Goal: Task Accomplishment & Management: Use online tool/utility

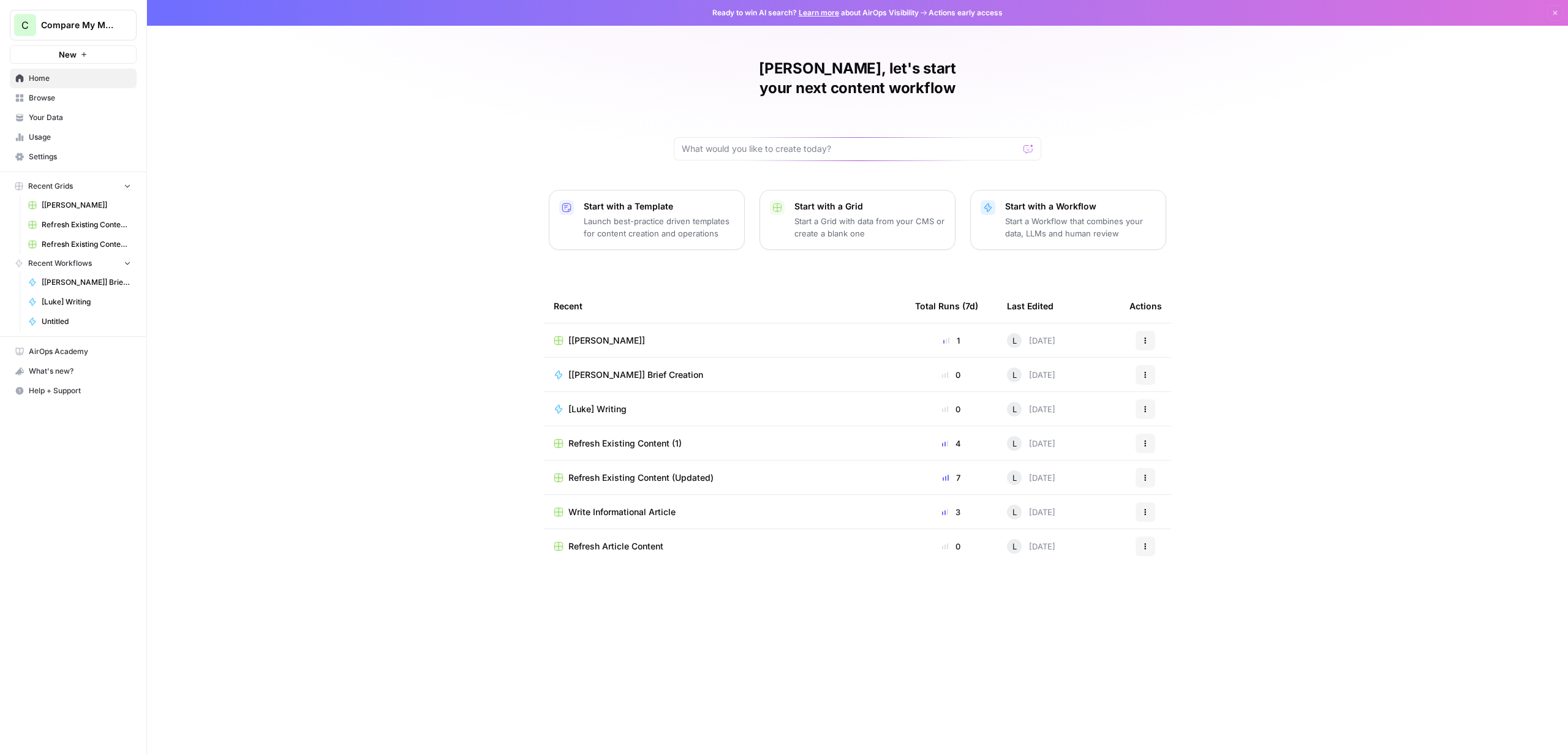
drag, startPoint x: 649, startPoint y: 272, endPoint x: 647, endPoint y: 282, distance: 10.2
click at [649, 289] on div "Recent" at bounding box center [724, 306] width 342 height 33
click at [595, 334] on div "[[PERSON_NAME]]" at bounding box center [724, 341] width 342 height 13
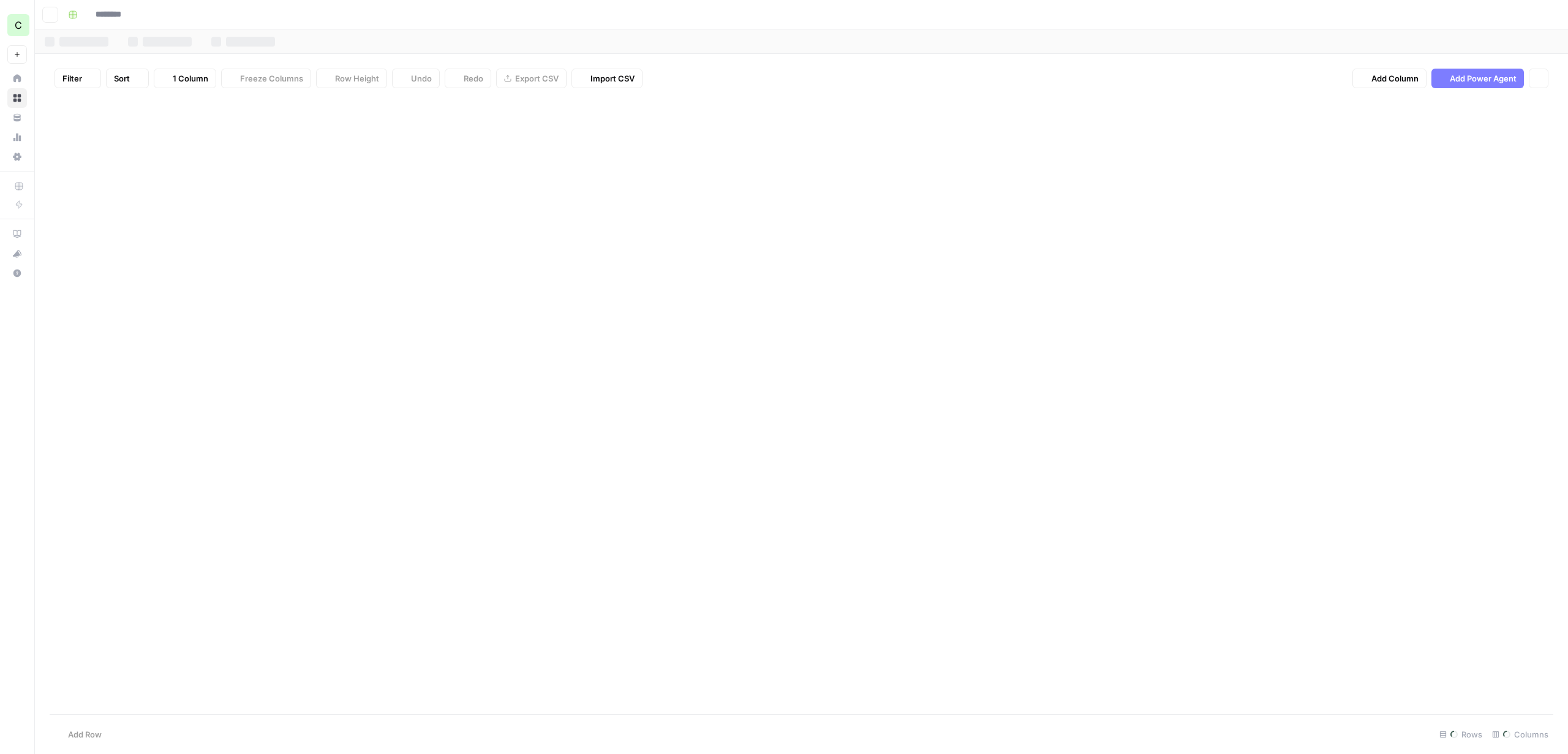
type input "******"
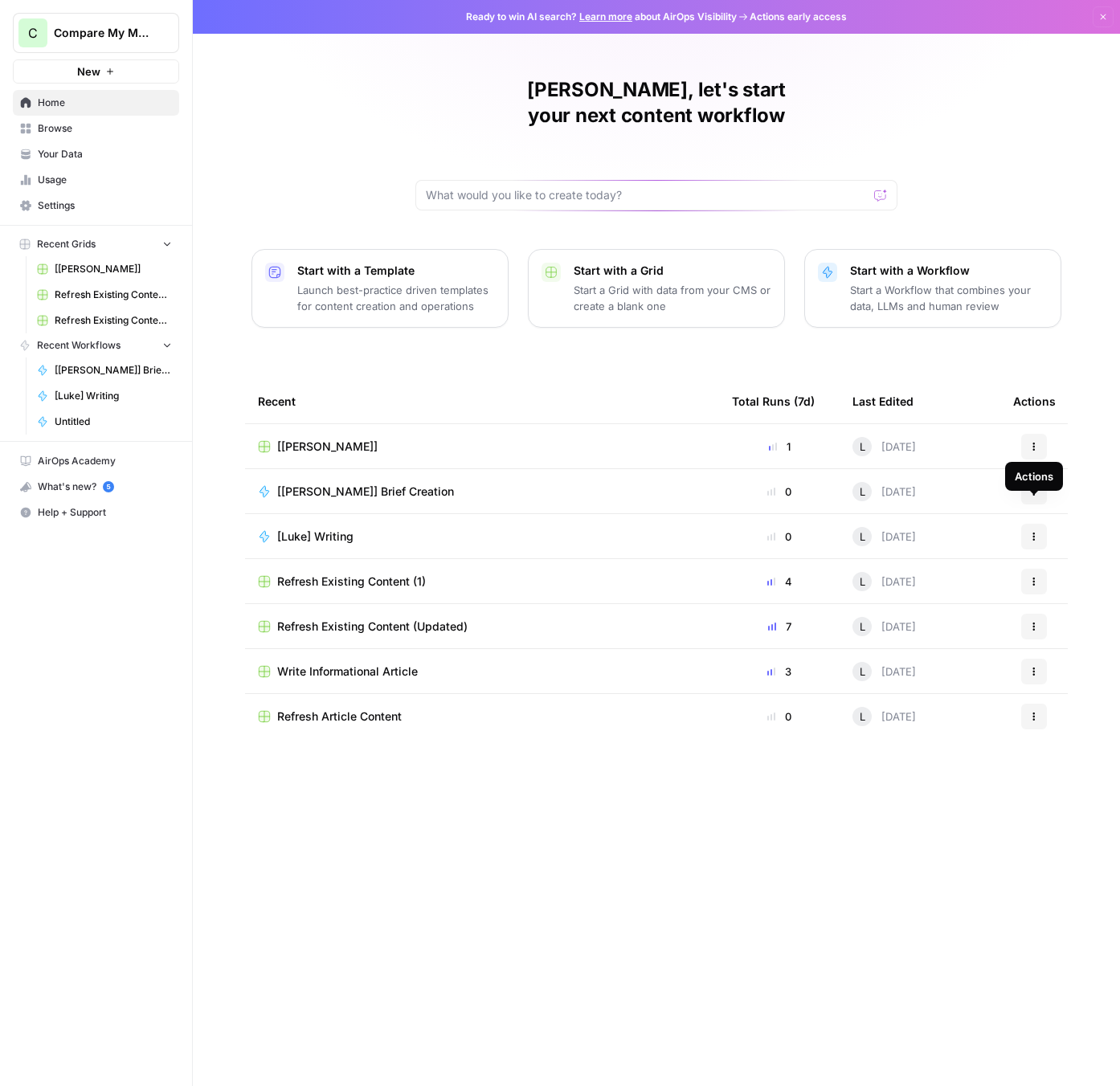
click at [1030, 469] on div "Actions" at bounding box center [1033, 477] width 38 height 16
click at [1074, 449] on div "Luke, let's start your next content workflow Start with a Template Launch best-…" at bounding box center [656, 543] width 927 height 1086
click at [1033, 487] on icon "button" at bounding box center [1033, 491] width 10 height 10
click at [949, 523] on span "Edit in Studio" at bounding box center [962, 526] width 129 height 16
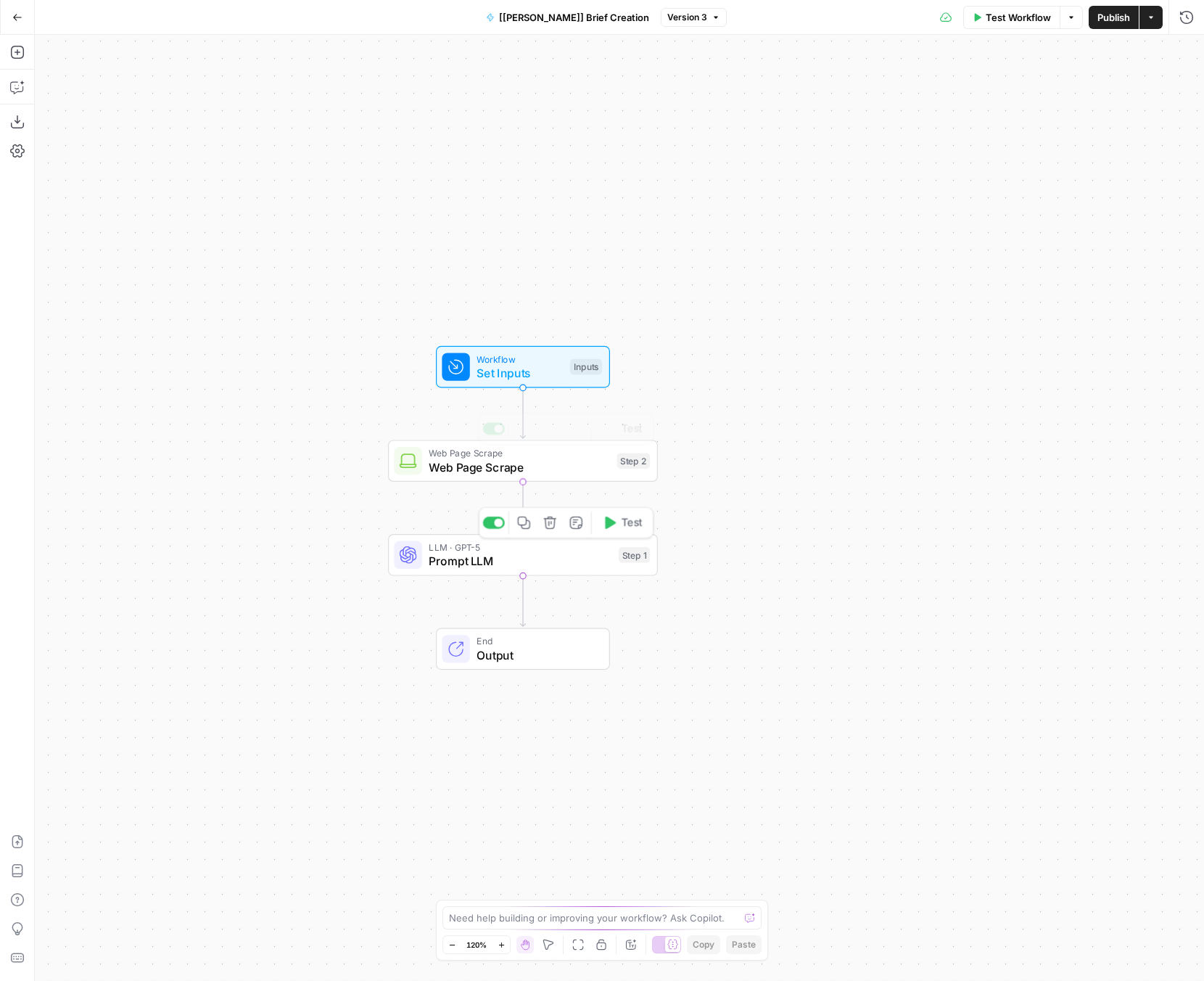
click at [503, 554] on span "Prompt LLM" at bounding box center [521, 560] width 183 height 17
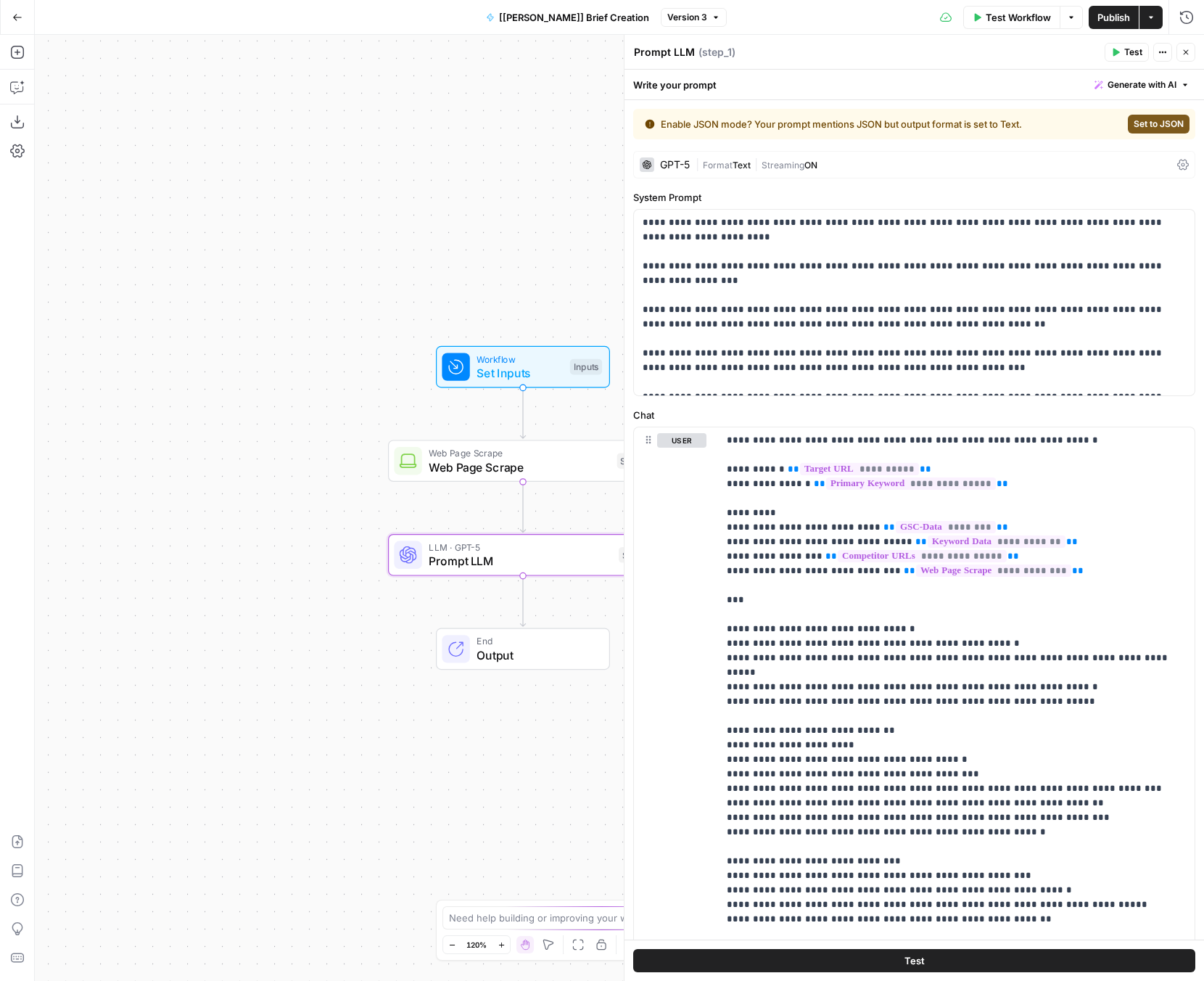
click at [525, 661] on span "Output" at bounding box center [536, 654] width 118 height 17
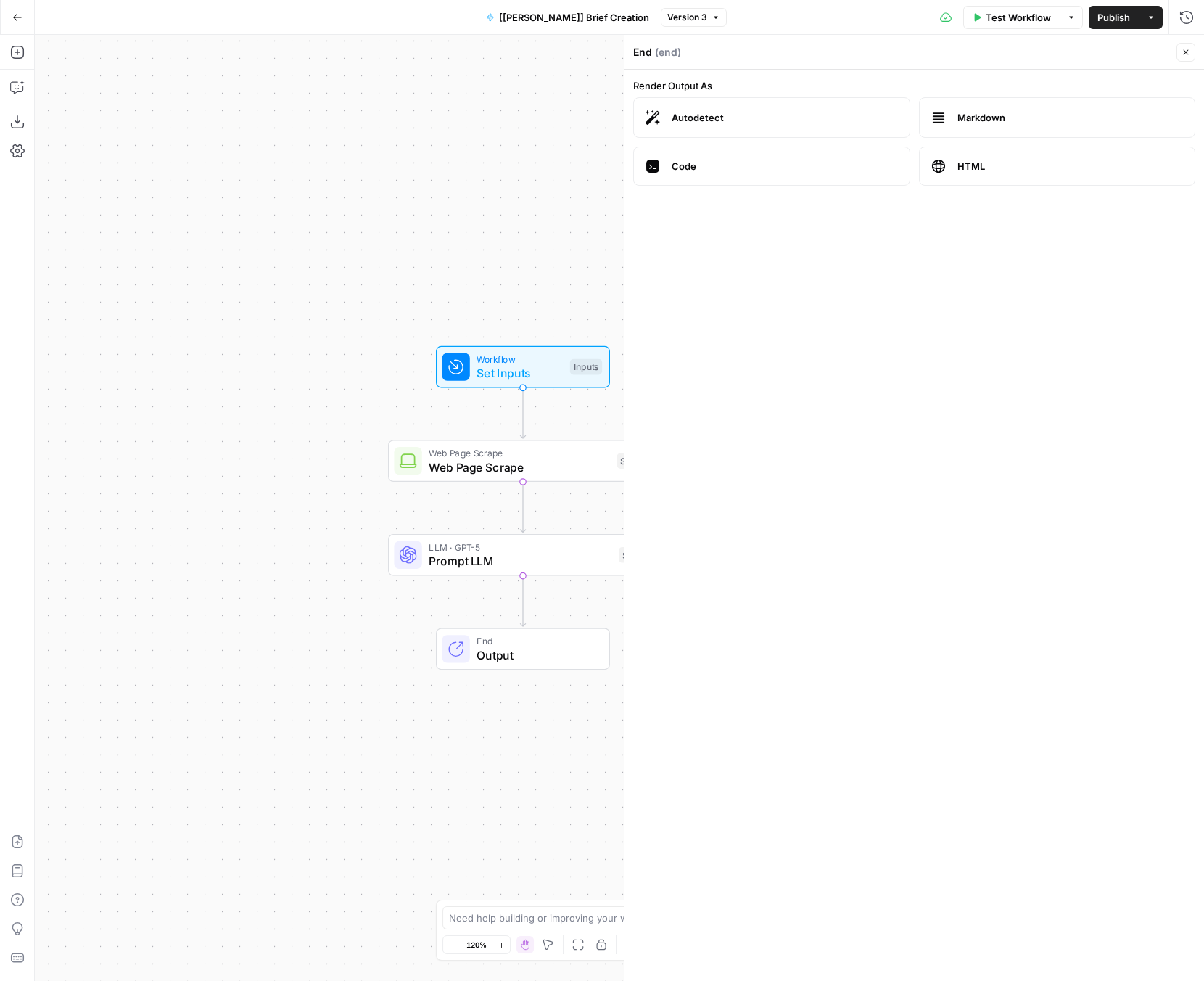
click at [1011, 50] on button "Close" at bounding box center [1186, 52] width 19 height 19
click at [537, 562] on span "Prompt LLM" at bounding box center [521, 560] width 183 height 17
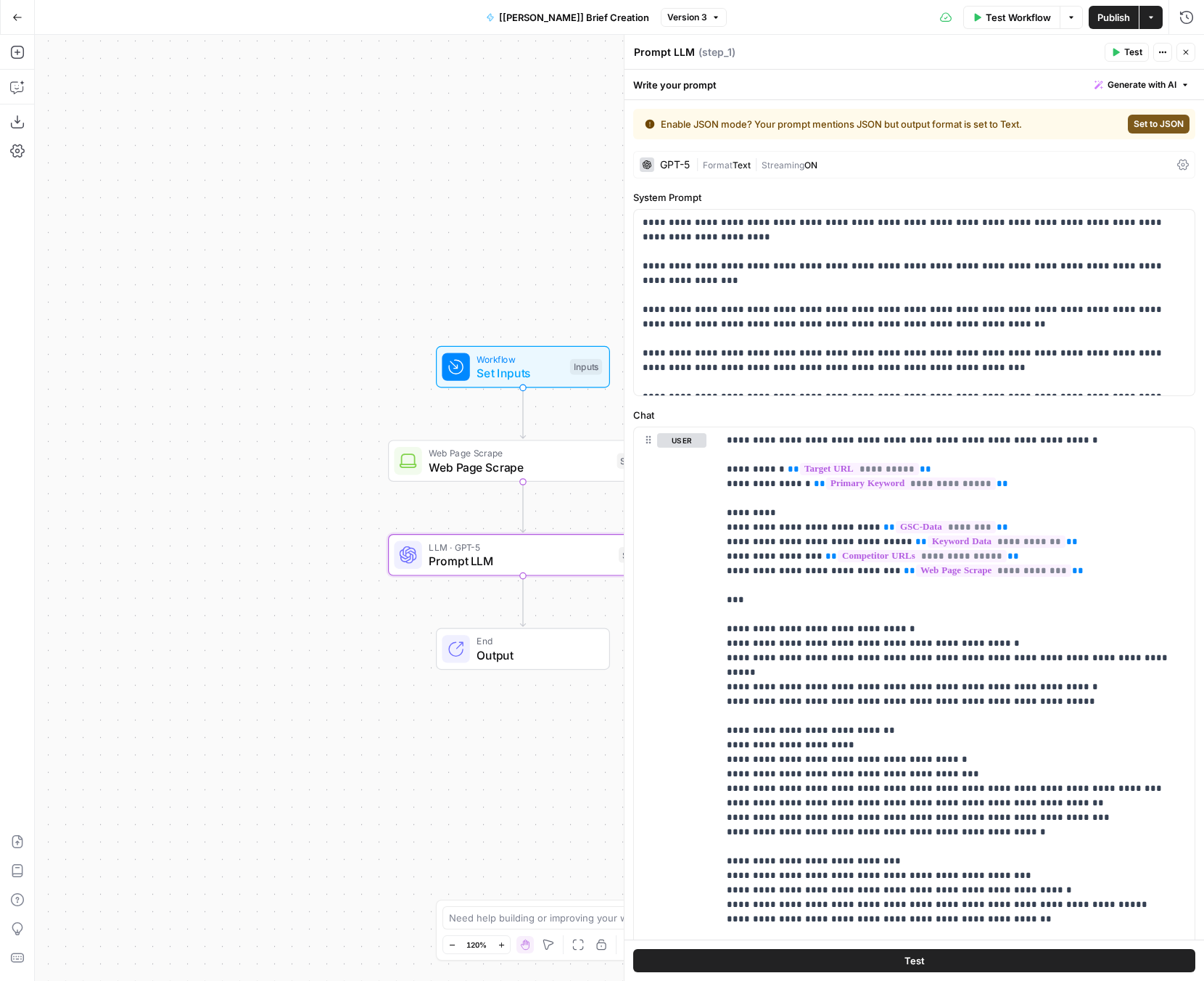
click at [1011, 52] on icon "button" at bounding box center [1186, 52] width 9 height 9
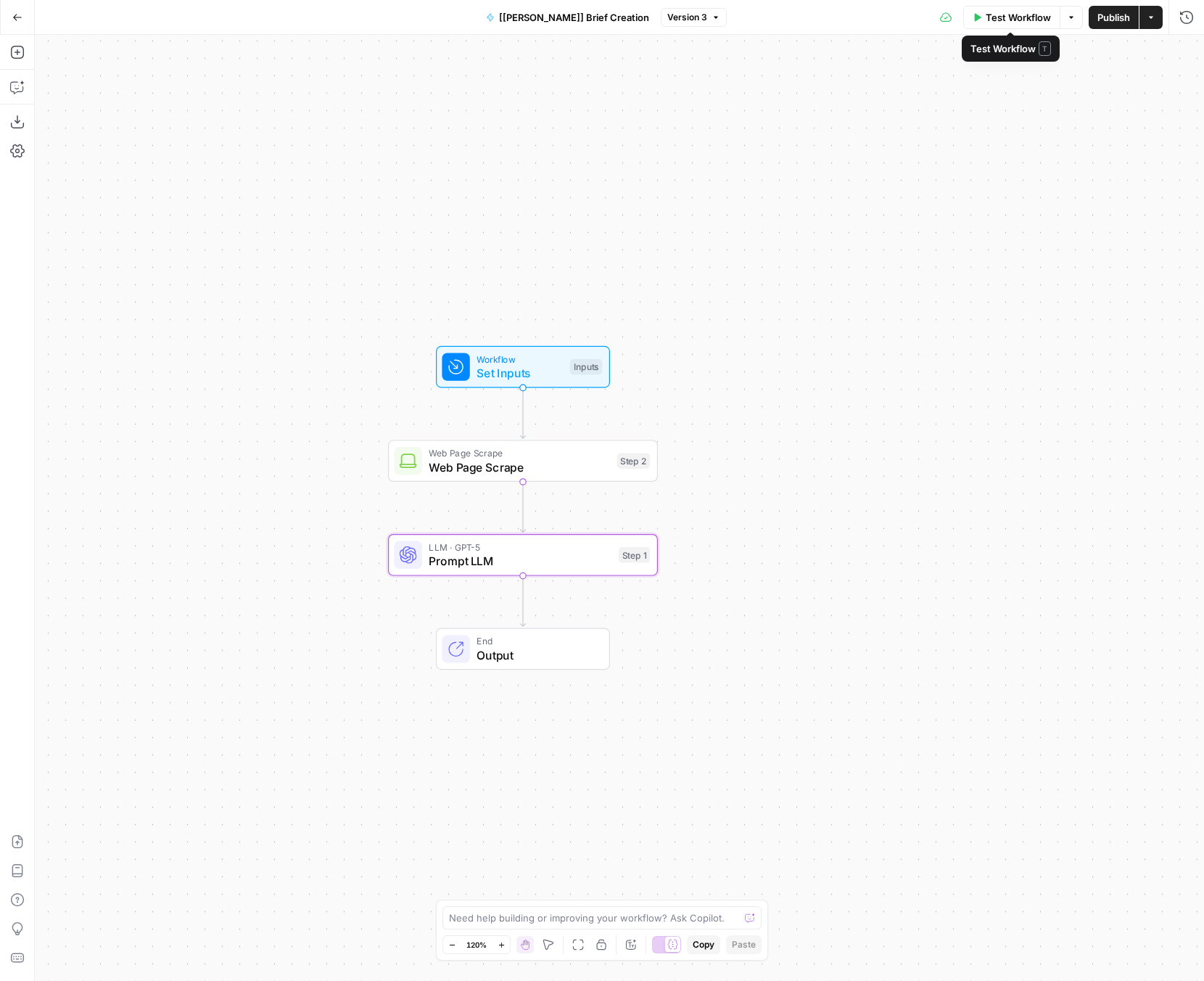
click at [1000, 24] on button "Test Workflow" at bounding box center [1013, 17] width 97 height 23
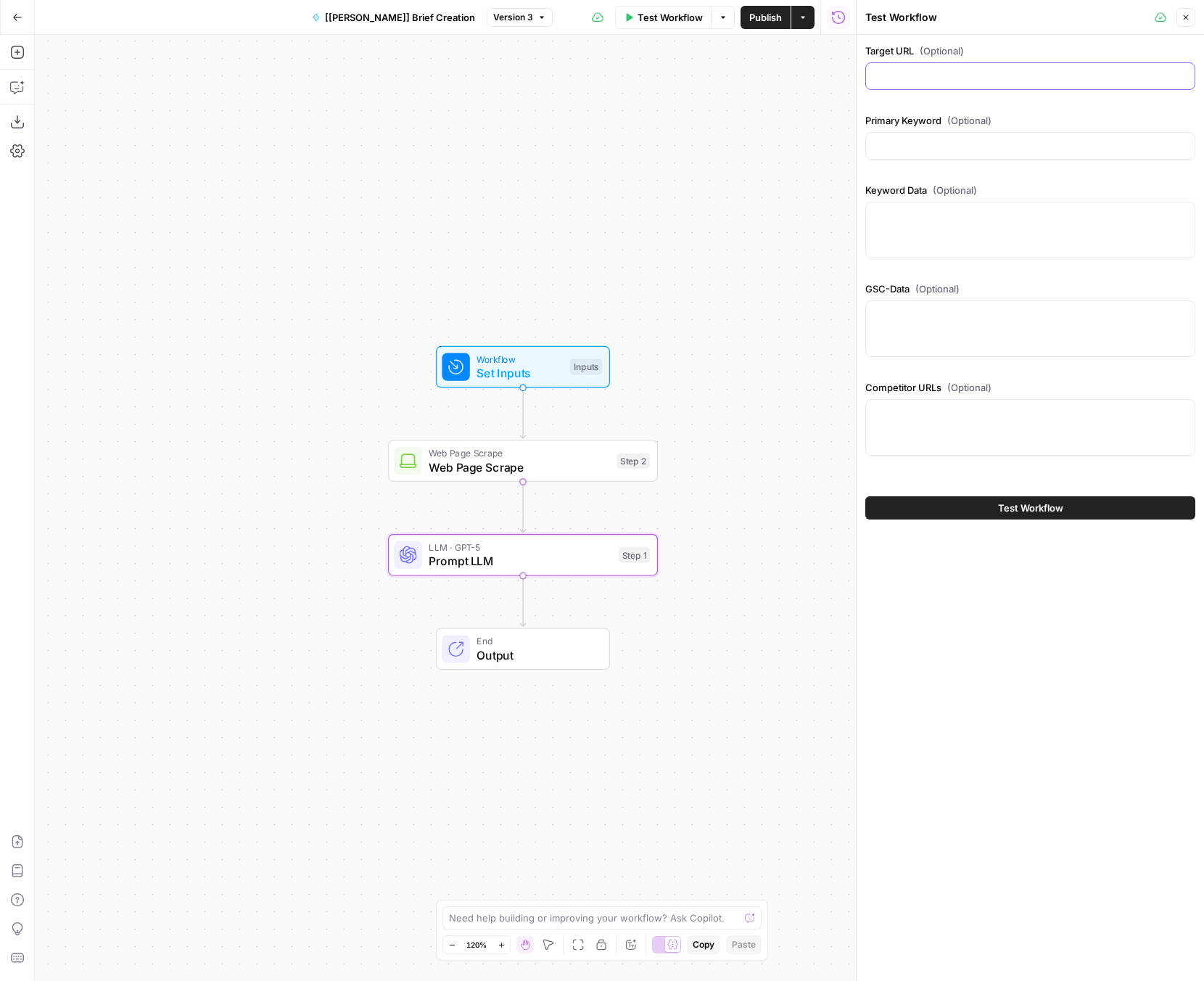
click at [942, 81] on input "Target URL (Optional)" at bounding box center [1030, 77] width 311 height 15
paste input "https://www.comparemymove.com/guides/surveying/rics-valuation-cost"
type input "https://www.comparemymove.com/guides/surveying/rics-valuation-cost"
click at [934, 147] on input "Primary Keyword (Optional)" at bounding box center [1030, 146] width 311 height 15
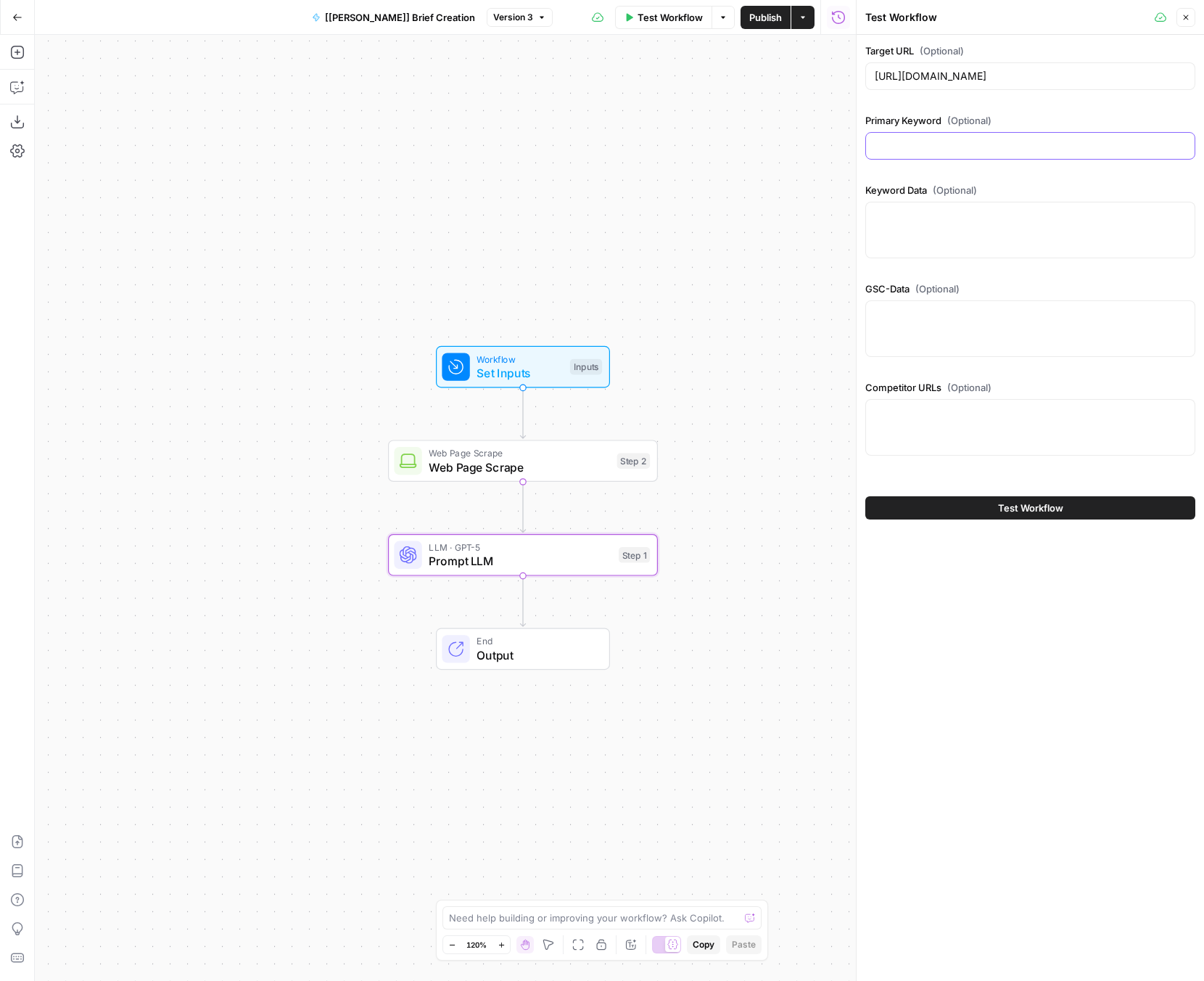
scroll to position [0, 0]
type input "rics valuation coswt"
type input "what is snagging"
click at [923, 77] on input "https://www.comparemymove.com/guides/surveying/rics-valuation-cost" at bounding box center [1030, 77] width 311 height 15
paste input "what-is-snagging"
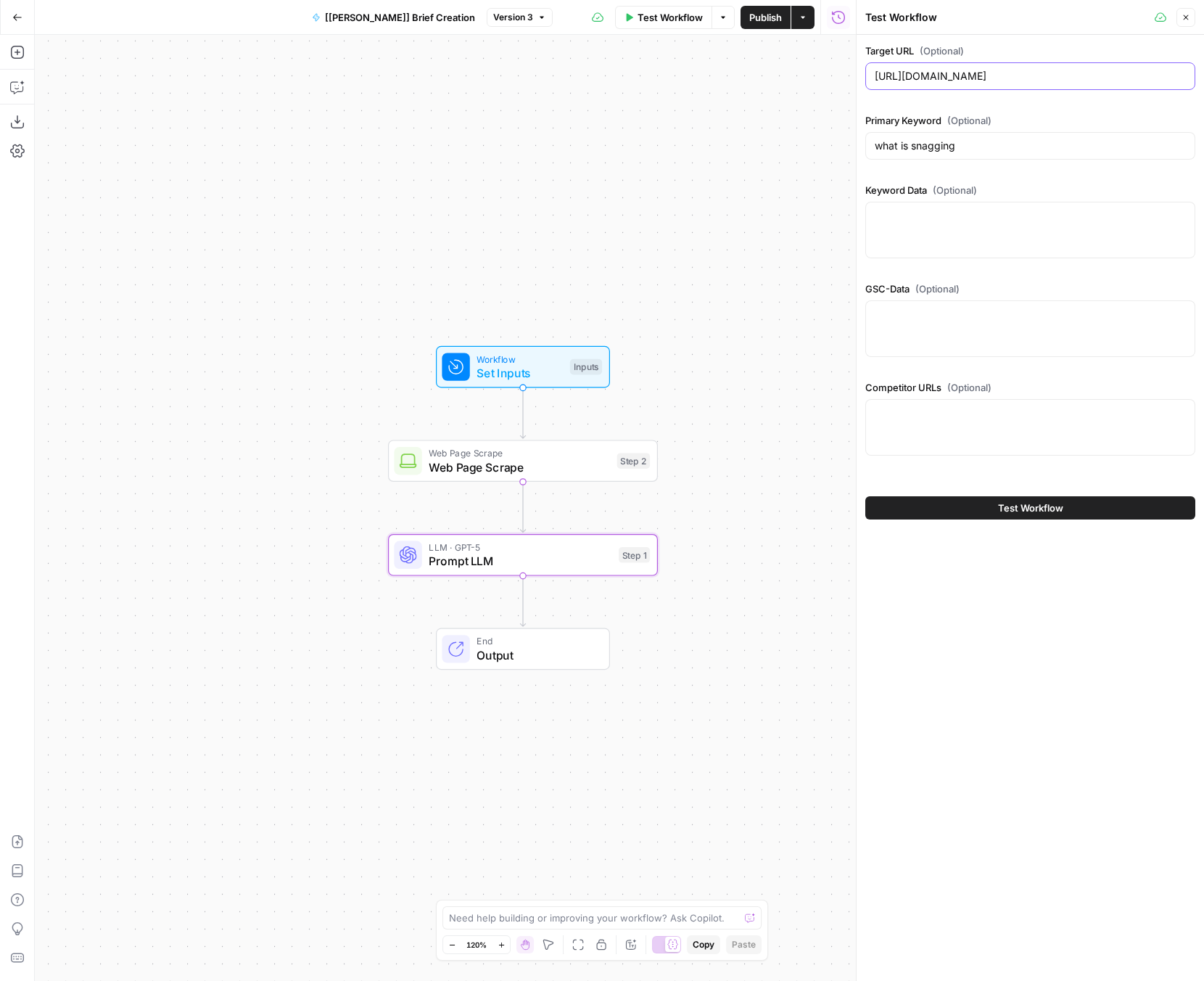
scroll to position [0, 31]
type input "https://www.comparemymove.com/guides/surveying/what-is-snagging"
click at [944, 228] on div at bounding box center [1031, 229] width 330 height 57
click at [936, 315] on textarea "GSC-Data (Optional)" at bounding box center [1030, 314] width 311 height 15
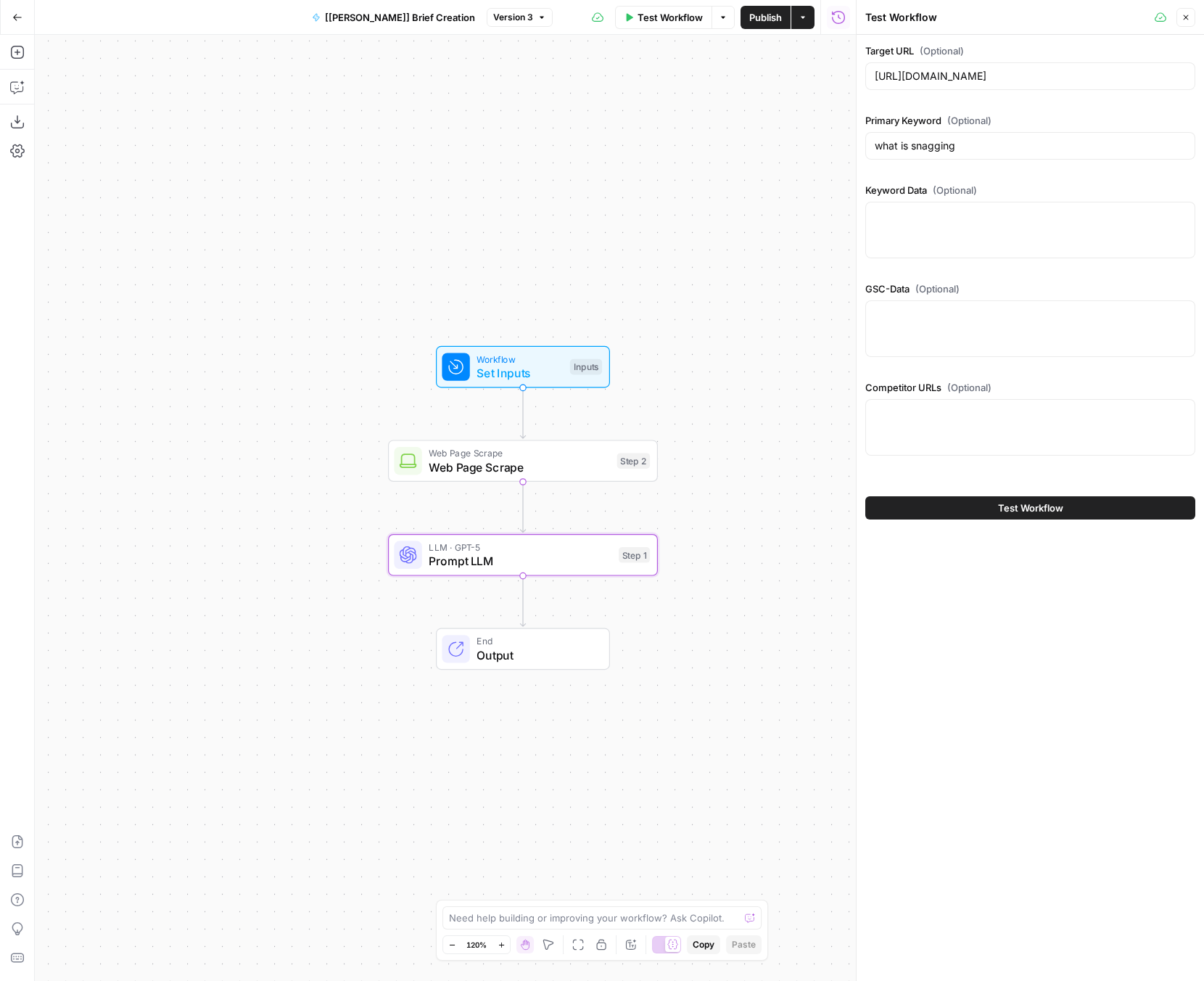
click at [934, 242] on div at bounding box center [1031, 229] width 330 height 57
paste textarea "SV 800 GSV 2.1K Exclude keywords in... Columns API Export Keyword Intents KD SV…"
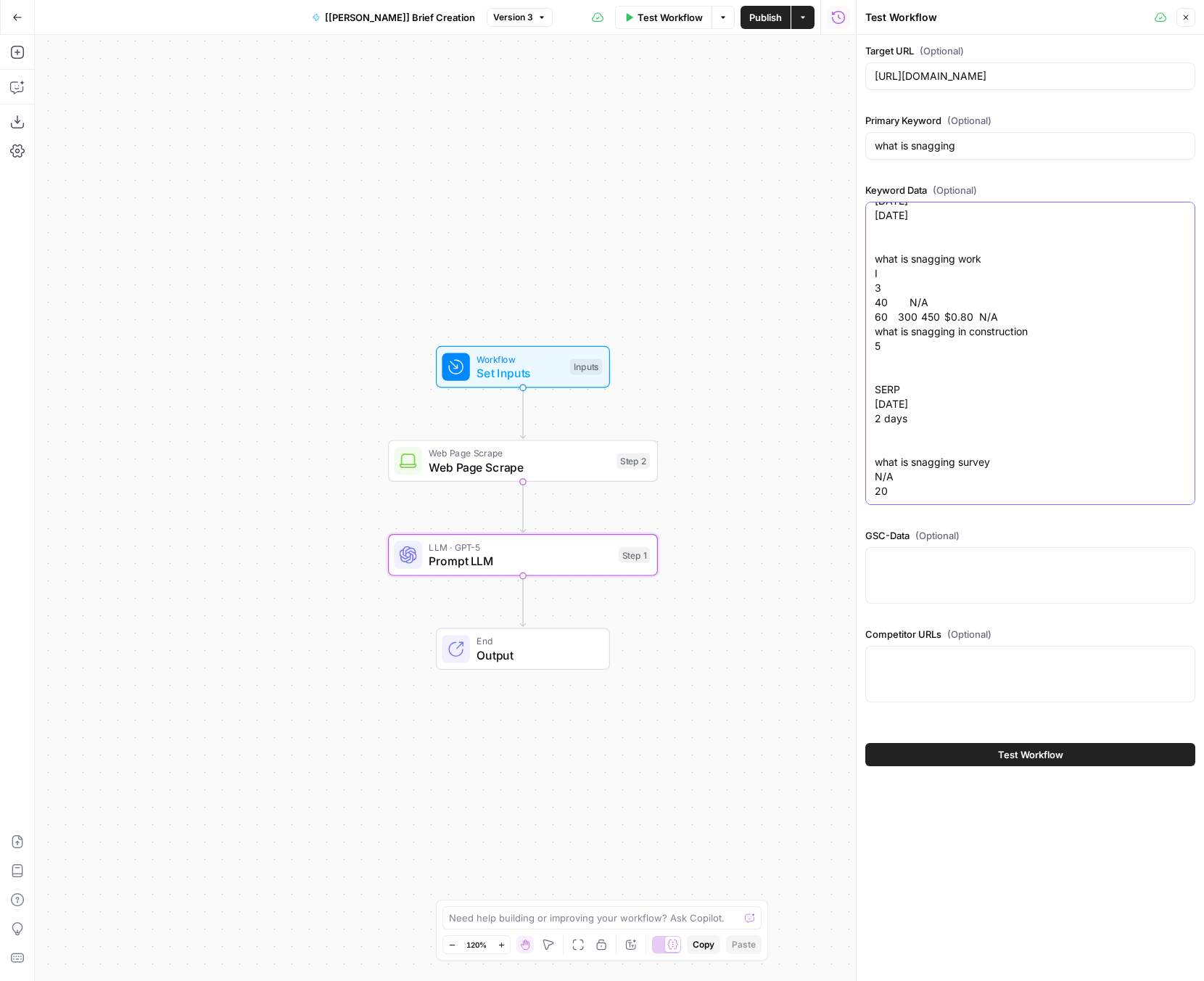
scroll to position [1204, 0]
type textarea "SV 800 GSV 2.1K Exclude keywords in... Columns API Export Keyword Intents KD SV…"
click at [927, 568] on div at bounding box center [1031, 575] width 330 height 57
paste textarea "Top queries Clicks Impressions Position what is a snagging survey 29 3,689 3.8 …"
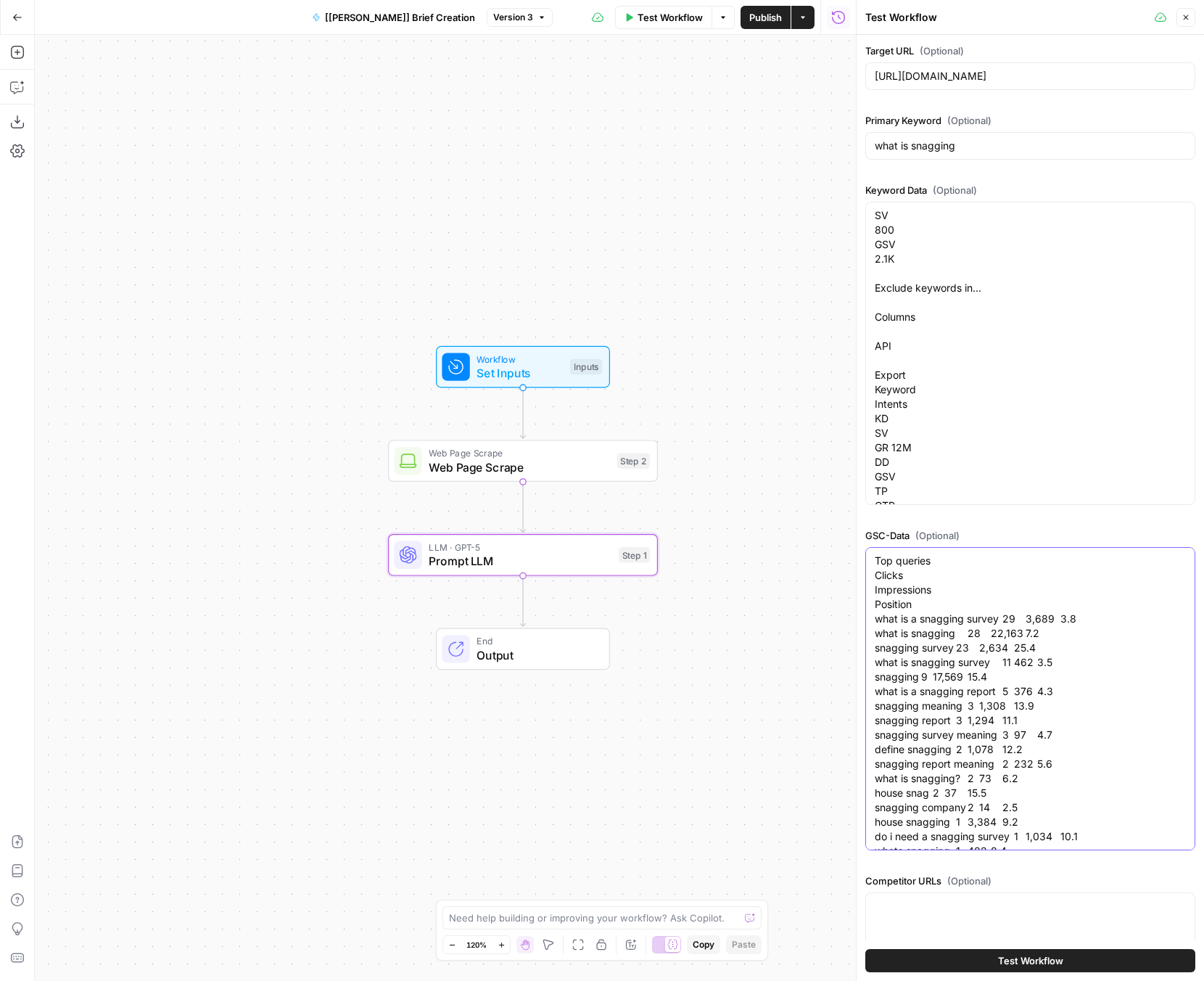
scroll to position [123, 0]
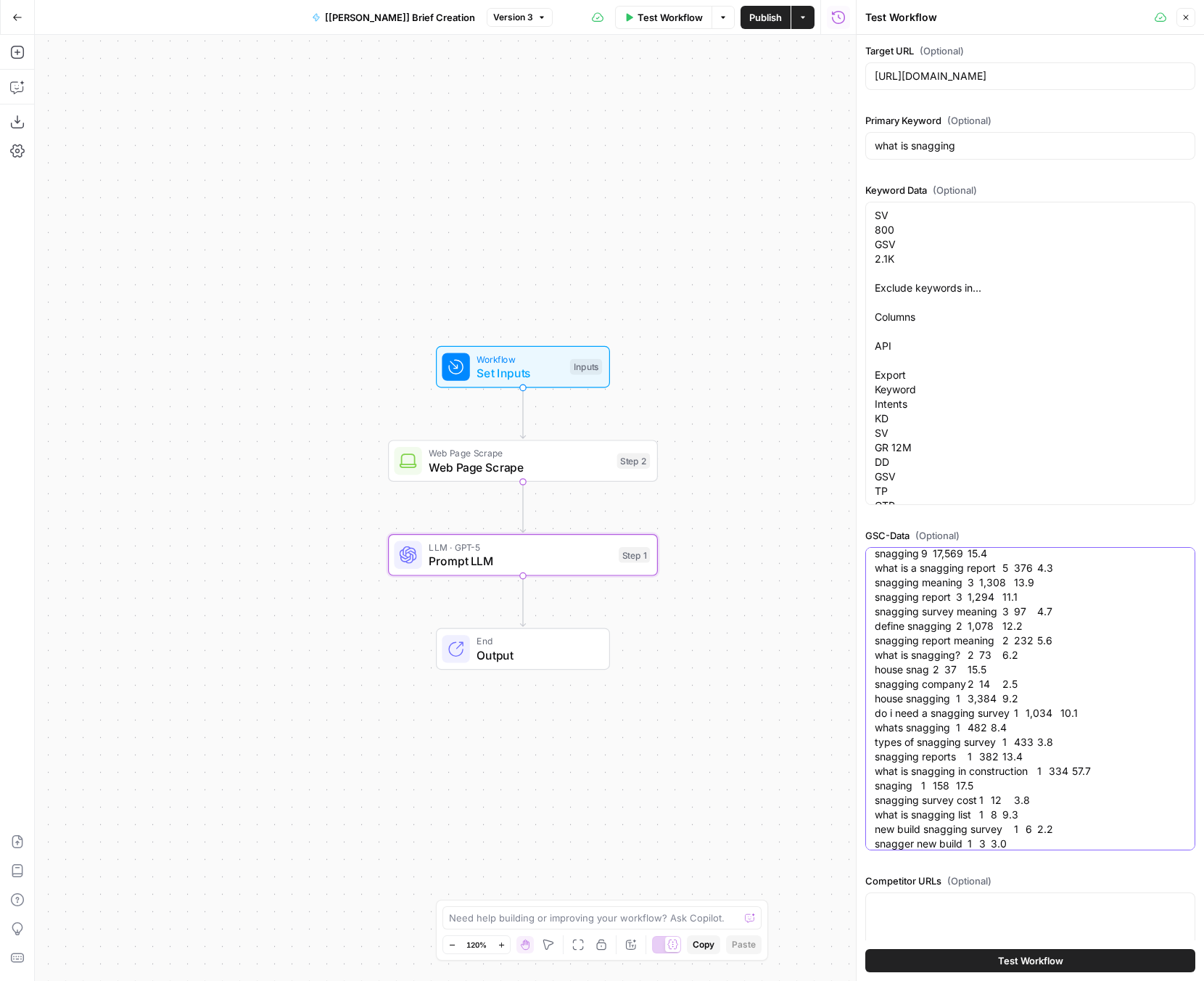
type textarea "Top queries Clicks Impressions Position what is a snagging survey 29 3,689 3.8 …"
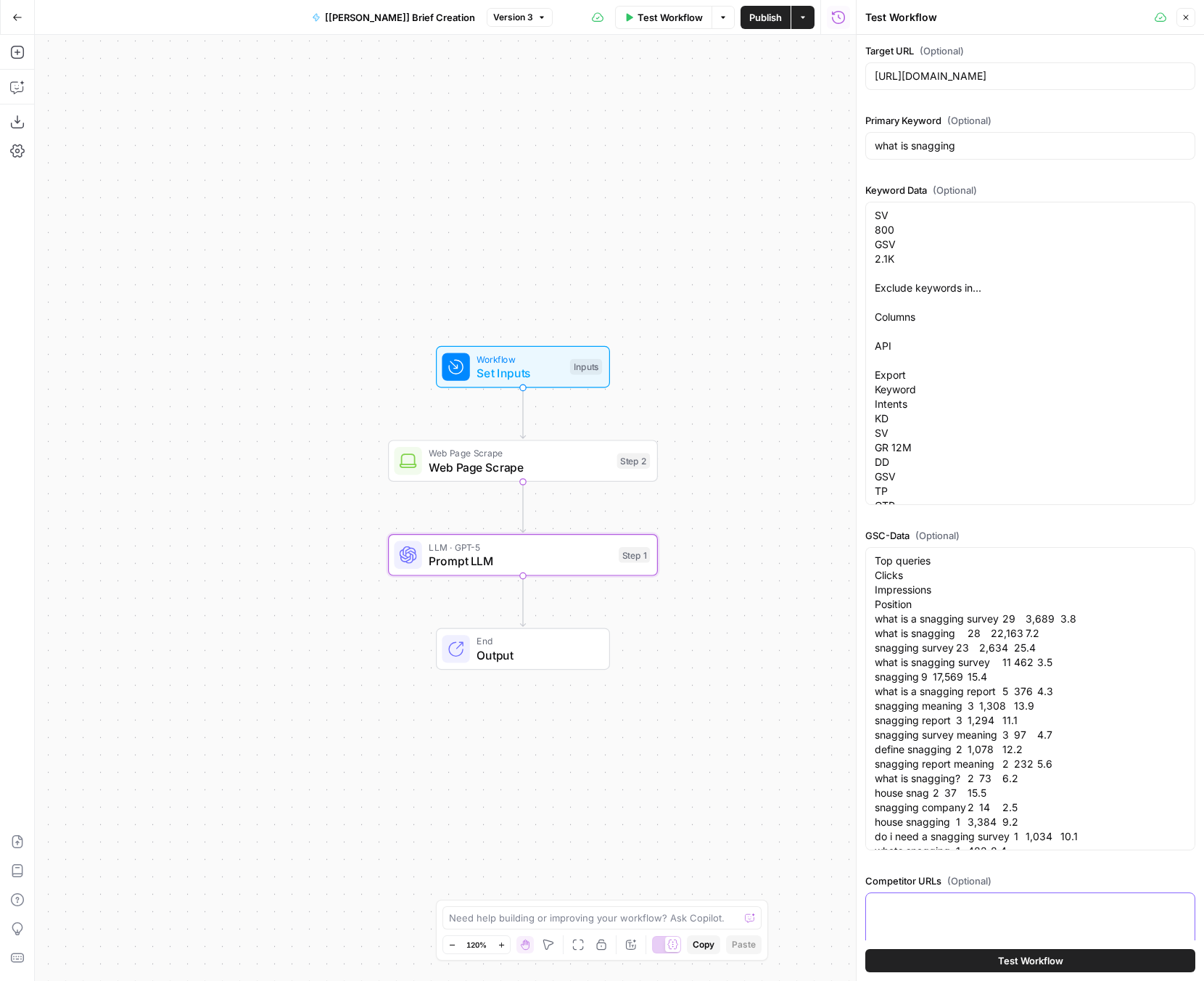
click at [947, 910] on textarea "Competitor URLs (Optional)" at bounding box center [1030, 906] width 311 height 15
paste textarea "https://consumercode.co.uk/snagging-what-is-it-and-how-does-it-help-you/ https:…"
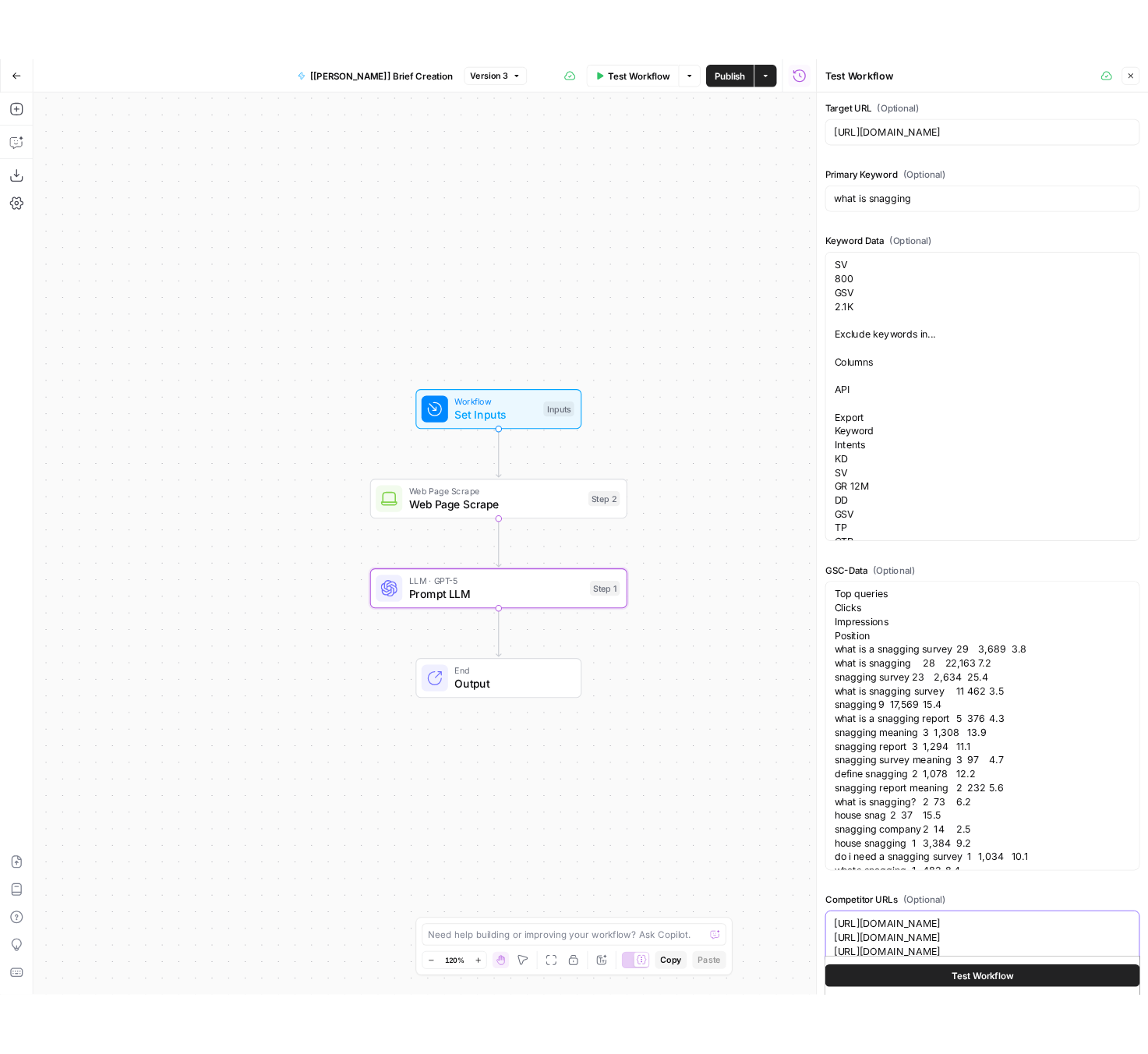
scroll to position [74, 0]
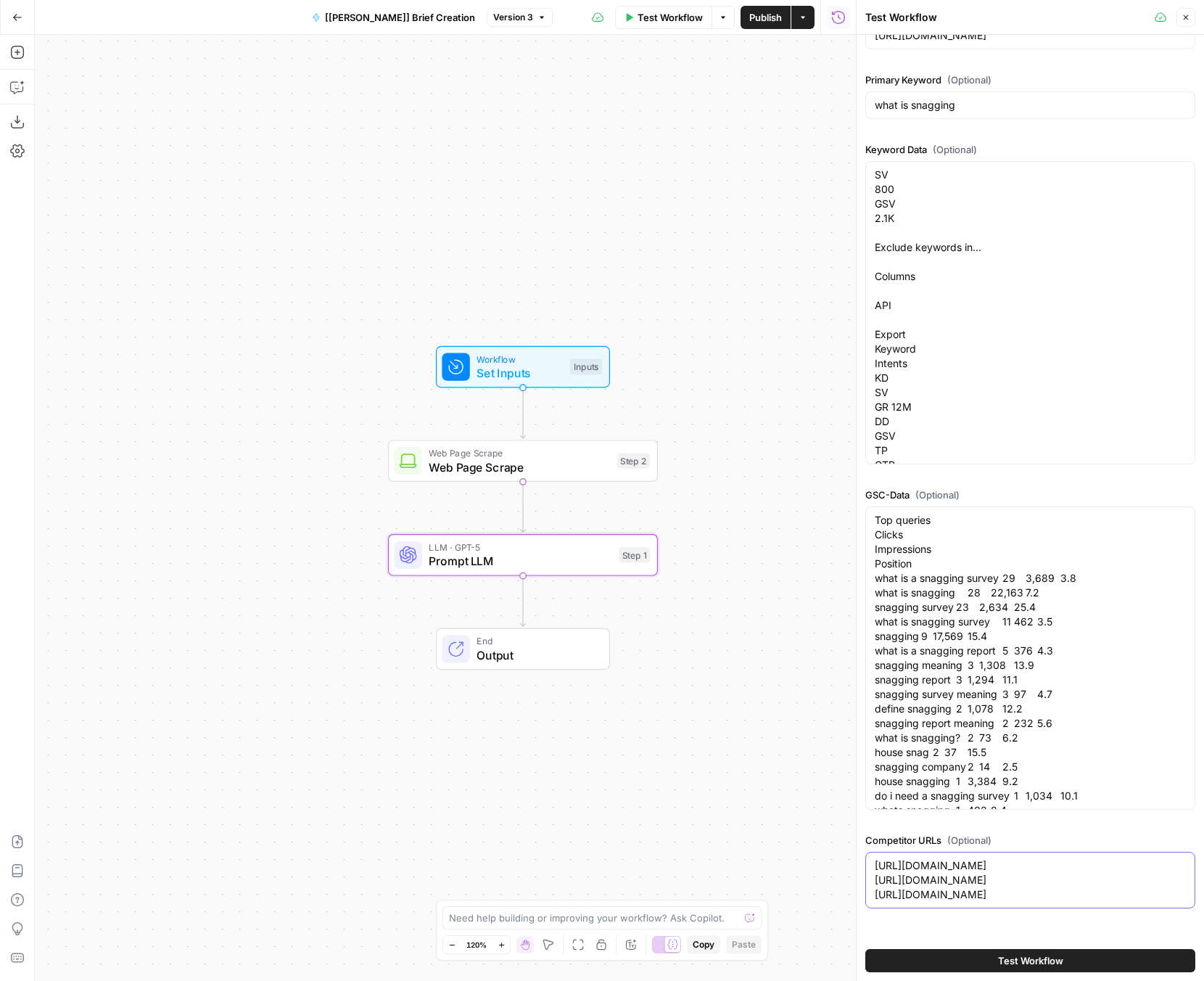
type textarea "https://consumercode.co.uk/snagging-what-is-it-and-how-does-it-help-you/ https:…"
click at [1003, 960] on span "Test Workflow" at bounding box center [1031, 960] width 65 height 15
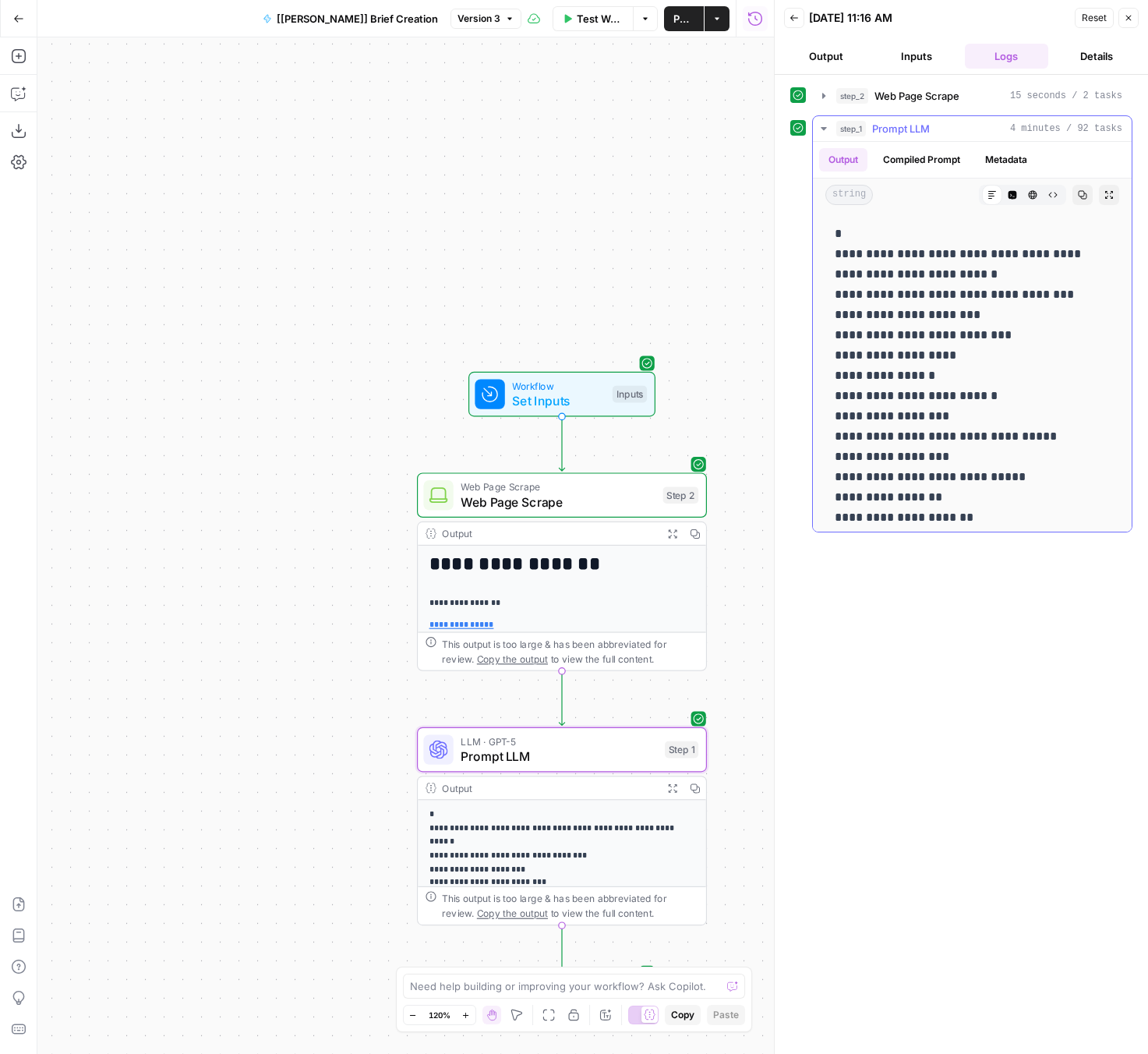
click at [927, 161] on button "Compiled Prompt" at bounding box center [922, 160] width 96 height 23
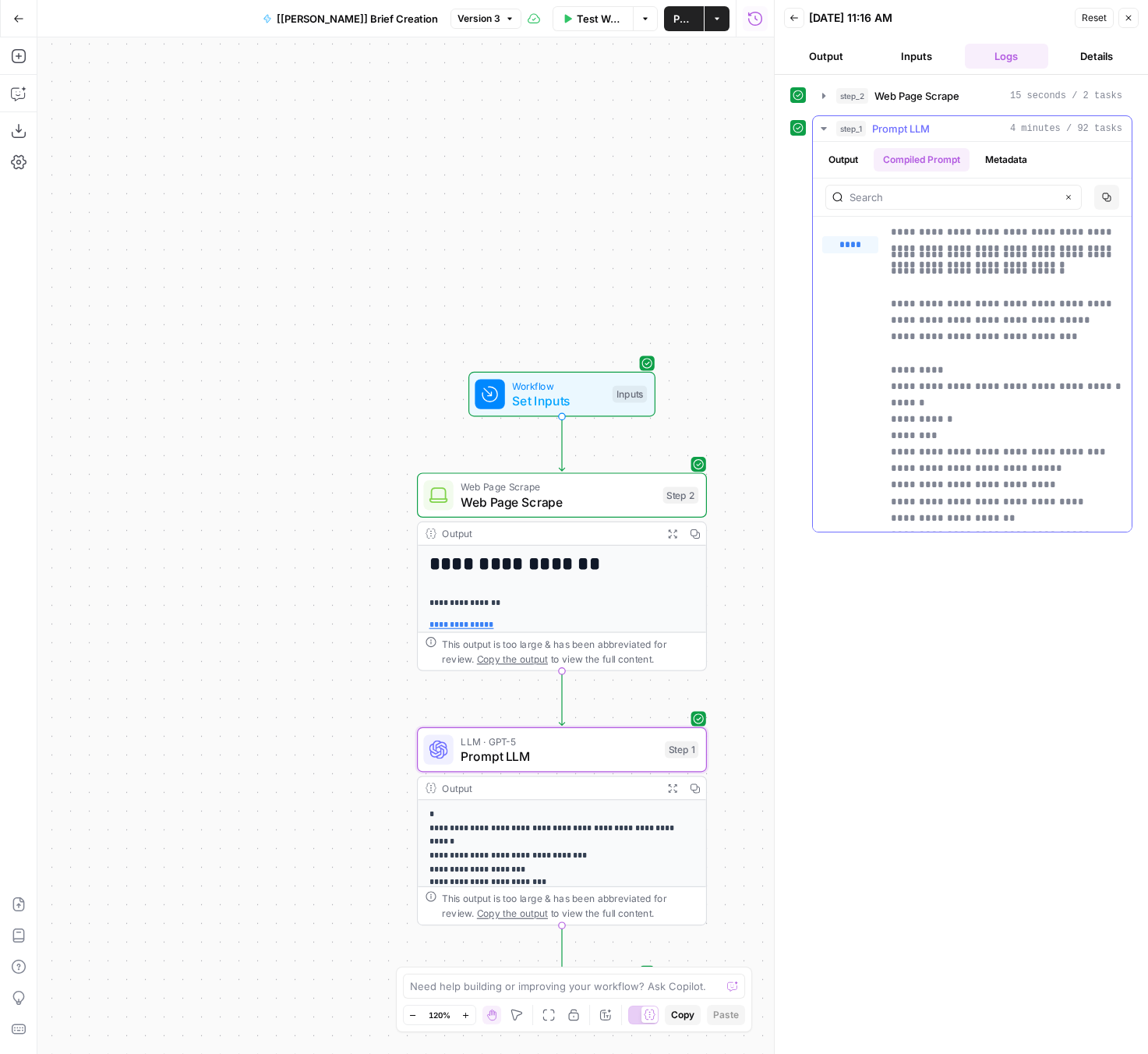
scroll to position [396, 0]
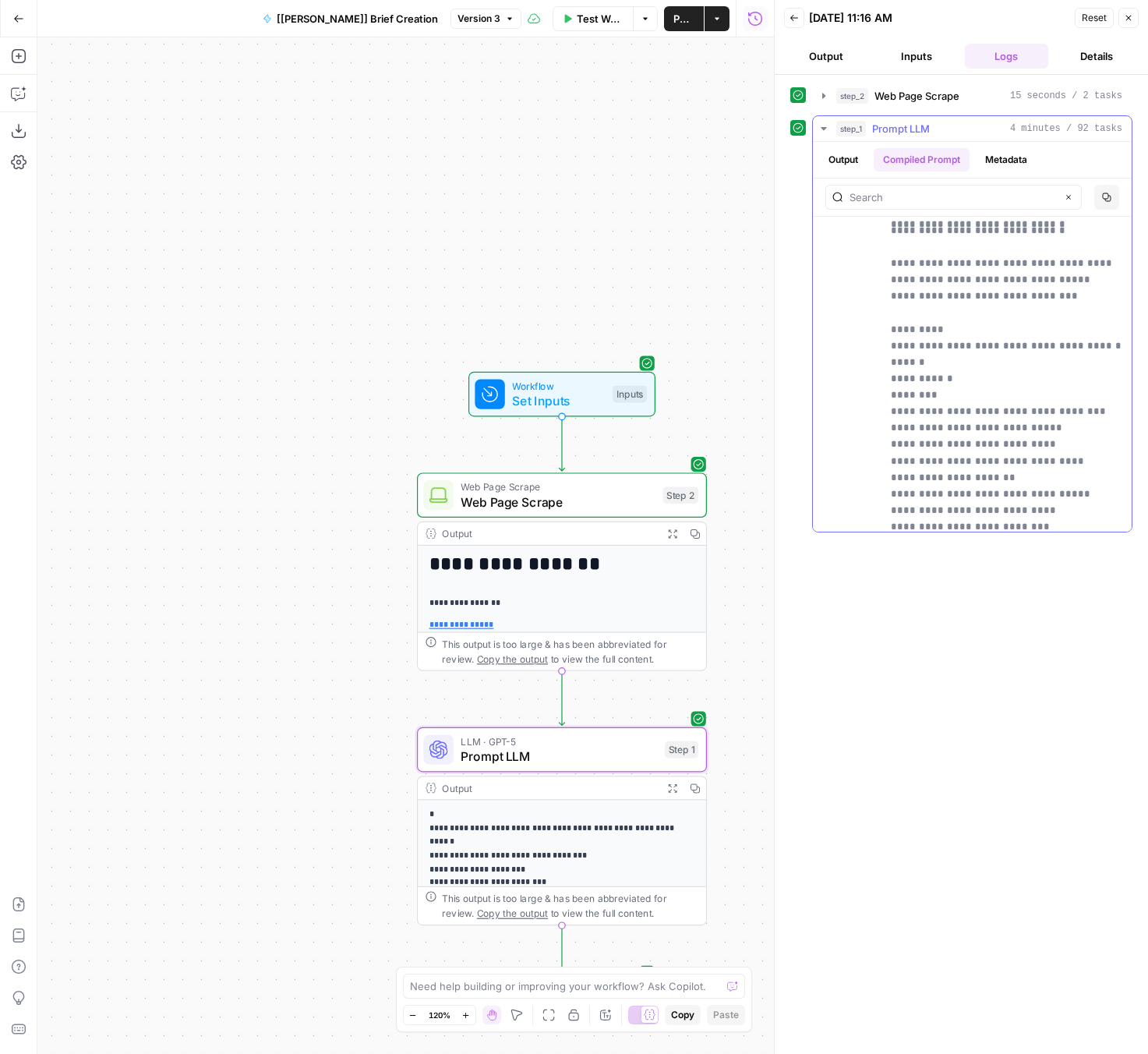
click at [849, 163] on button "Output" at bounding box center [843, 160] width 49 height 23
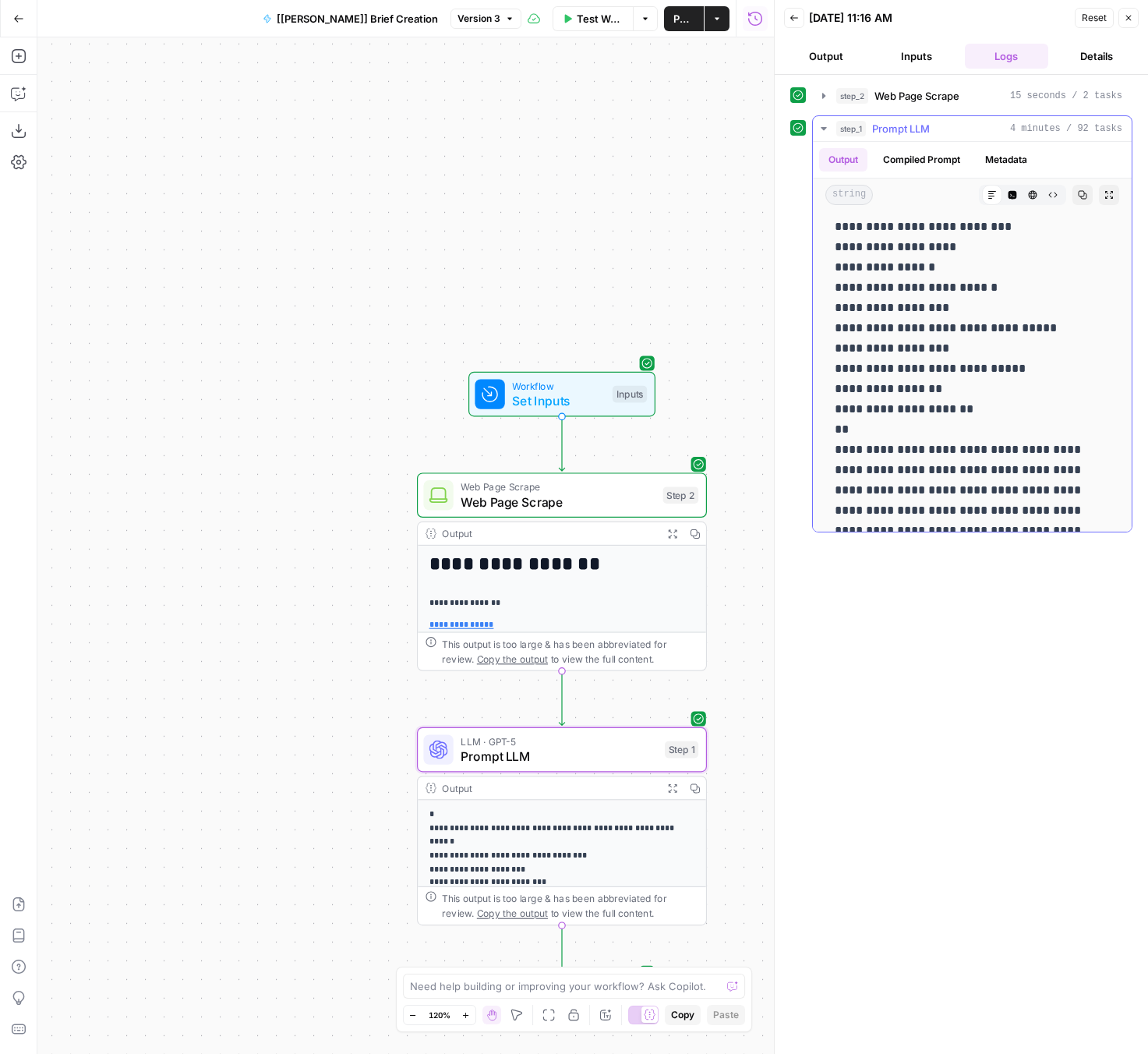
scroll to position [114, 0]
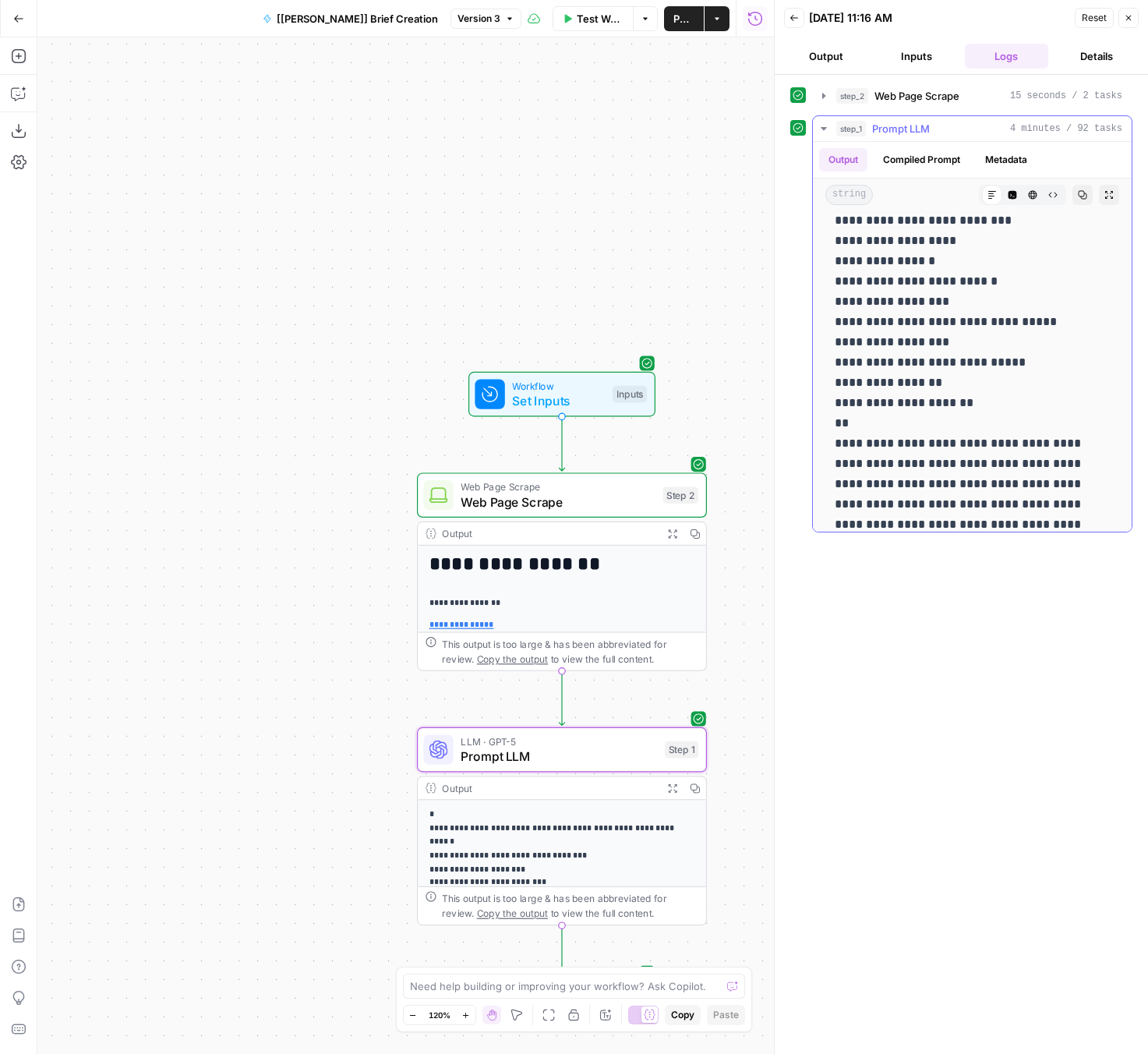
click at [1086, 191] on button "Expand Output" at bounding box center [1109, 194] width 20 height 20
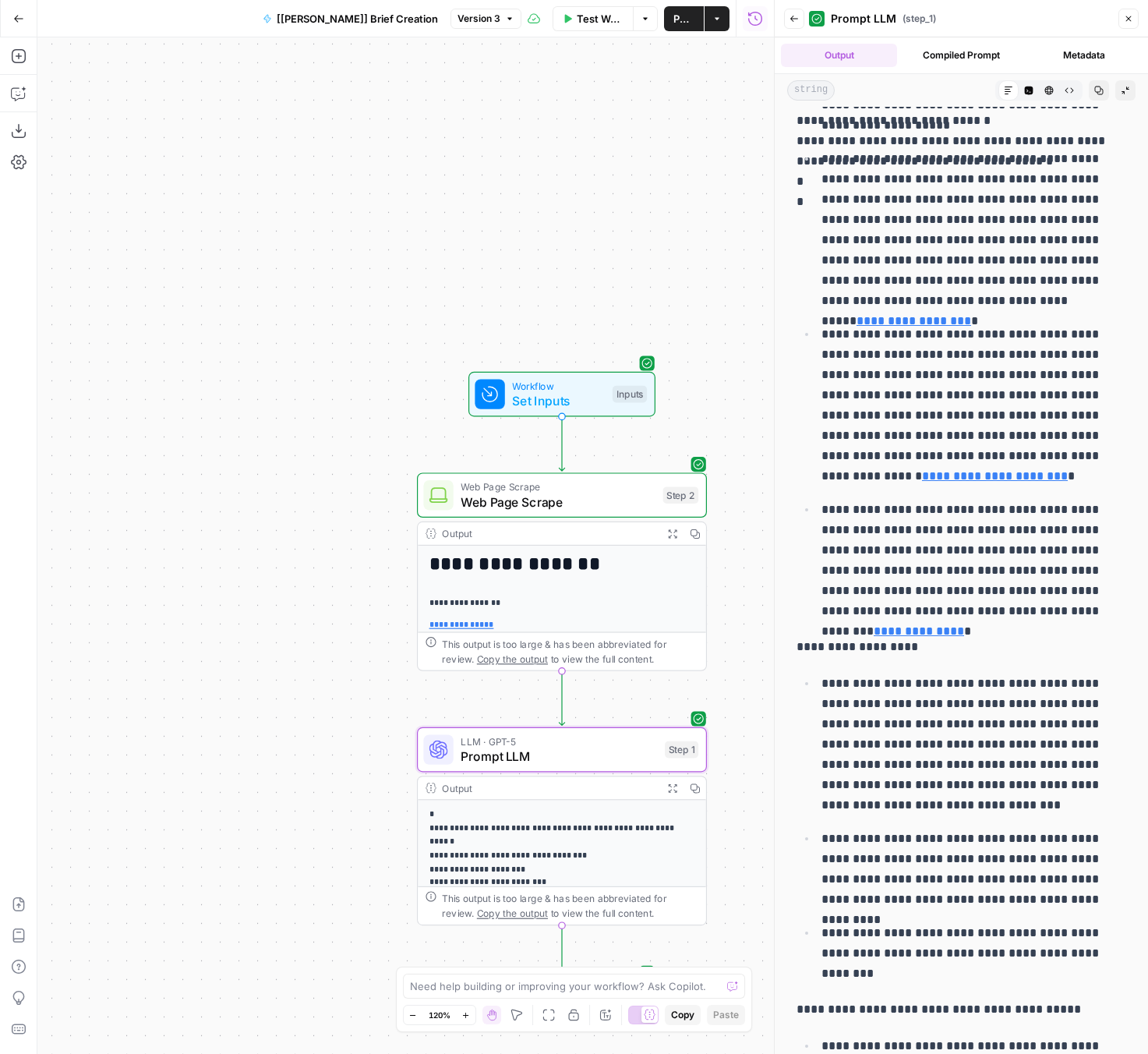
scroll to position [8771, 0]
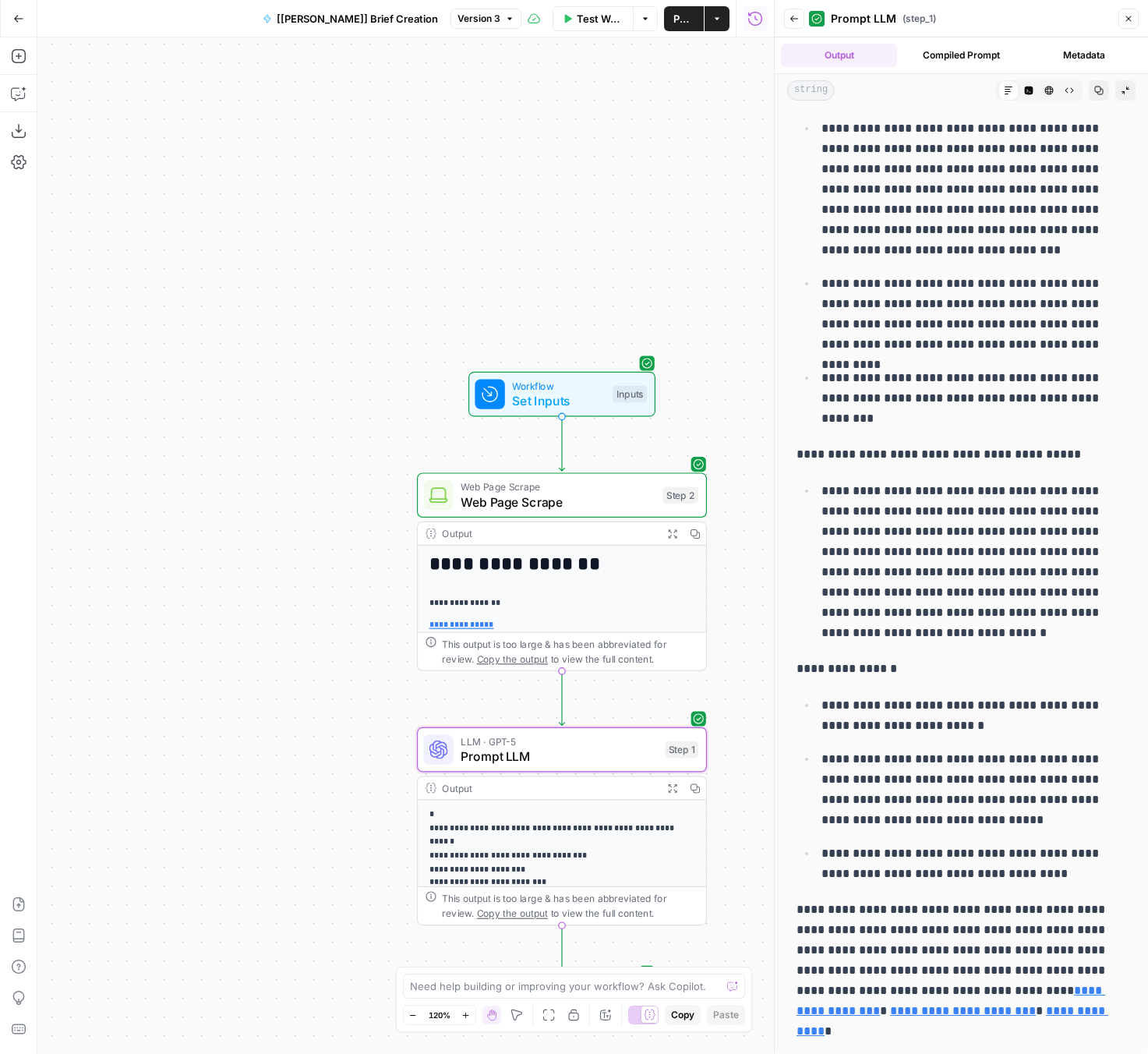
drag, startPoint x: 840, startPoint y: 706, endPoint x: 1025, endPoint y: 698, distance: 185.2
click at [1025, 698] on p "**********" at bounding box center [974, 715] width 305 height 41
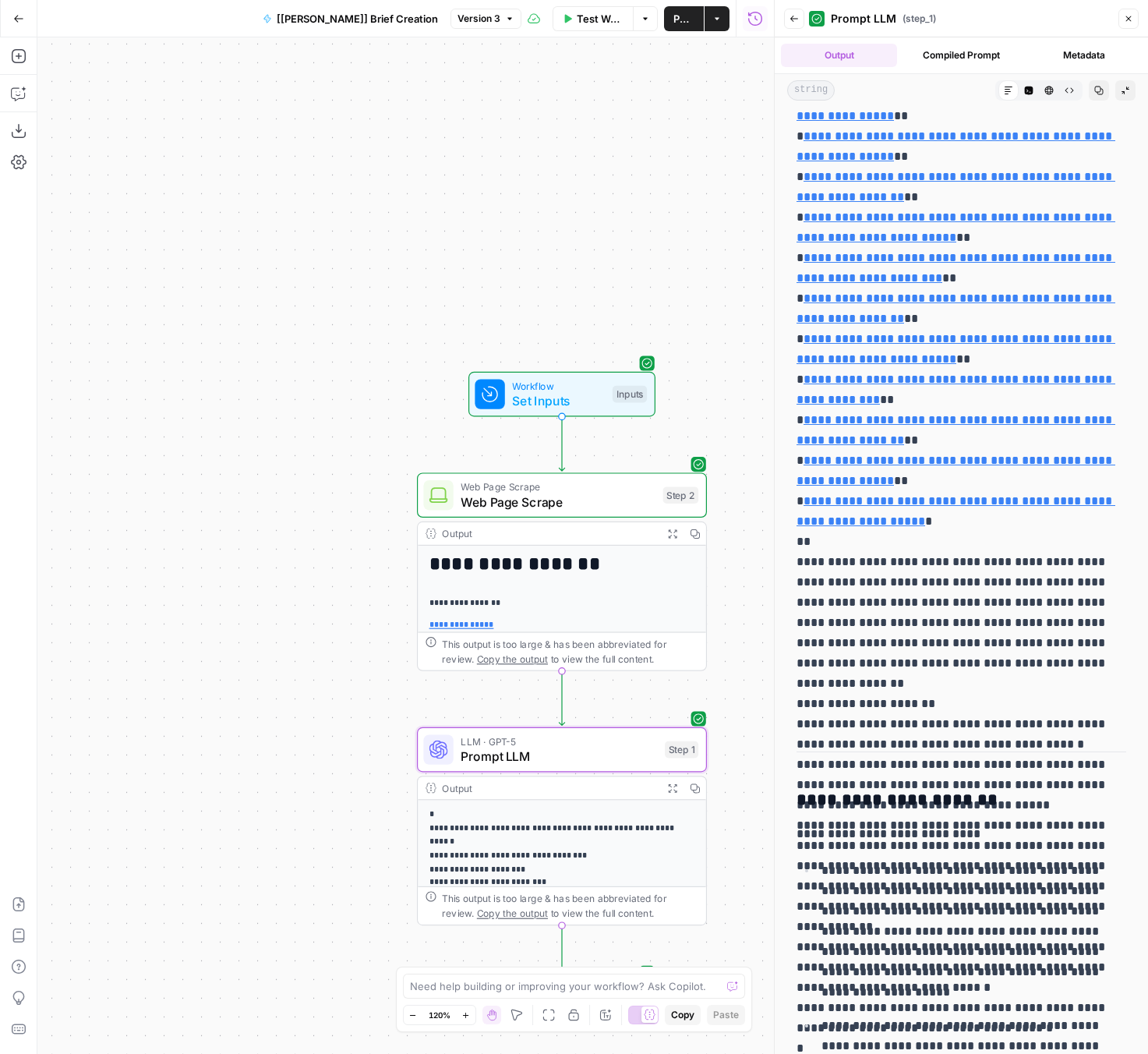
scroll to position [7657, 0]
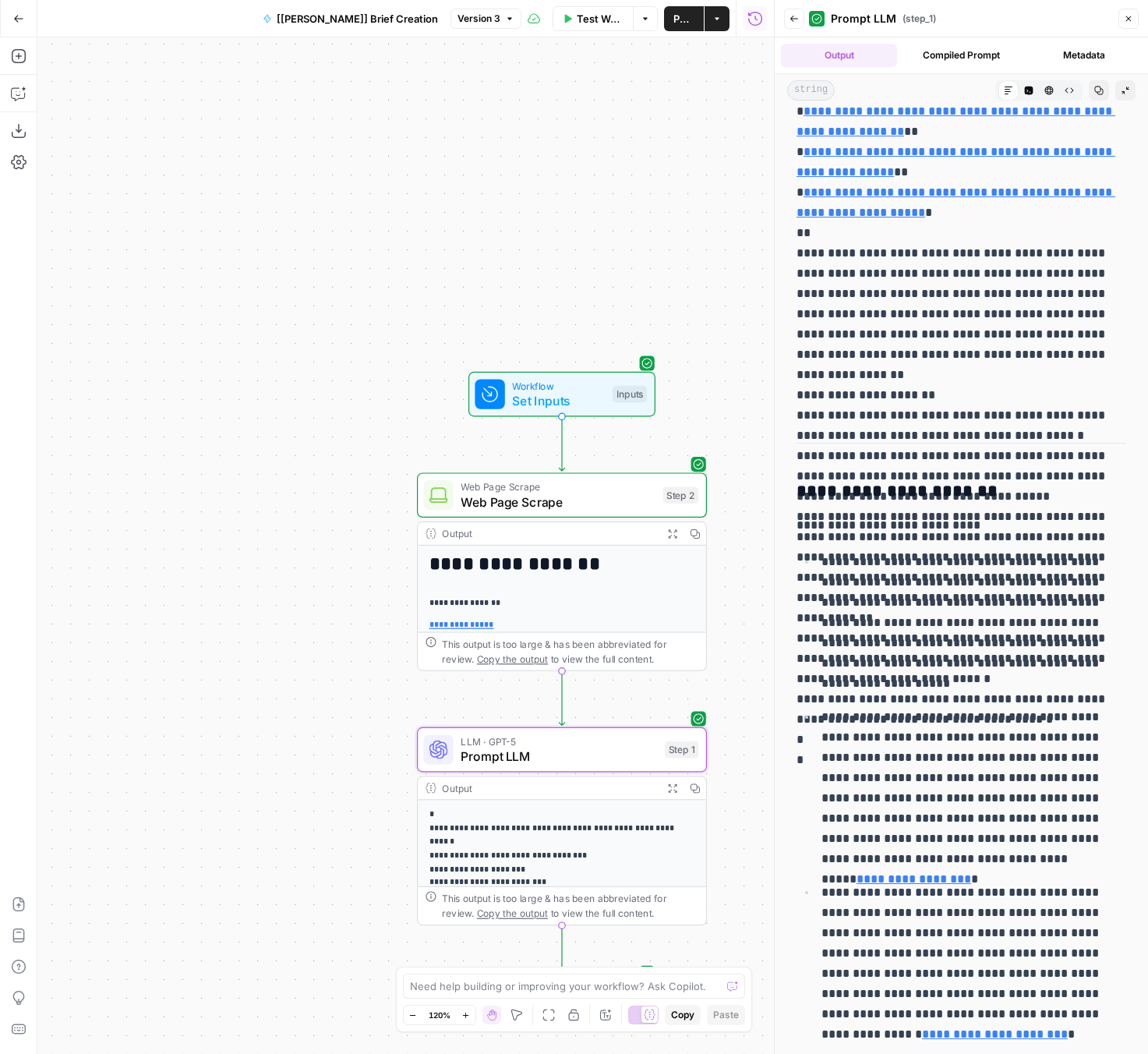
drag, startPoint x: 822, startPoint y: 561, endPoint x: 1082, endPoint y: 560, distance: 260.0
click at [1082, 560] on p "**********" at bounding box center [974, 622] width 305 height 142
drag, startPoint x: 867, startPoint y: 584, endPoint x: 1005, endPoint y: 587, distance: 138.0
click at [1005, 587] on p "**********" at bounding box center [974, 622] width 305 height 142
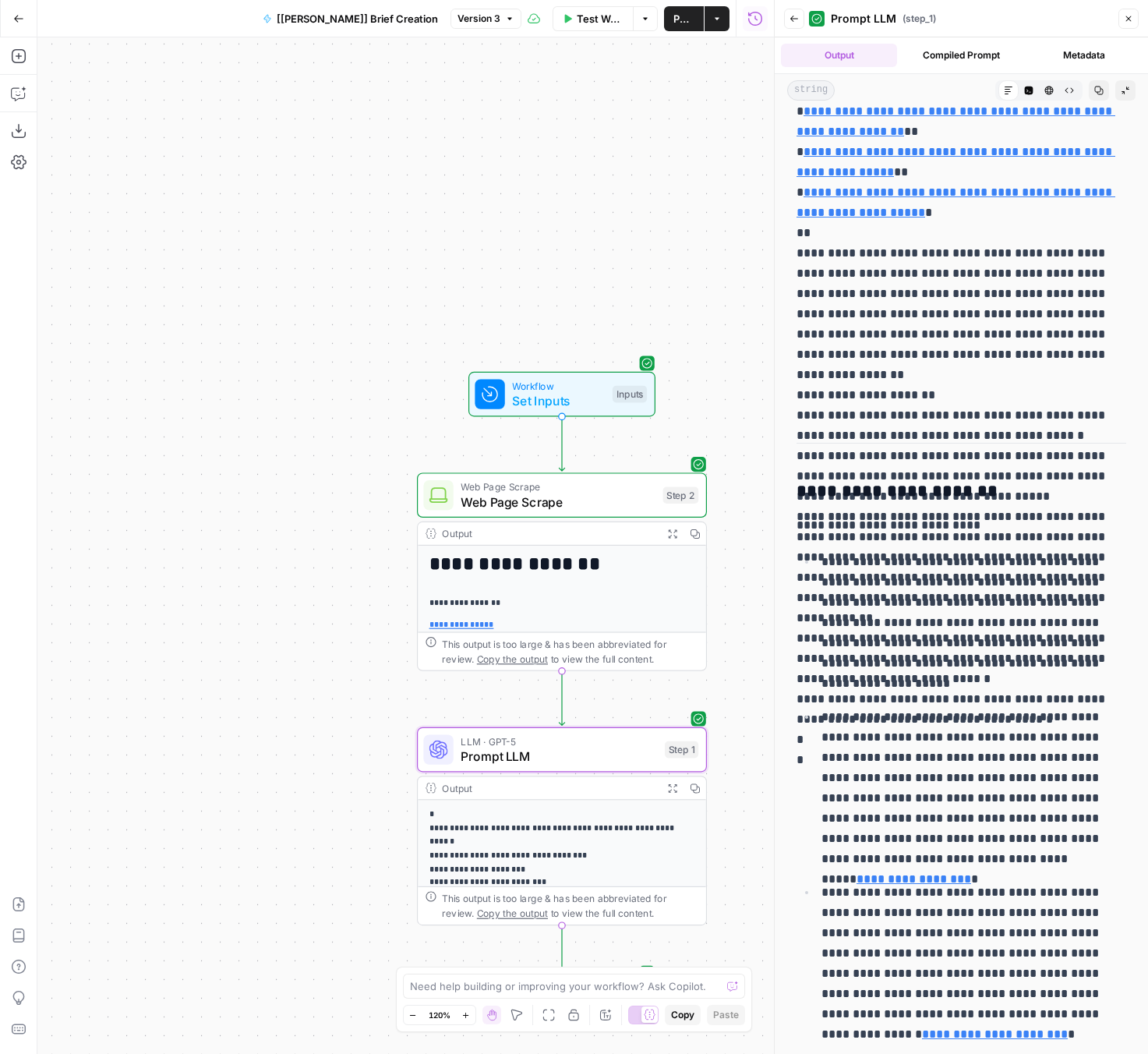
click at [1005, 587] on p "**********" at bounding box center [974, 622] width 305 height 142
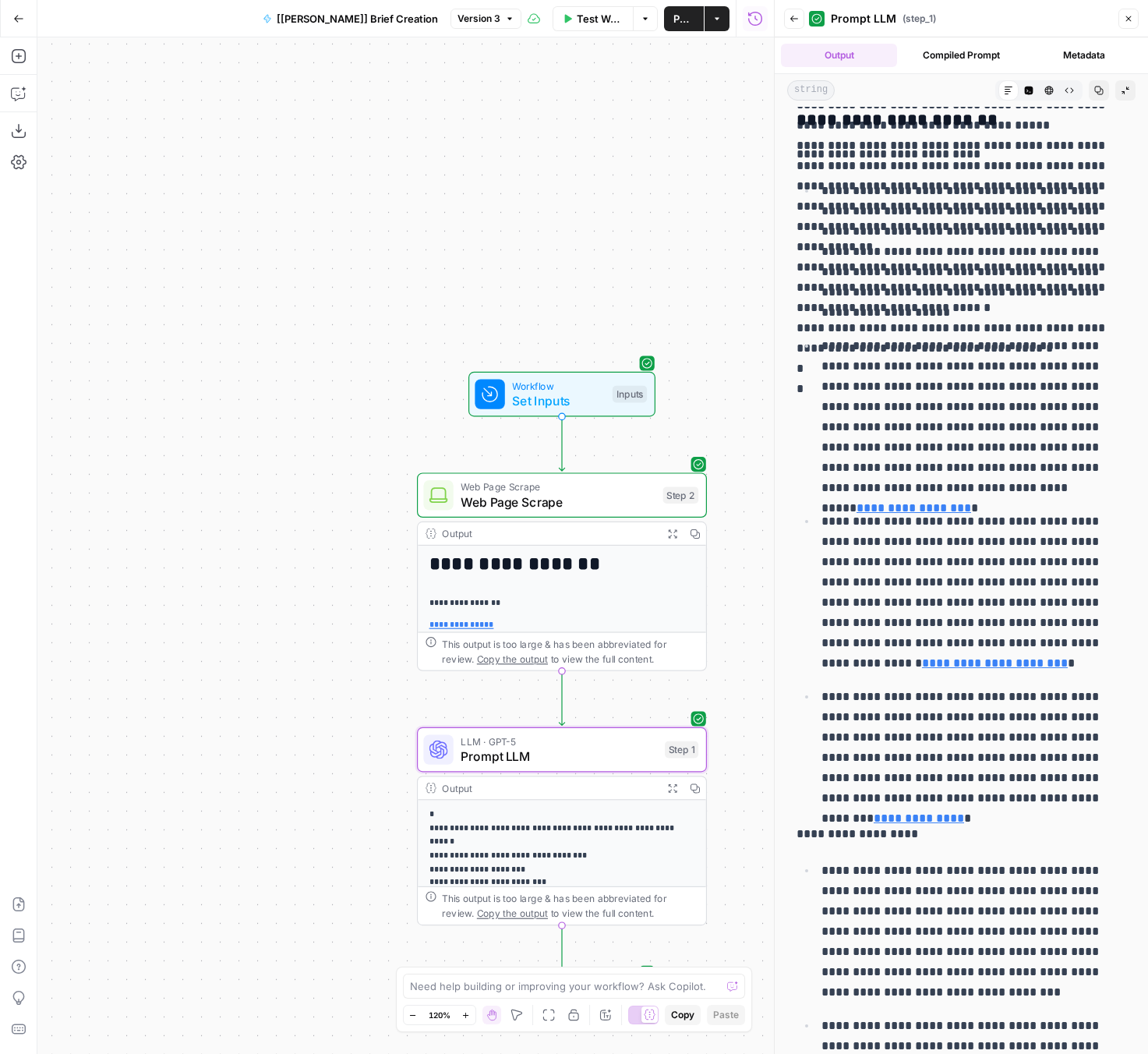
drag, startPoint x: 833, startPoint y: 343, endPoint x: 1056, endPoint y: 341, distance: 223.0
click at [1056, 341] on p "**********" at bounding box center [974, 417] width 305 height 162
drag, startPoint x: 871, startPoint y: 364, endPoint x: 1009, endPoint y: 362, distance: 138.0
click at [1009, 362] on p "**********" at bounding box center [974, 417] width 305 height 162
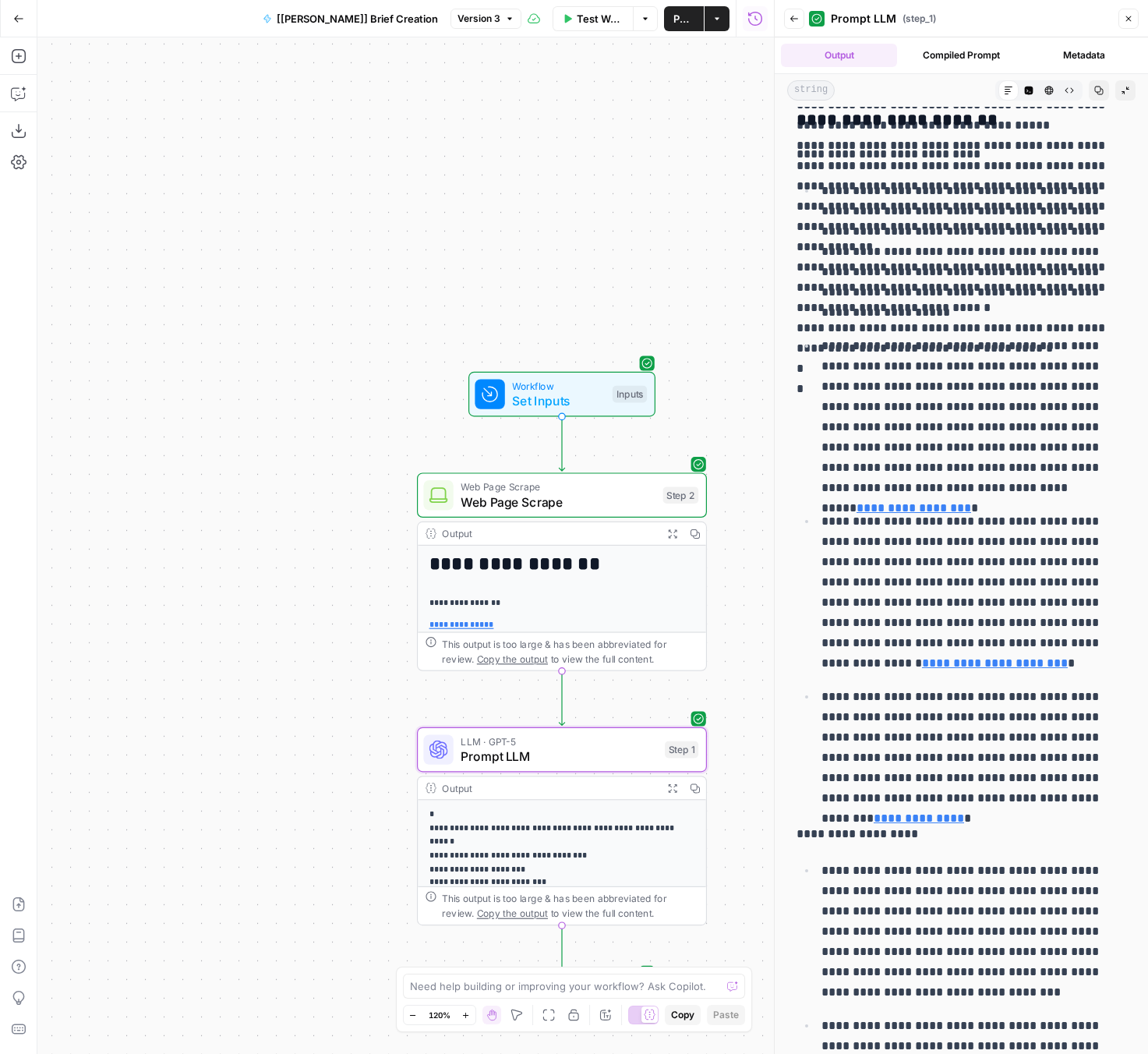
click at [1009, 362] on p "**********" at bounding box center [974, 417] width 305 height 162
click at [1086, 17] on icon "button" at bounding box center [1128, 19] width 10 height 10
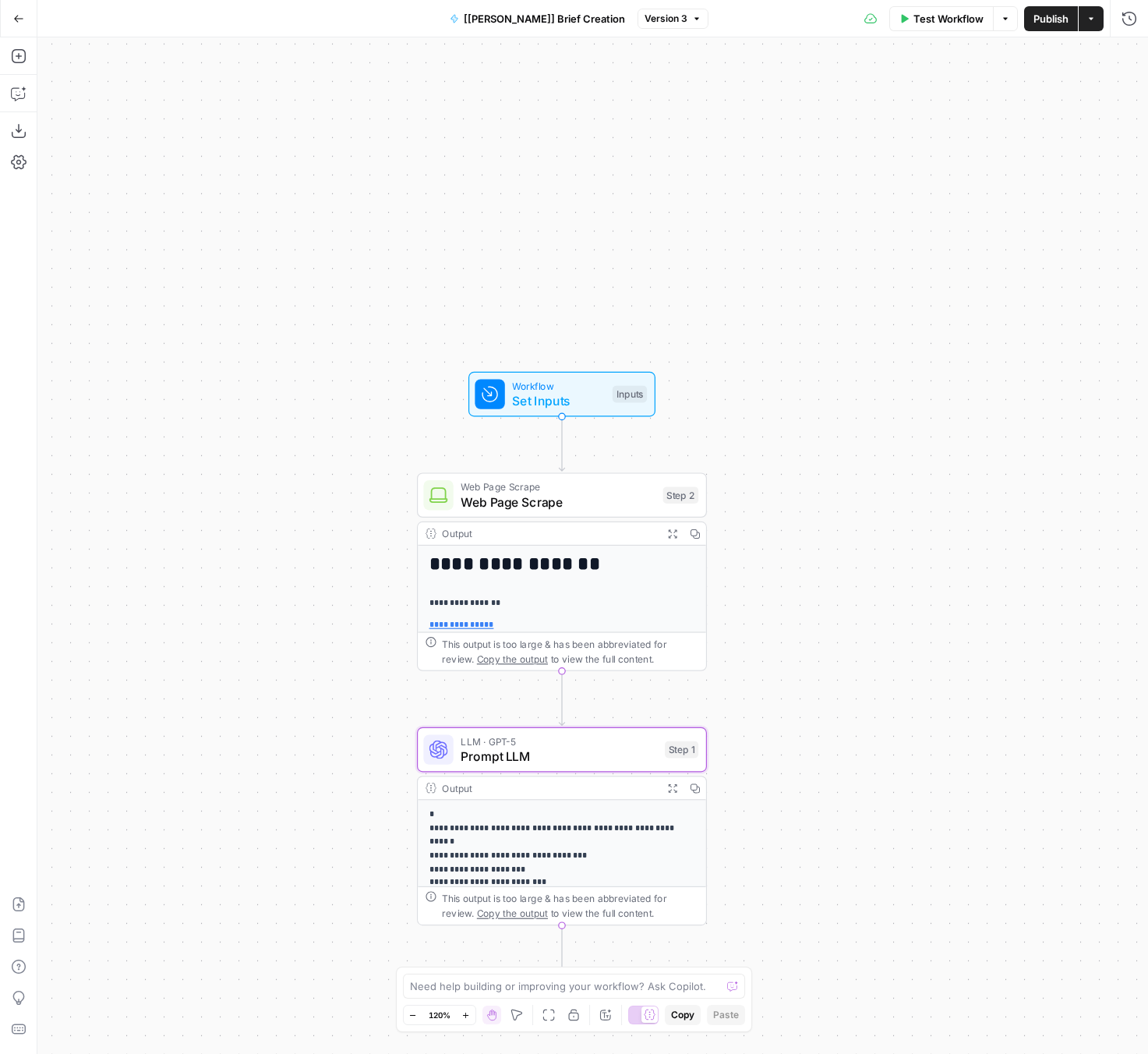
click at [22, 20] on icon "button" at bounding box center [19, 19] width 11 height 11
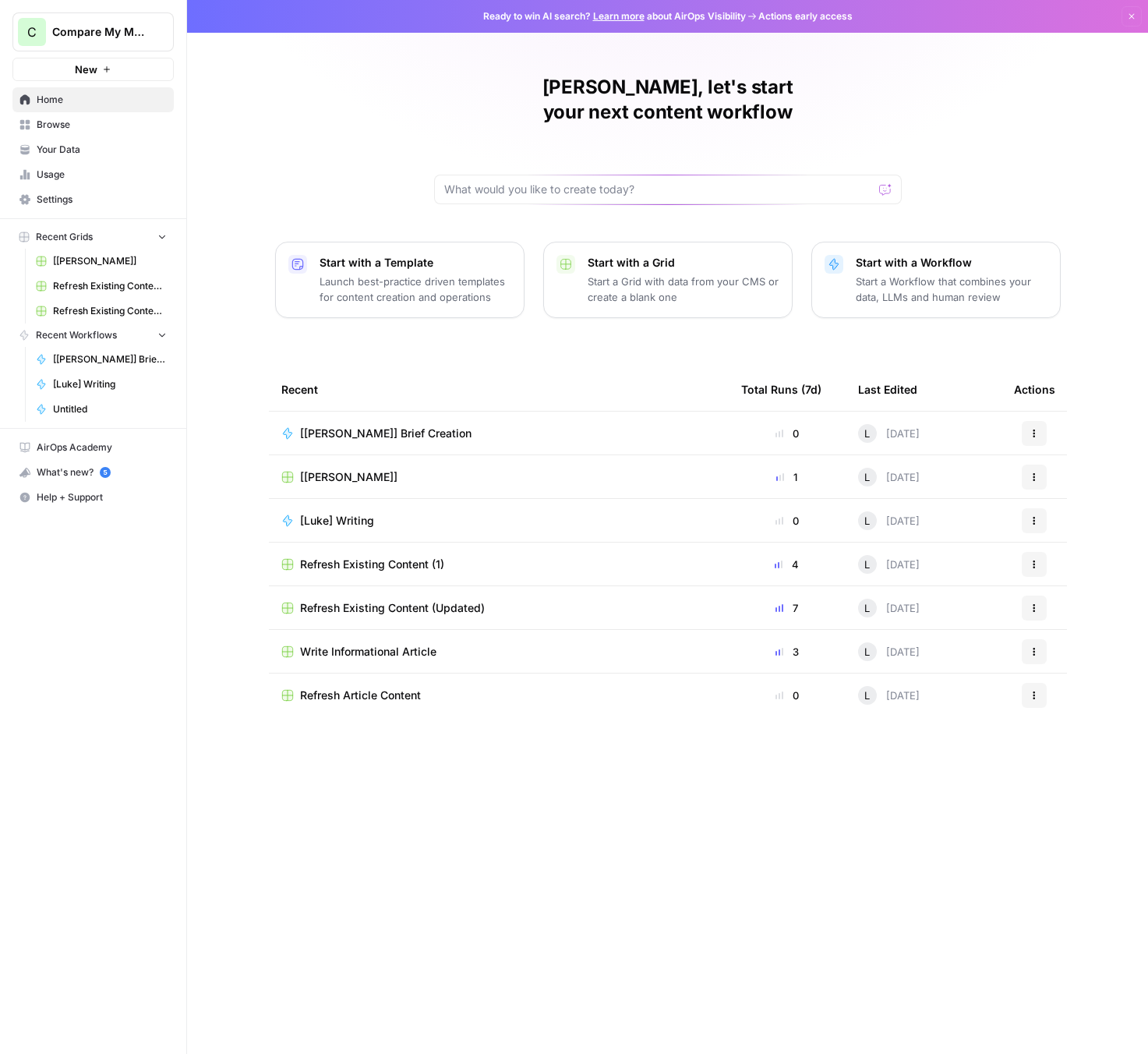
click at [376, 513] on div "[Luke] Writing" at bounding box center [343, 521] width 87 height 16
click at [1034, 516] on icon "button" at bounding box center [1034, 520] width 10 height 10
click at [934, 557] on span "Edit in Studio" at bounding box center [964, 554] width 125 height 16
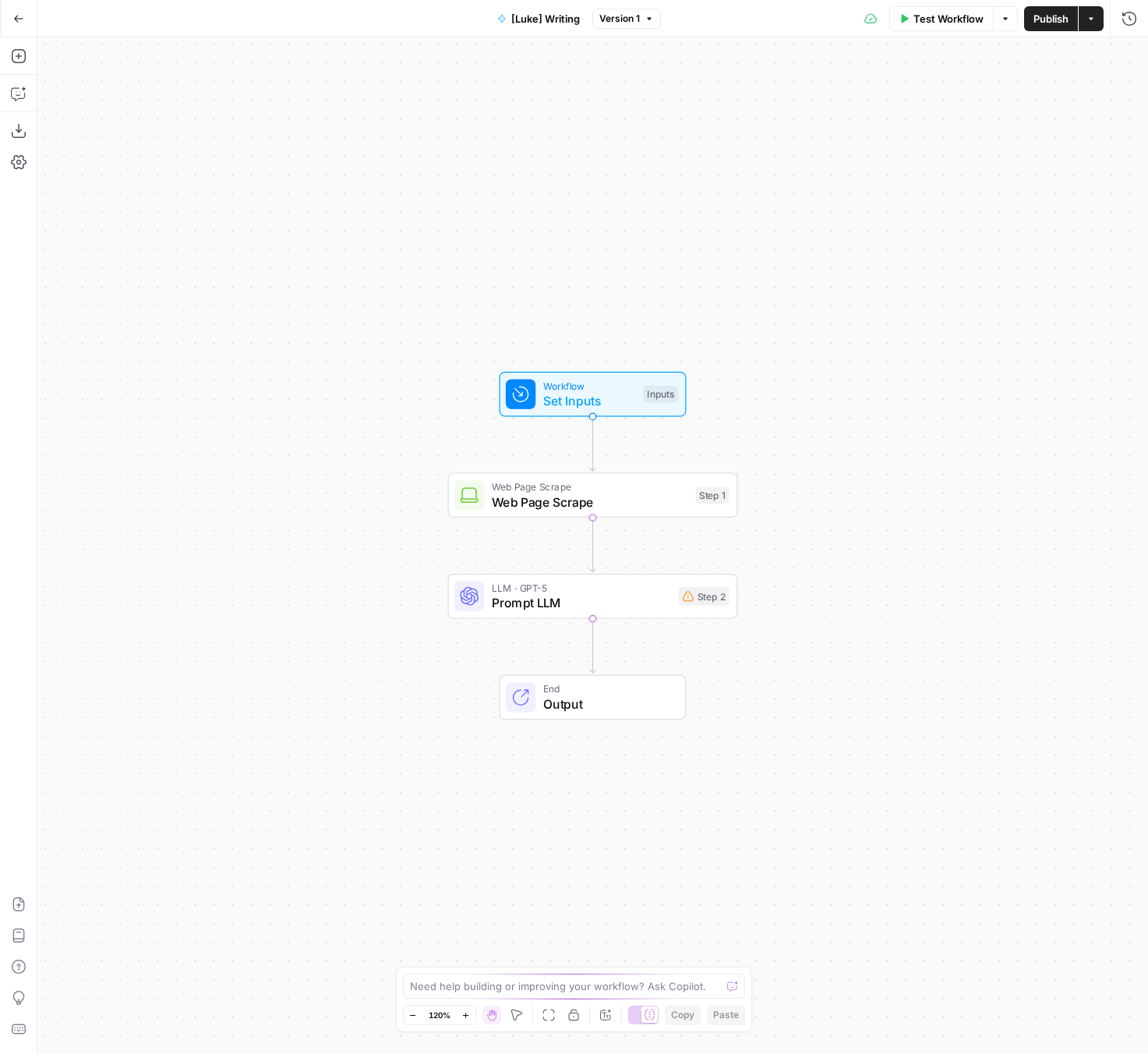
click at [599, 500] on span "Web Page Scrape" at bounding box center [590, 502] width 197 height 19
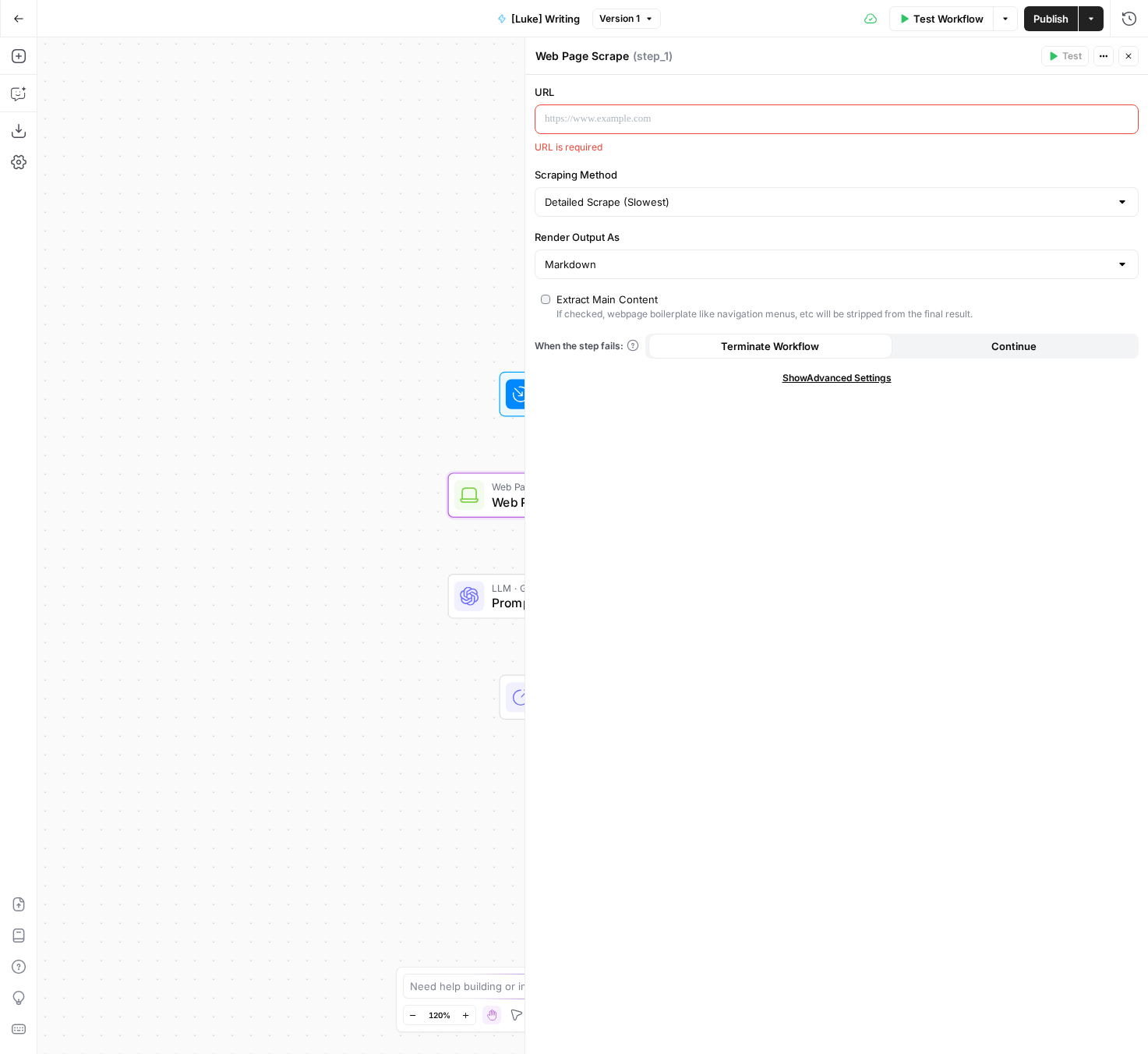
click at [489, 606] on div "LLM · GPT-5 Prompt LLM Step 2 Copy step Delete step Add Note Test" at bounding box center [592, 596] width 275 height 32
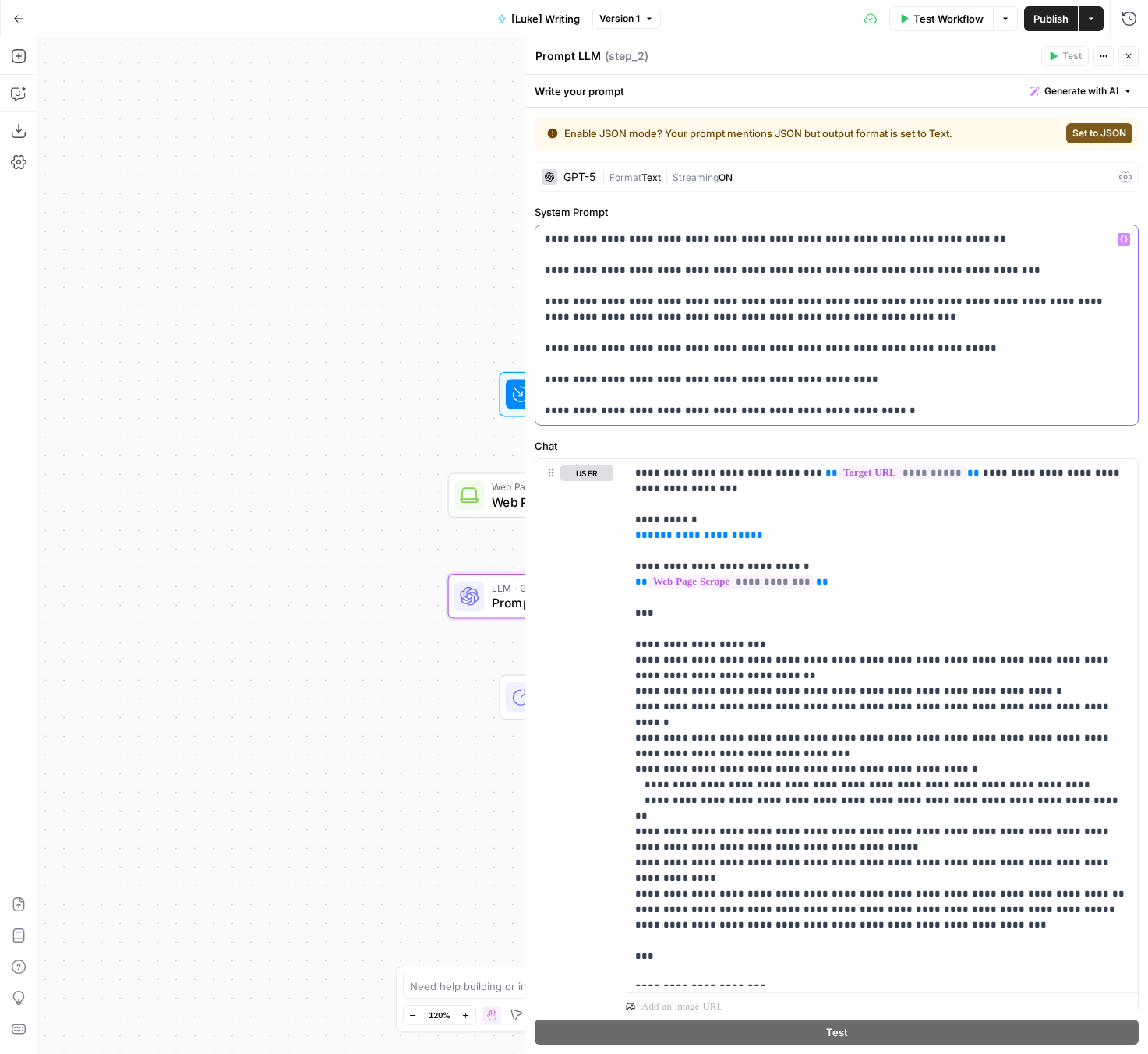
drag, startPoint x: 710, startPoint y: 244, endPoint x: 888, endPoint y: 242, distance: 178.0
click at [888, 242] on p "**********" at bounding box center [837, 324] width 584 height 187
drag, startPoint x: 685, startPoint y: 240, endPoint x: 793, endPoint y: 240, distance: 108.0
click at [793, 240] on p "**********" at bounding box center [837, 324] width 584 height 187
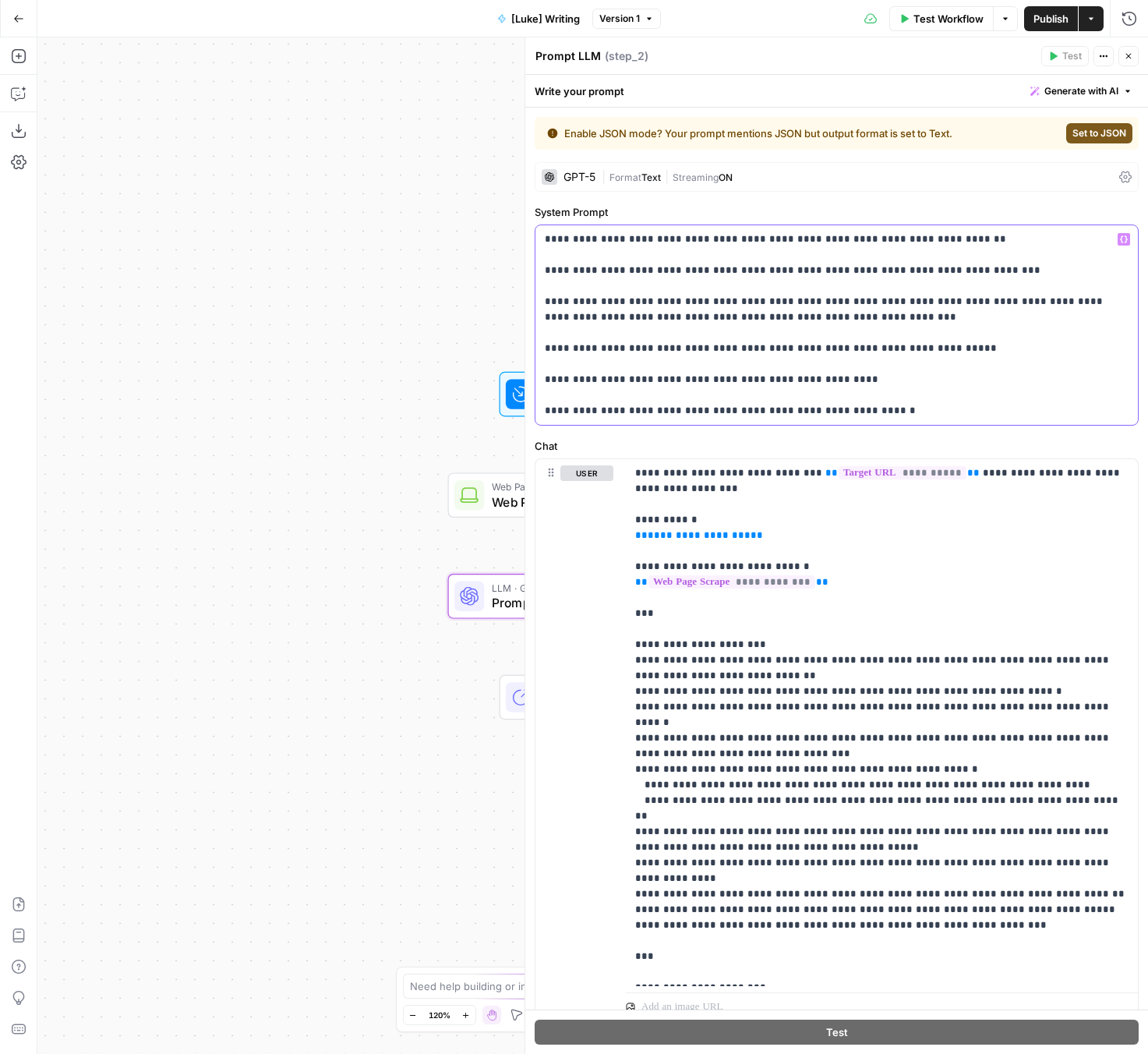
click at [793, 240] on p "**********" at bounding box center [837, 324] width 584 height 187
click at [842, 241] on p "**********" at bounding box center [837, 324] width 584 height 187
click at [565, 179] on div "GPT-5" at bounding box center [580, 176] width 32 height 11
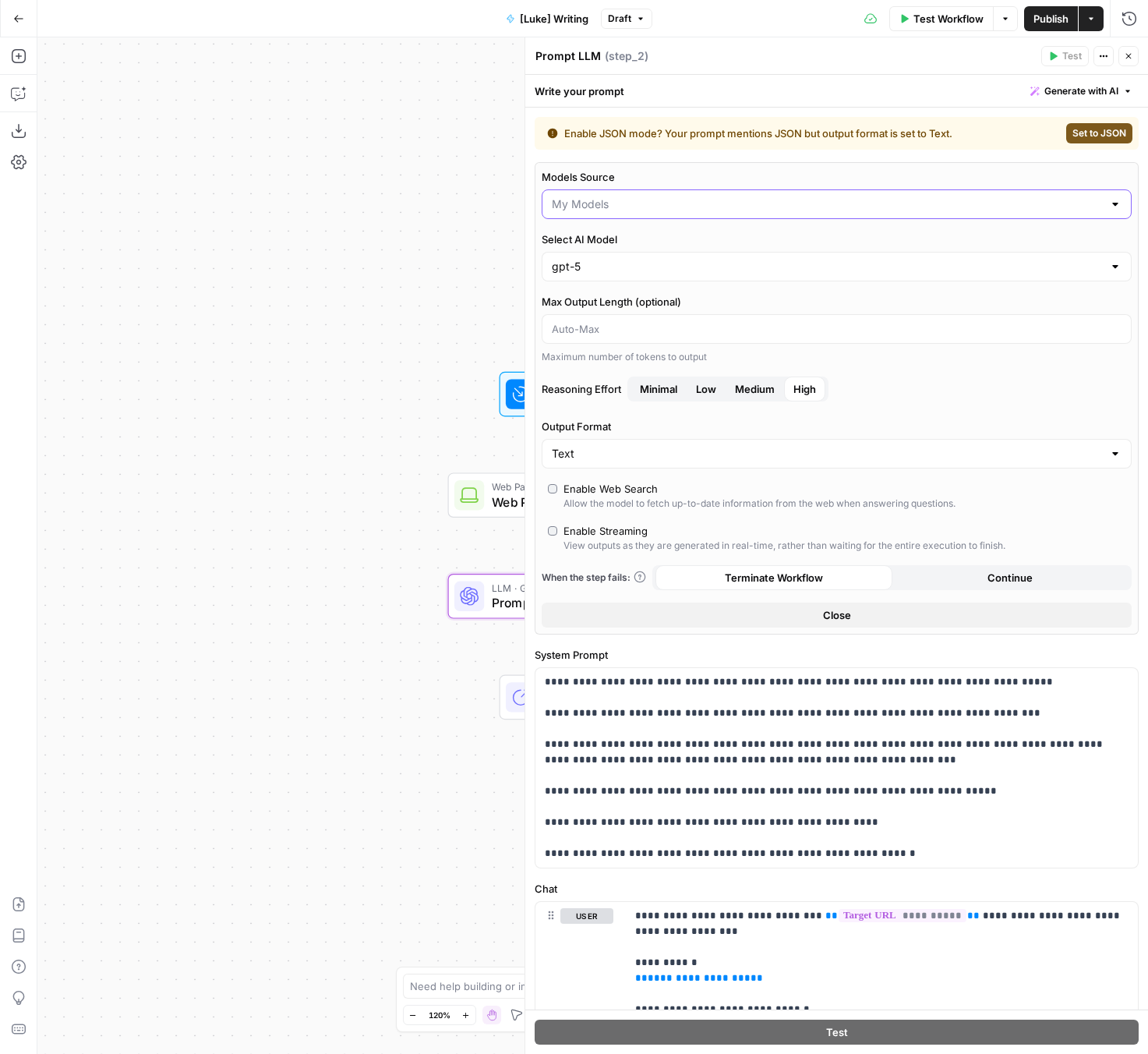
click at [640, 210] on input "Models Source" at bounding box center [827, 205] width 551 height 16
click at [625, 246] on span "AirOps Models" at bounding box center [833, 244] width 558 height 16
type input "AirOps Models"
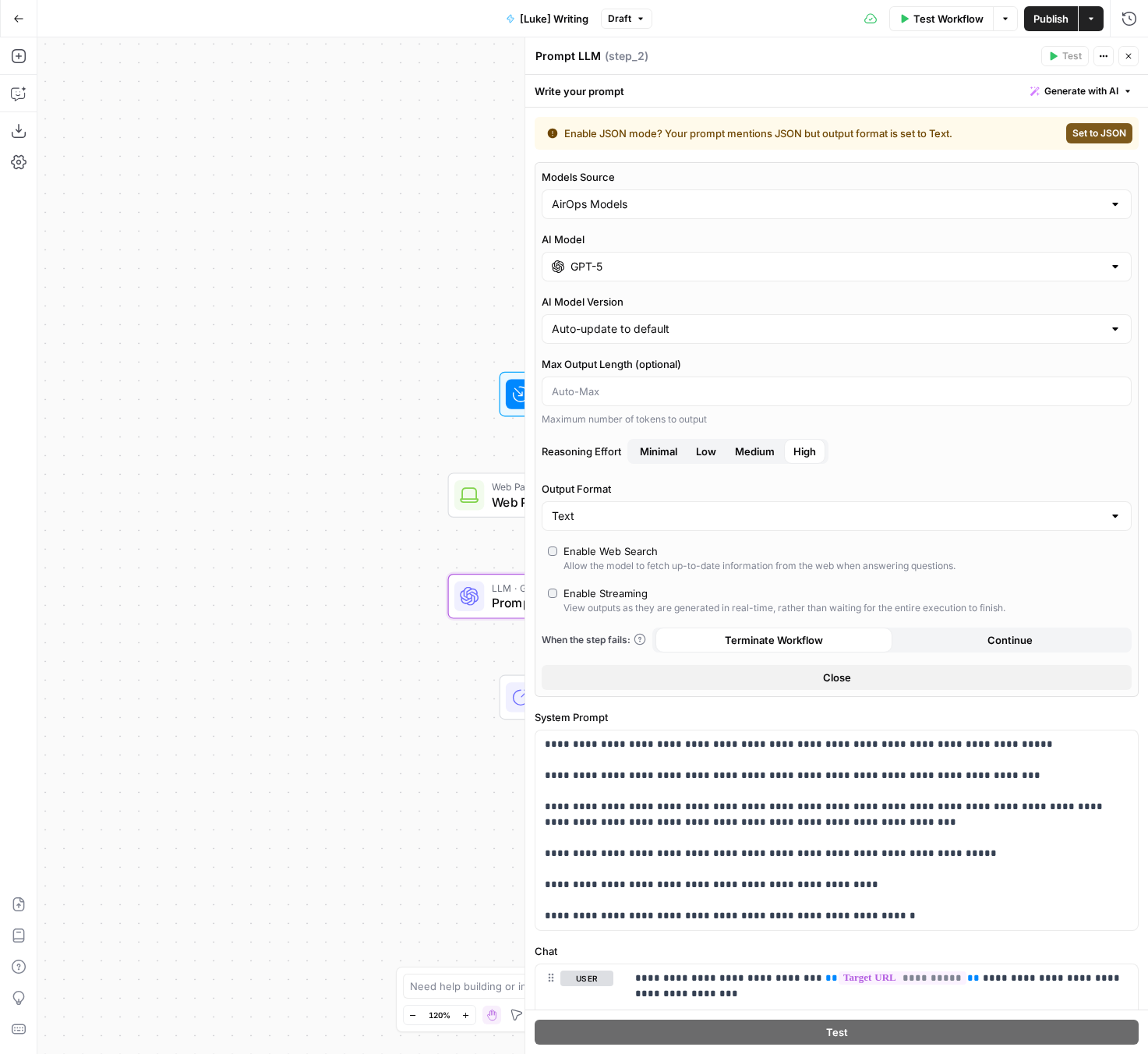
click at [753, 455] on span "Medium" at bounding box center [754, 451] width 40 height 16
click at [704, 391] on input "Max Output Length (optional)" at bounding box center [836, 392] width 570 height 16
click at [920, 453] on label "Reasoning Effort Minimal Low Medium High" at bounding box center [837, 451] width 590 height 25
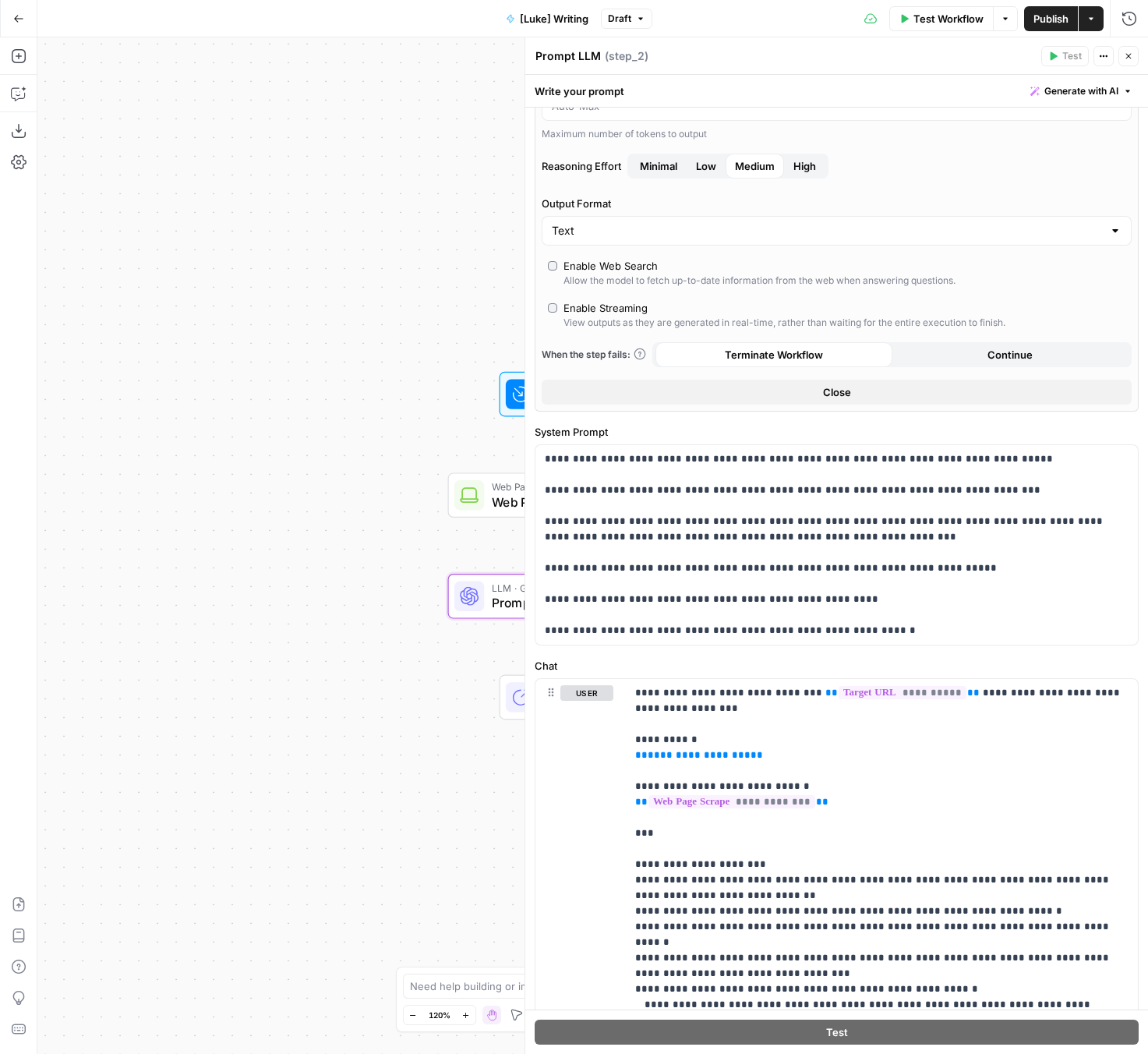
scroll to position [383, 0]
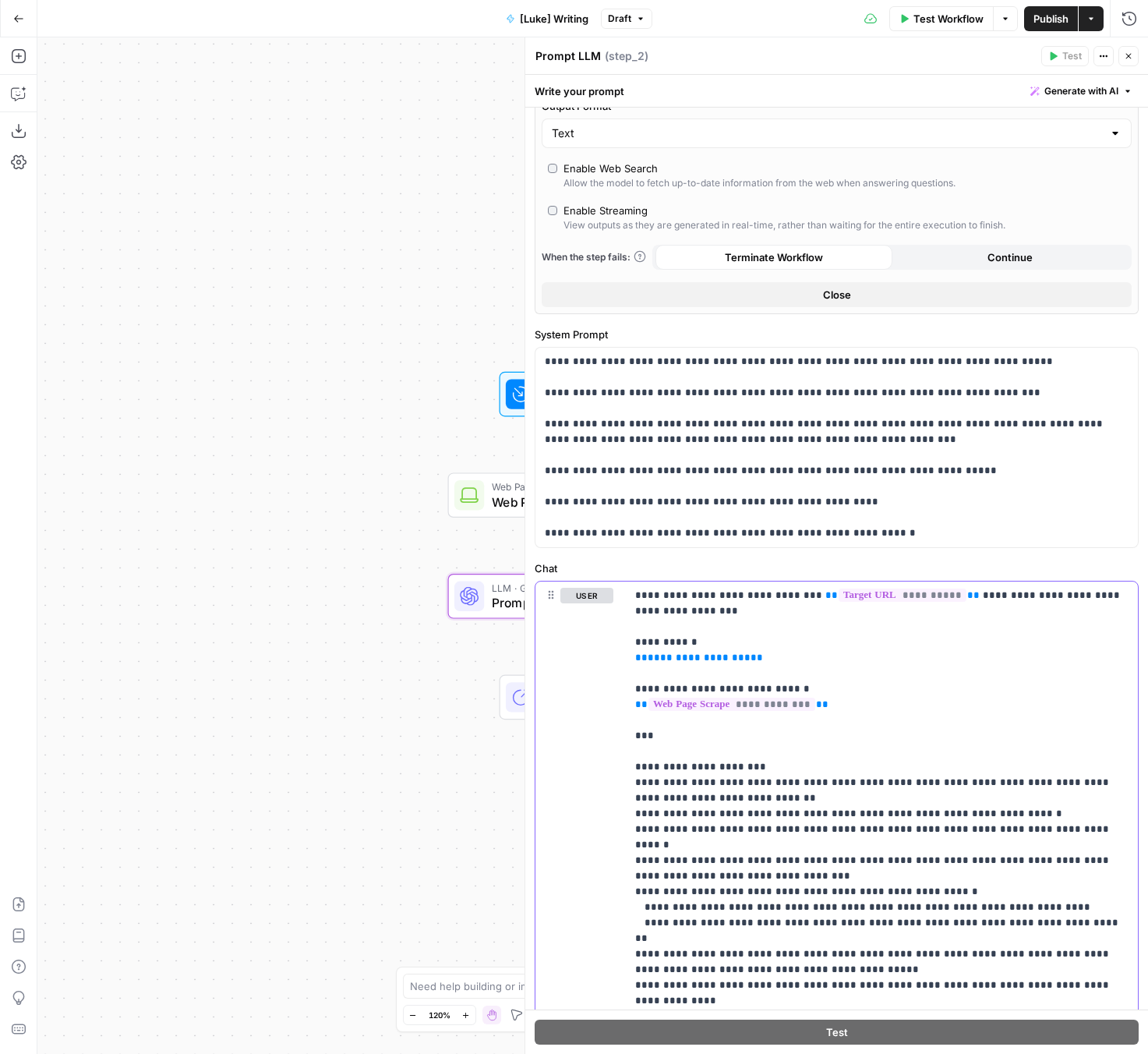
click at [668, 643] on p "**********" at bounding box center [882, 845] width 494 height 514
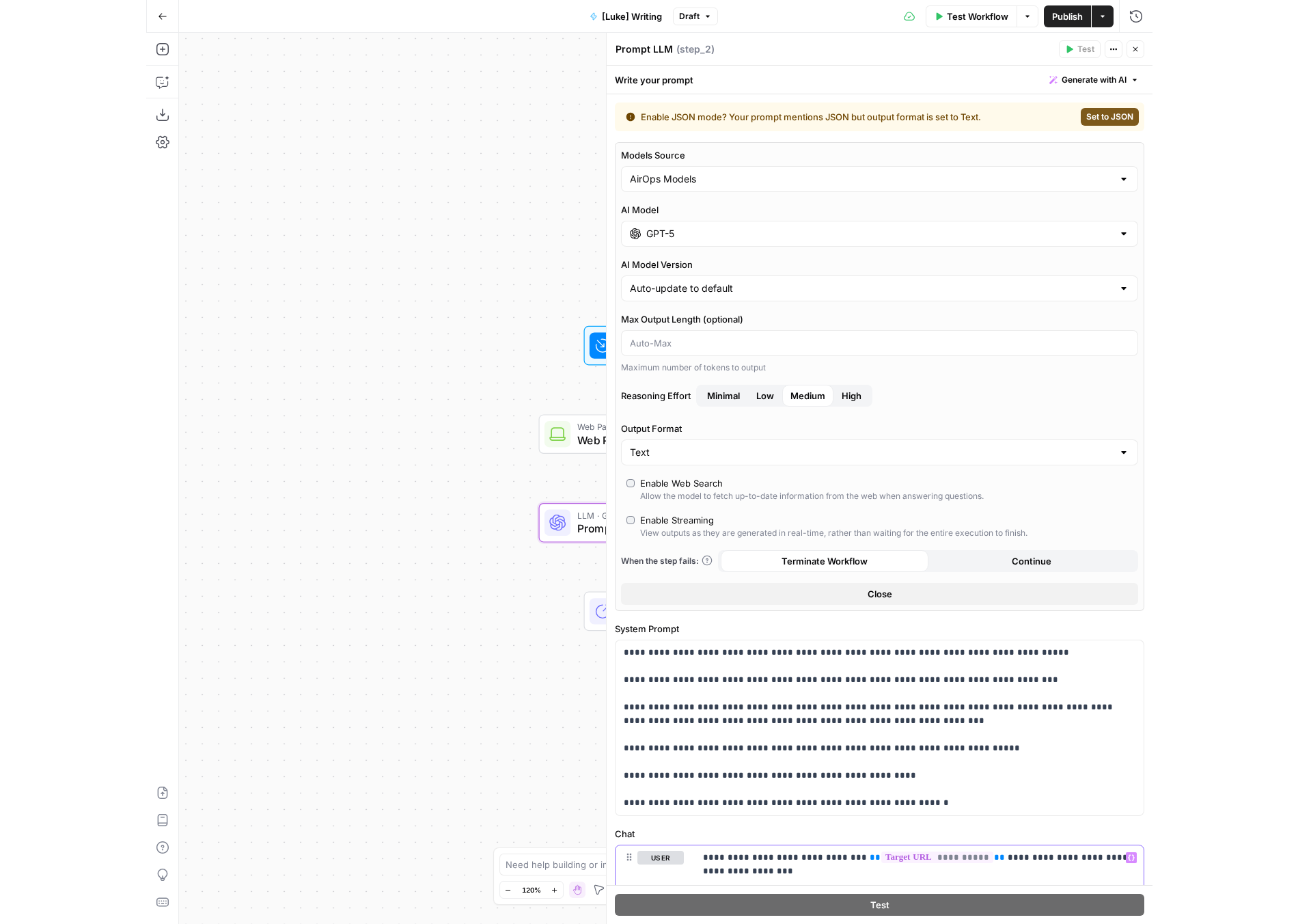
scroll to position [5, 0]
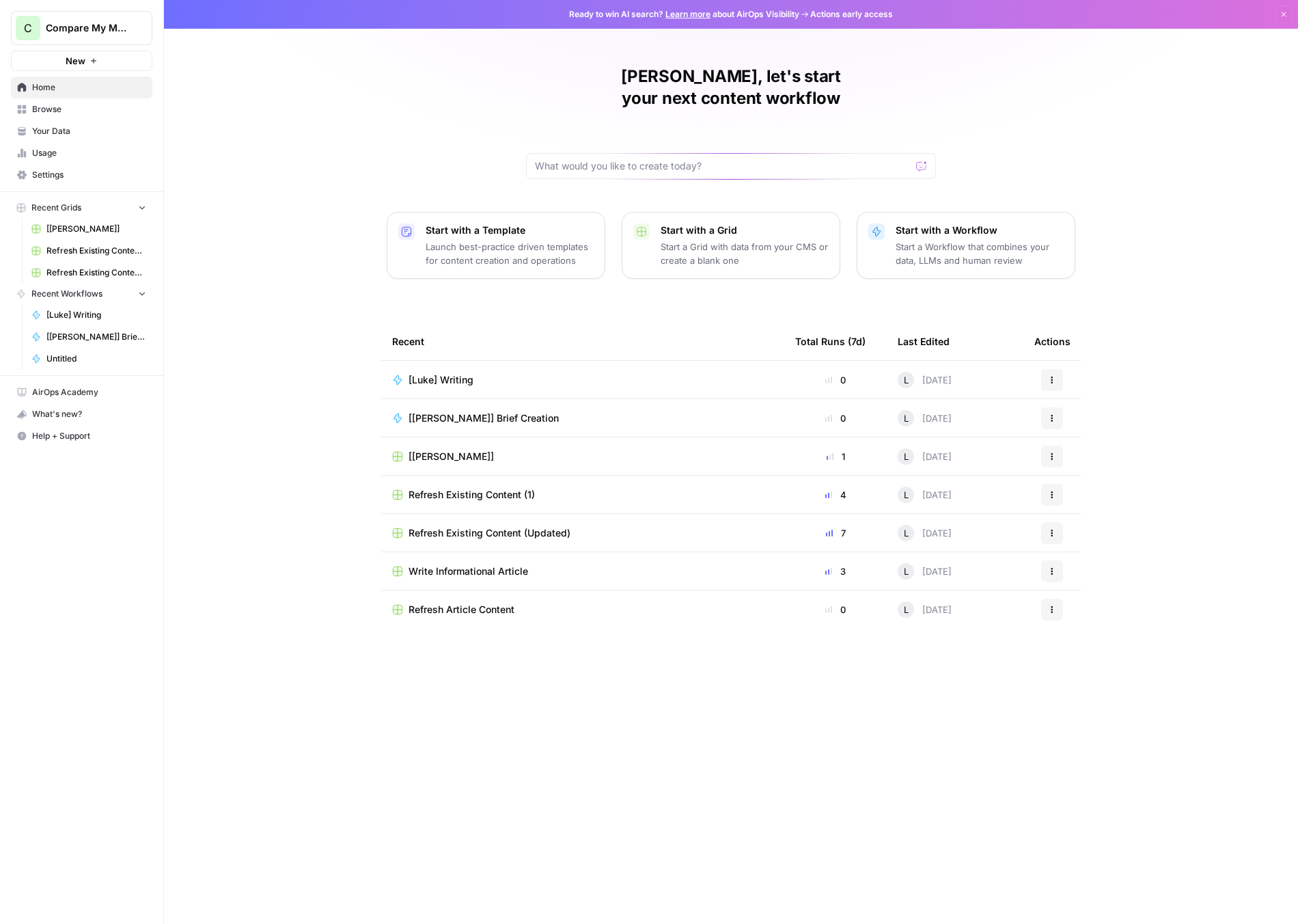
click at [431, 450] on span "[[PERSON_NAME]]" at bounding box center [452, 457] width 85 height 14
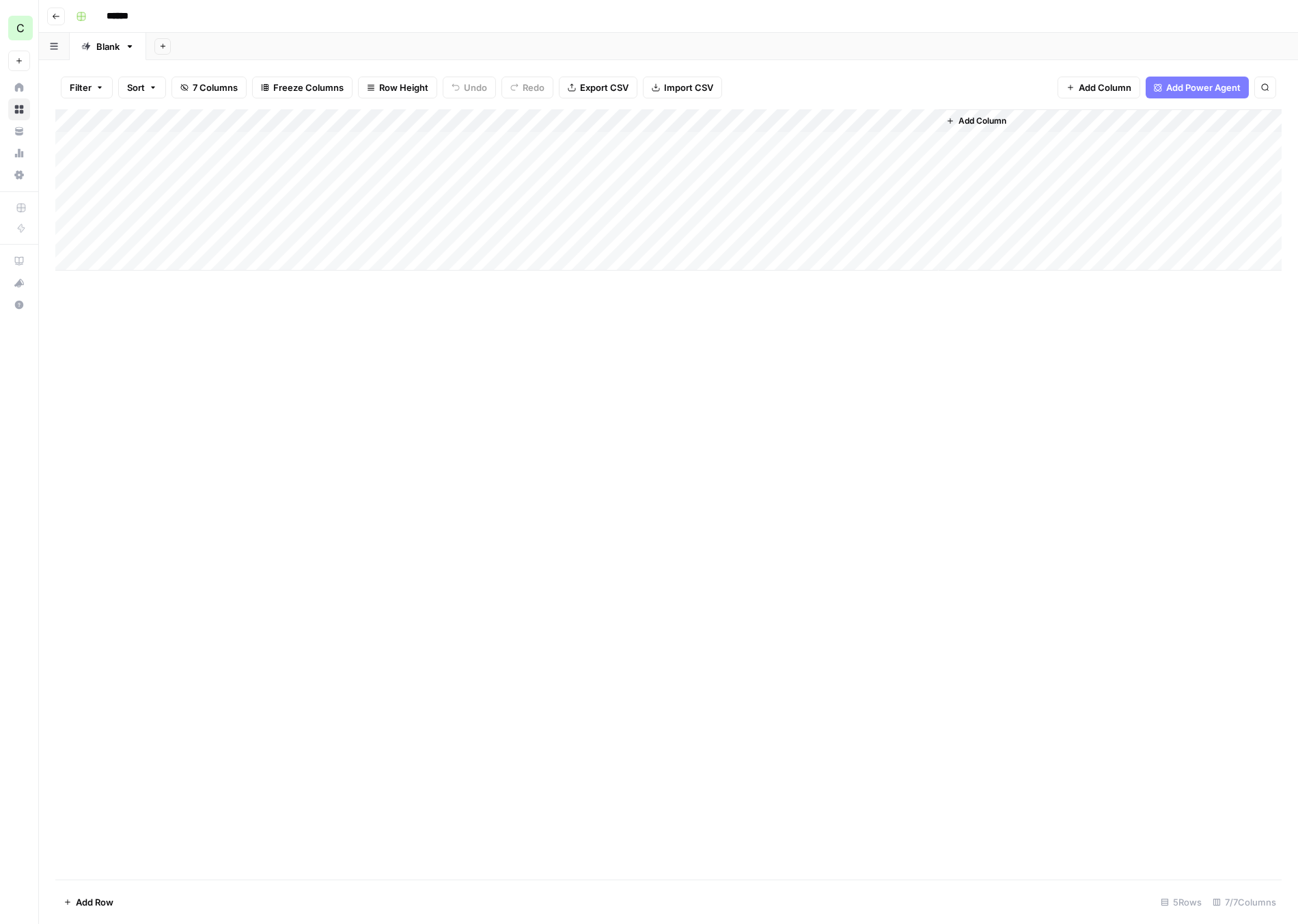
click at [965, 124] on span "Add Column" at bounding box center [983, 121] width 48 height 12
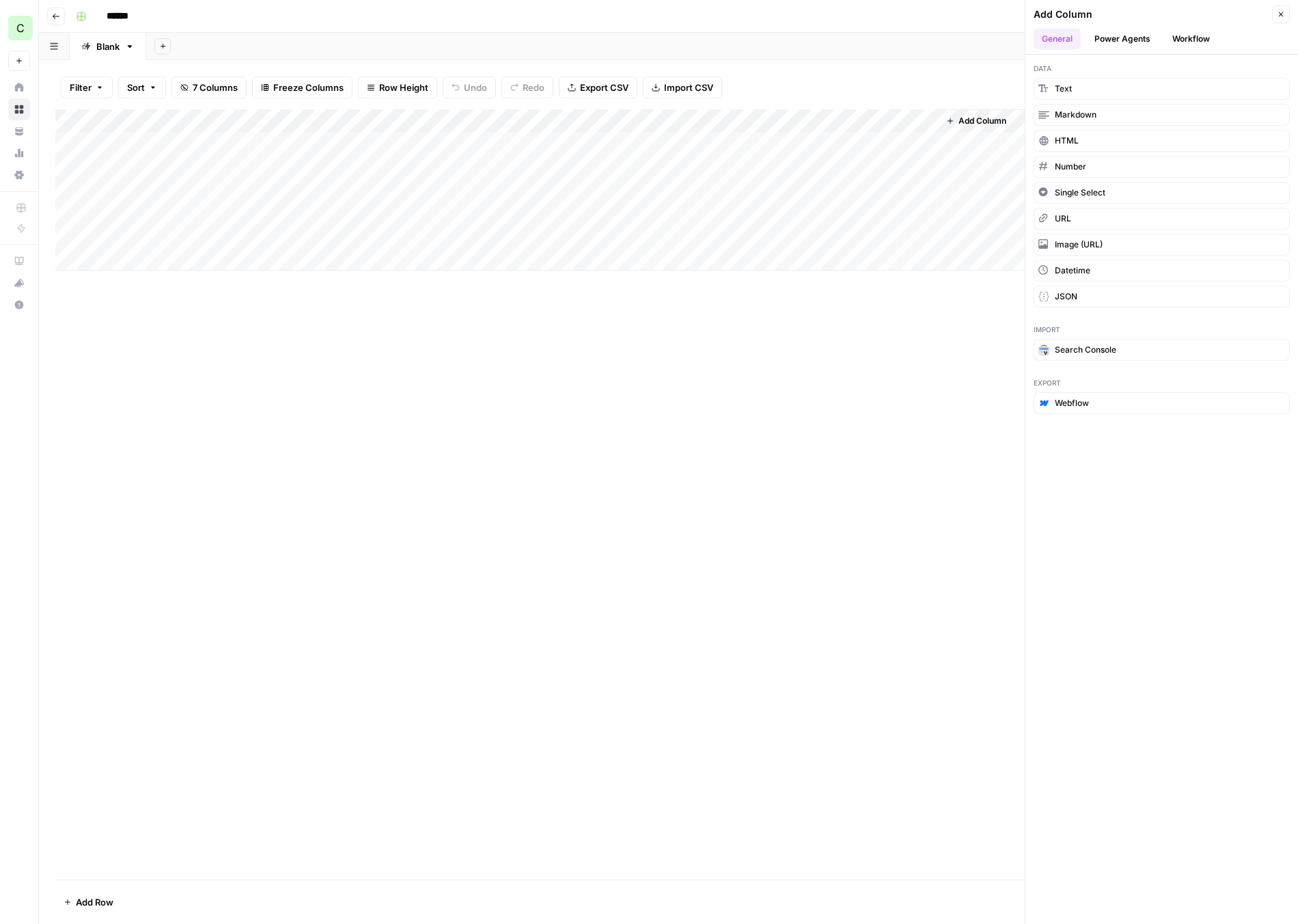
click at [1200, 35] on button "Workflow" at bounding box center [1191, 39] width 54 height 20
click at [1112, 176] on button "[Luke] Writing" at bounding box center [1162, 175] width 256 height 22
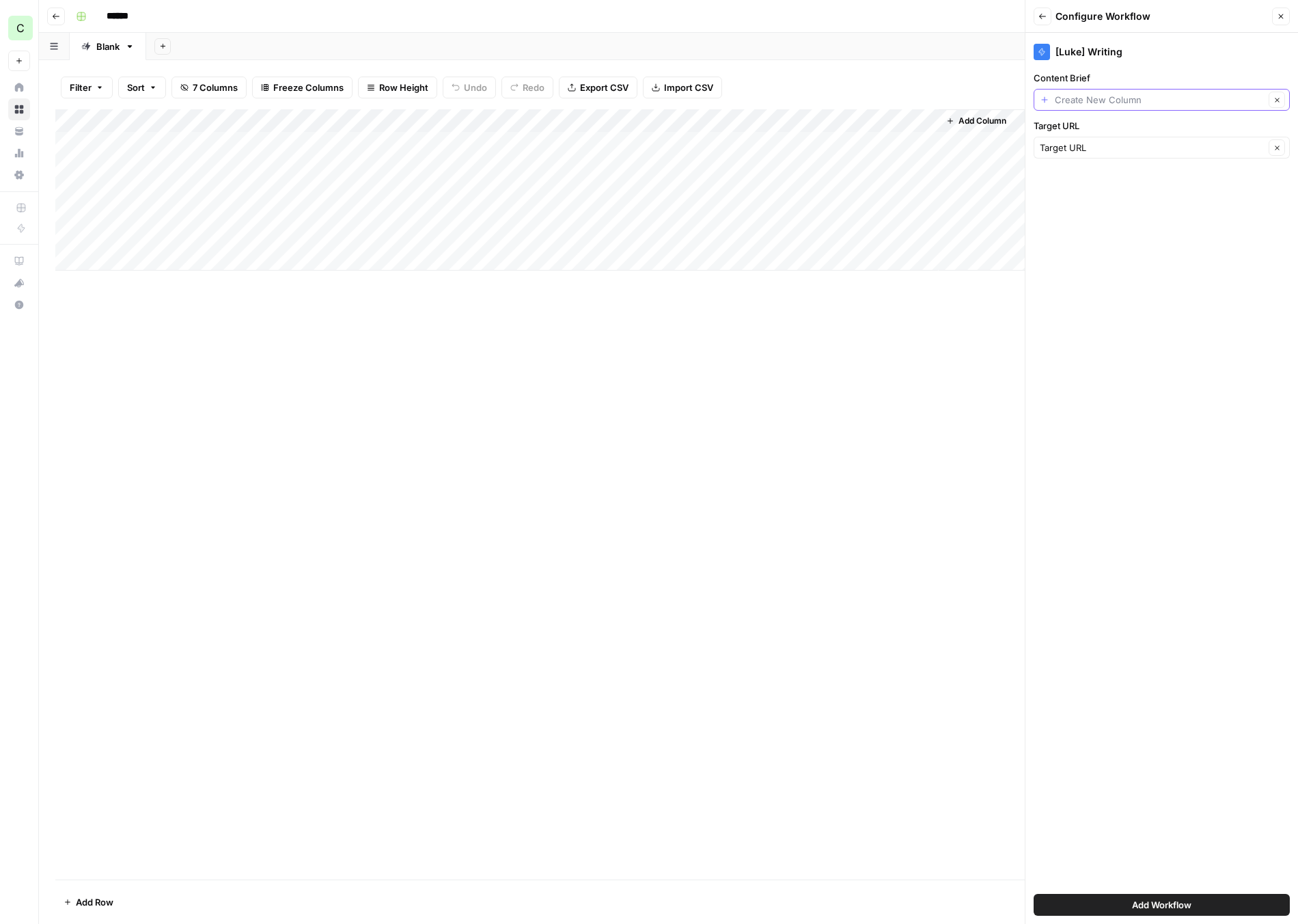
click at [1159, 104] on input "Content Brief" at bounding box center [1160, 100] width 210 height 14
click at [1090, 273] on span "Output" at bounding box center [1159, 270] width 228 height 14
type input "Output"
click at [1125, 143] on input "Target URL" at bounding box center [1152, 148] width 225 height 14
click at [1097, 222] on span "Target URL" at bounding box center [1145, 225] width 199 height 14
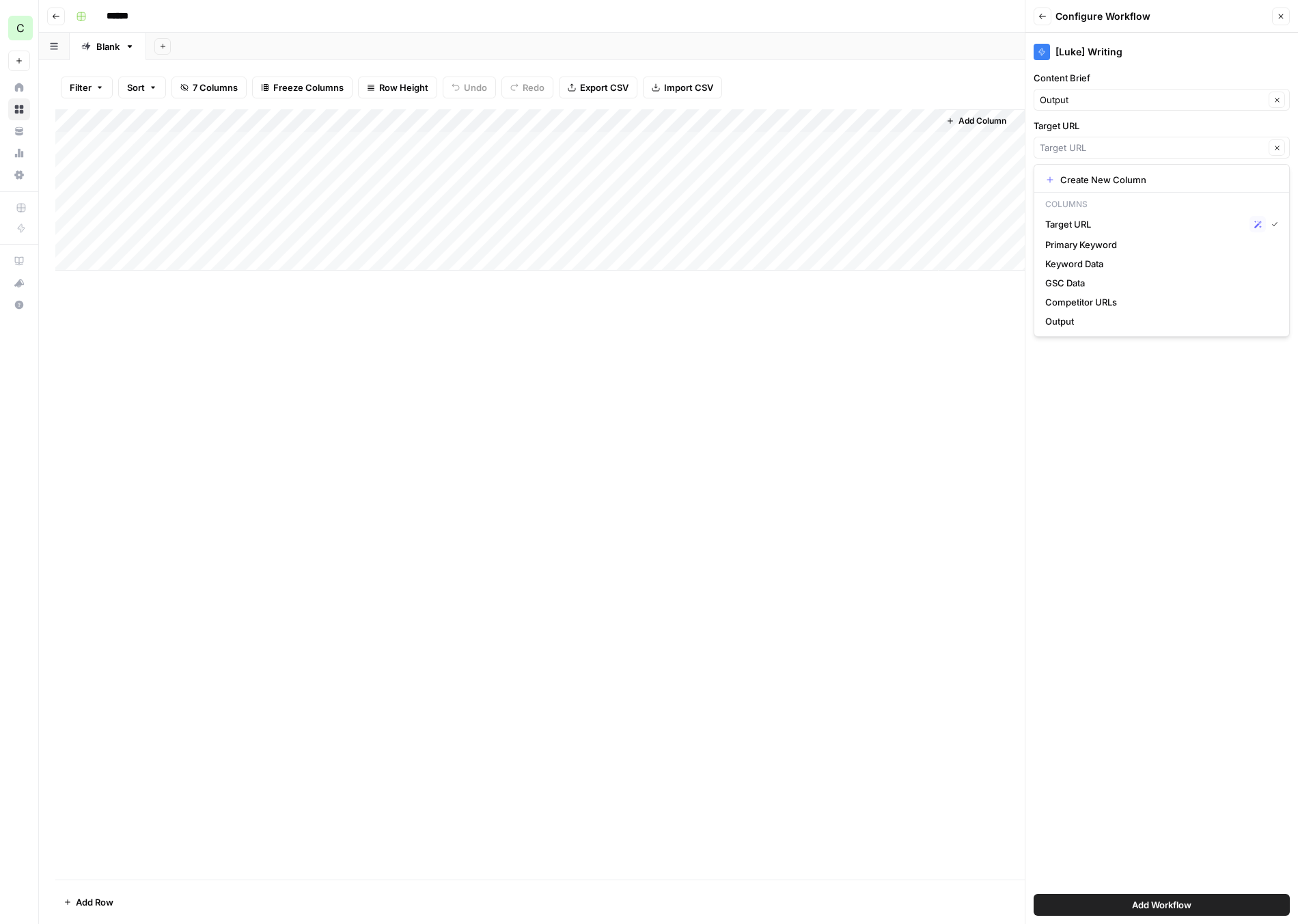
type input "Target URL"
click at [1171, 900] on span "Add Workflow" at bounding box center [1162, 905] width 59 height 14
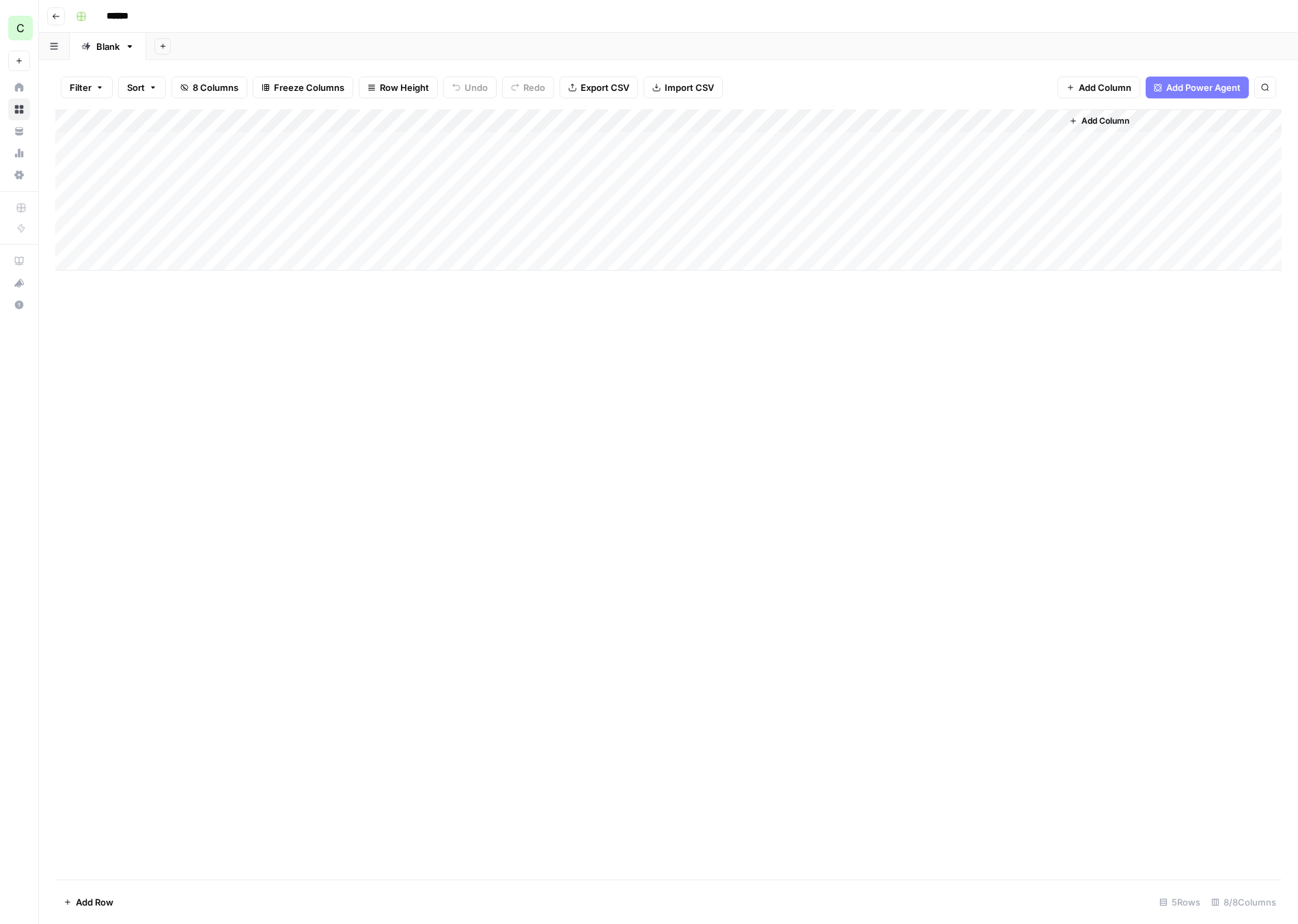
click at [999, 145] on div "Add Column" at bounding box center [668, 190] width 1226 height 161
click at [951, 145] on div "Add Column" at bounding box center [668, 190] width 1226 height 161
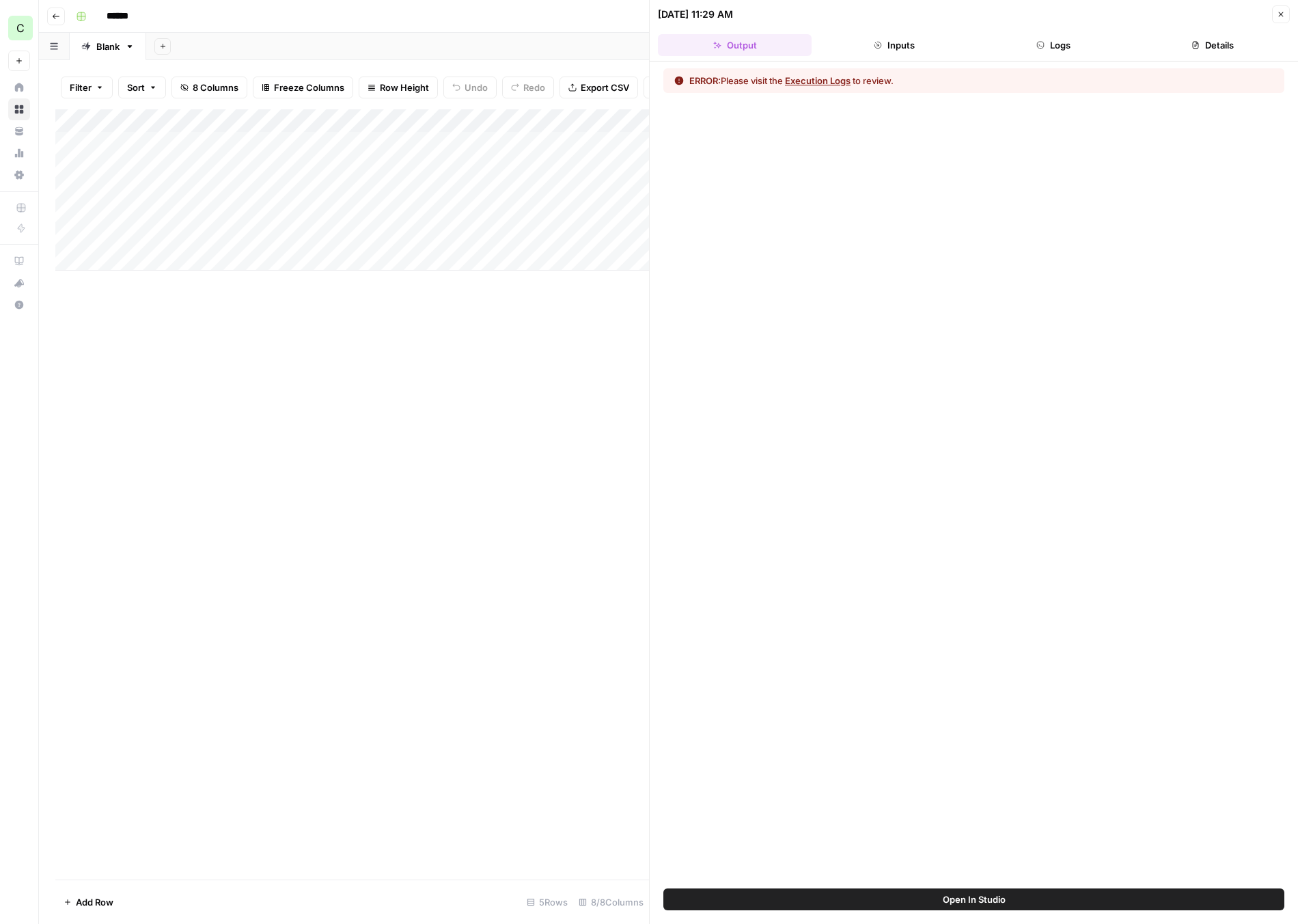
click at [816, 85] on button "Execution Logs" at bounding box center [818, 81] width 65 height 14
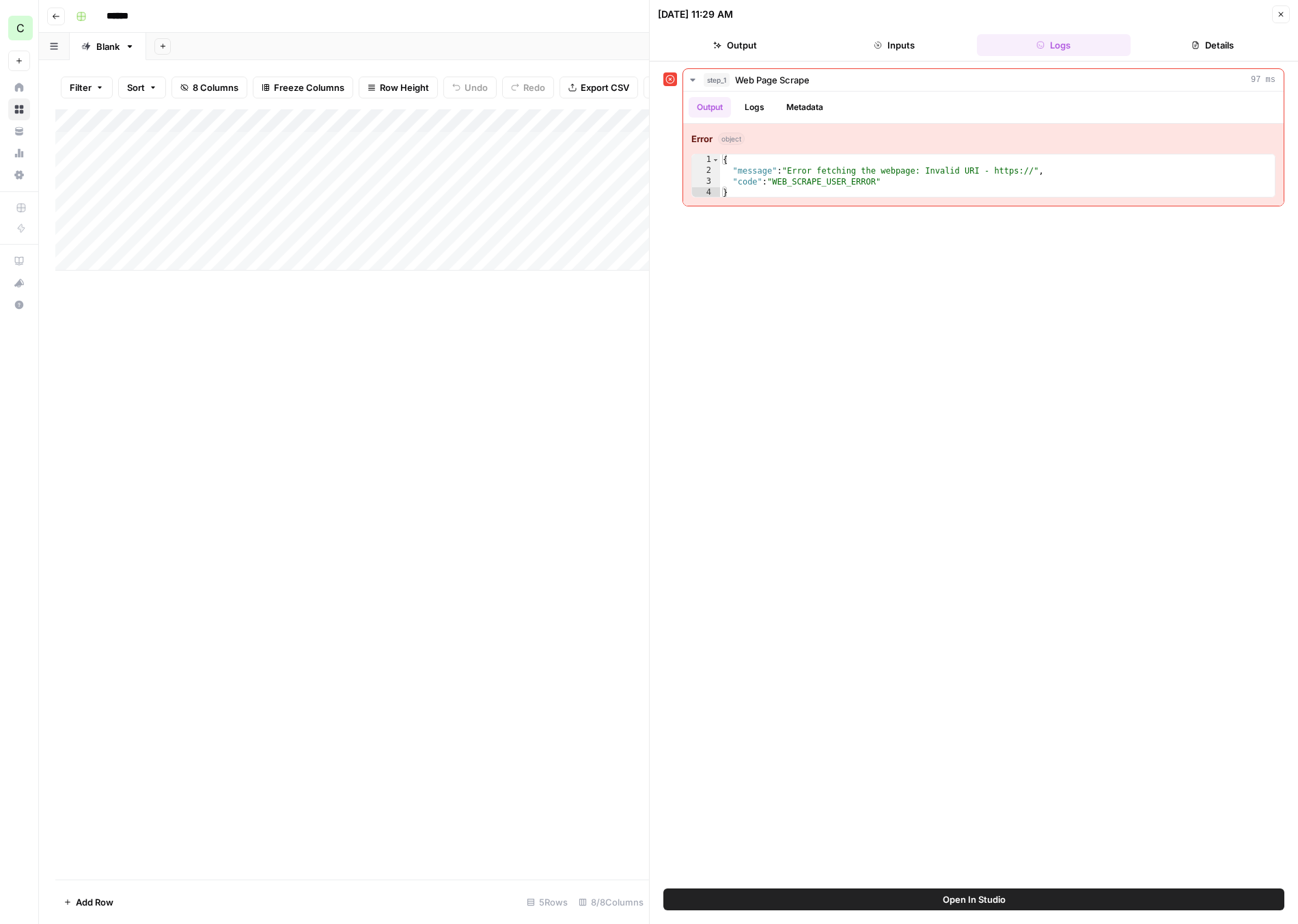
click at [1284, 20] on button "Close" at bounding box center [1281, 14] width 18 height 18
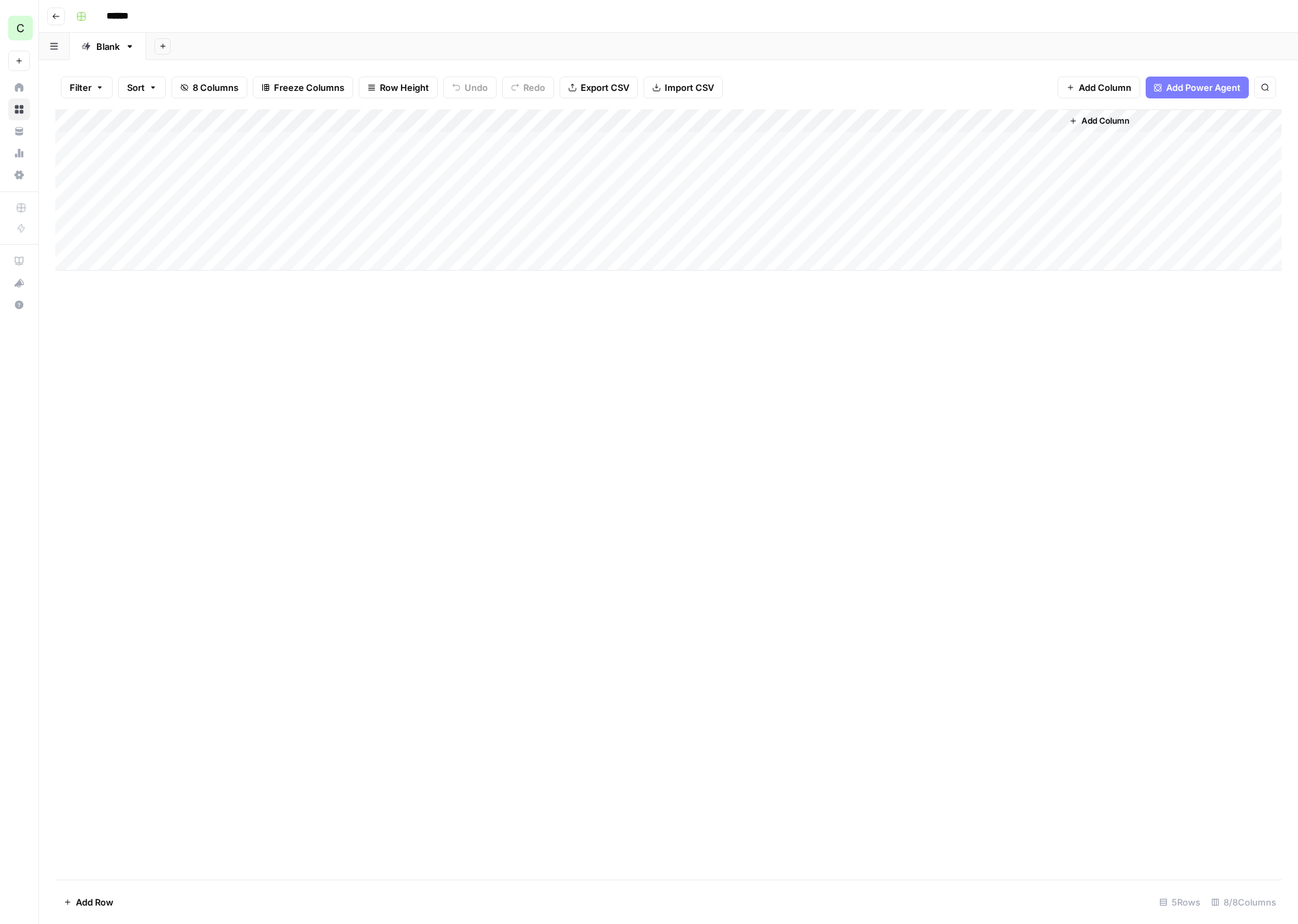
click at [1035, 122] on div "Add Column" at bounding box center [668, 190] width 1226 height 161
click at [1002, 235] on span "Configure Inputs" at bounding box center [1024, 236] width 120 height 14
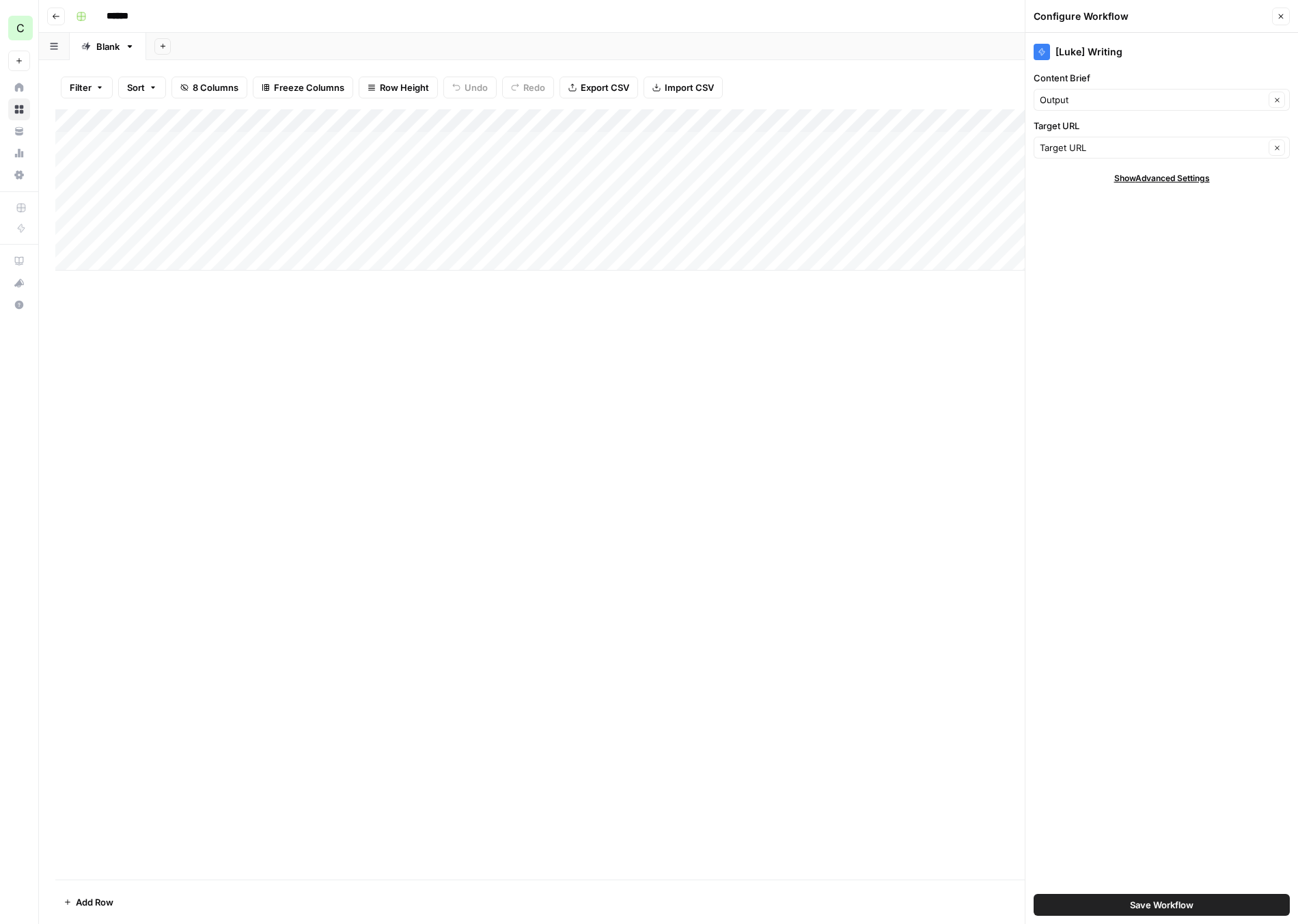
click at [1061, 138] on div "Target URL Clear" at bounding box center [1162, 148] width 256 height 22
click at [1272, 199] on icon "button" at bounding box center [1275, 198] width 7 height 7
type input "Target URL"
click at [120, 145] on div "Add Column" at bounding box center [668, 190] width 1226 height 161
click at [151, 143] on div "Add Column" at bounding box center [668, 190] width 1226 height 161
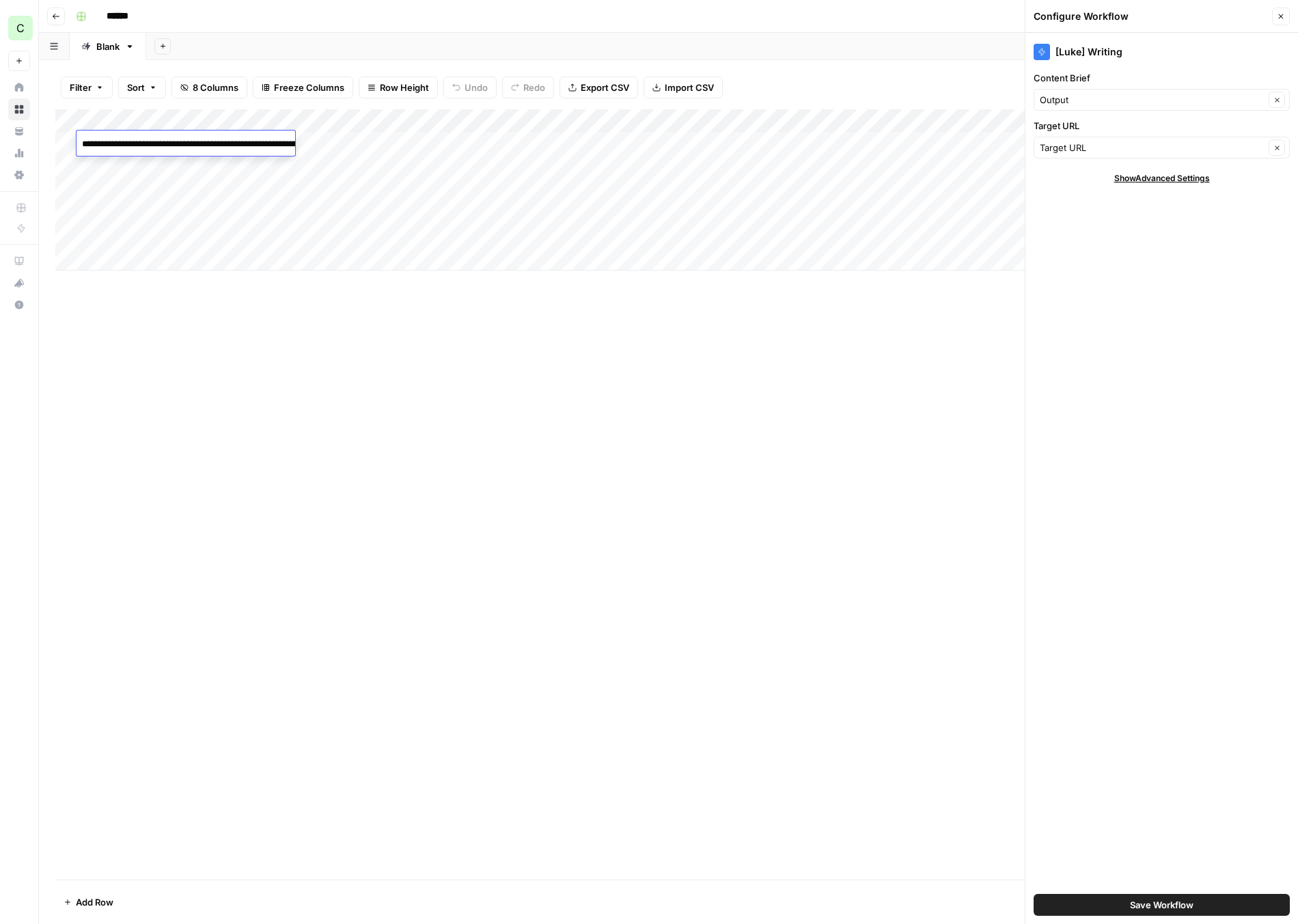
click at [956, 146] on div "Add Column" at bounding box center [668, 190] width 1226 height 161
click at [1282, 17] on icon "button" at bounding box center [1281, 16] width 9 height 9
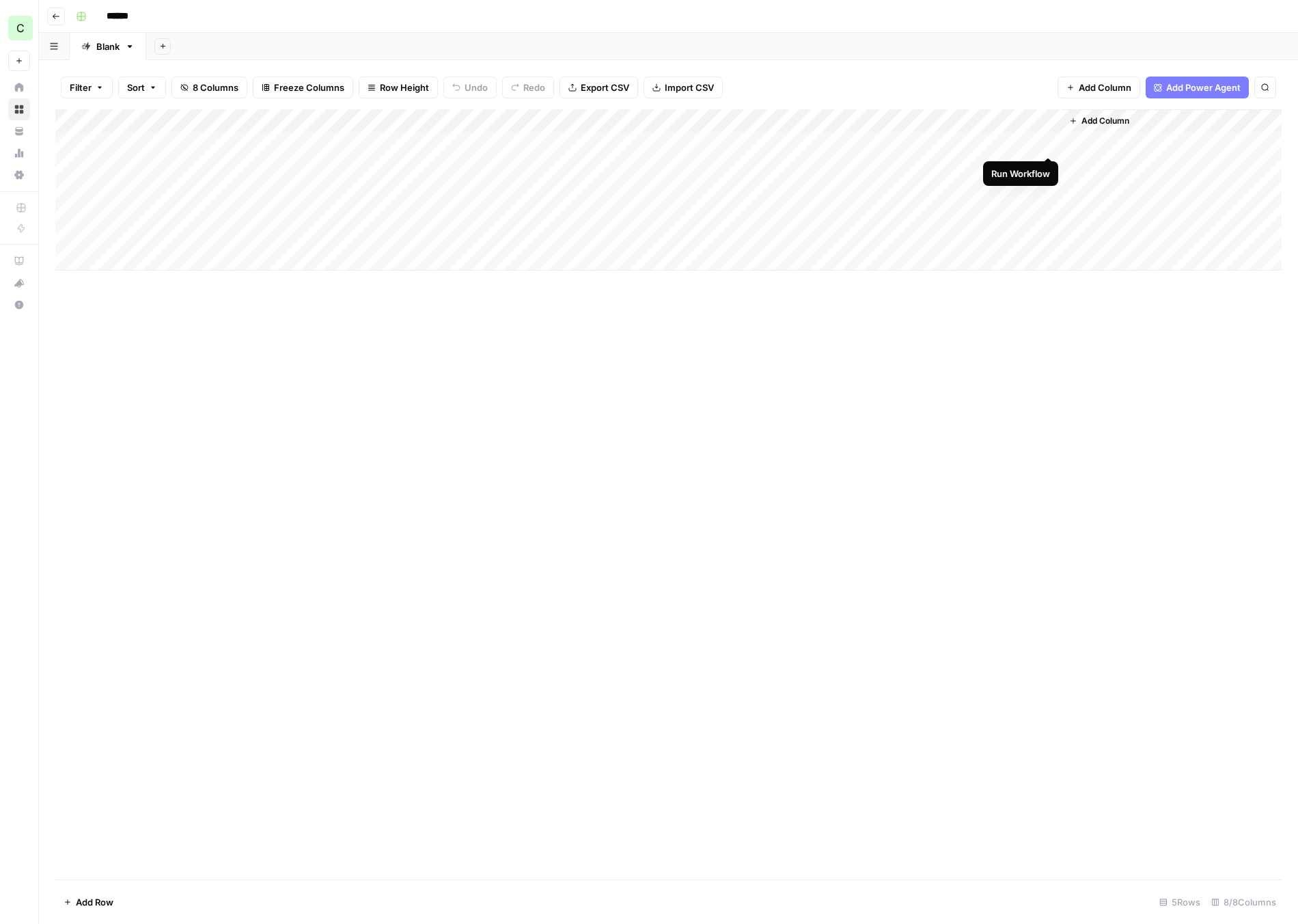
click at [1051, 145] on div "Add Column" at bounding box center [668, 190] width 1226 height 161
click at [999, 142] on div "Add Column" at bounding box center [668, 190] width 1226 height 161
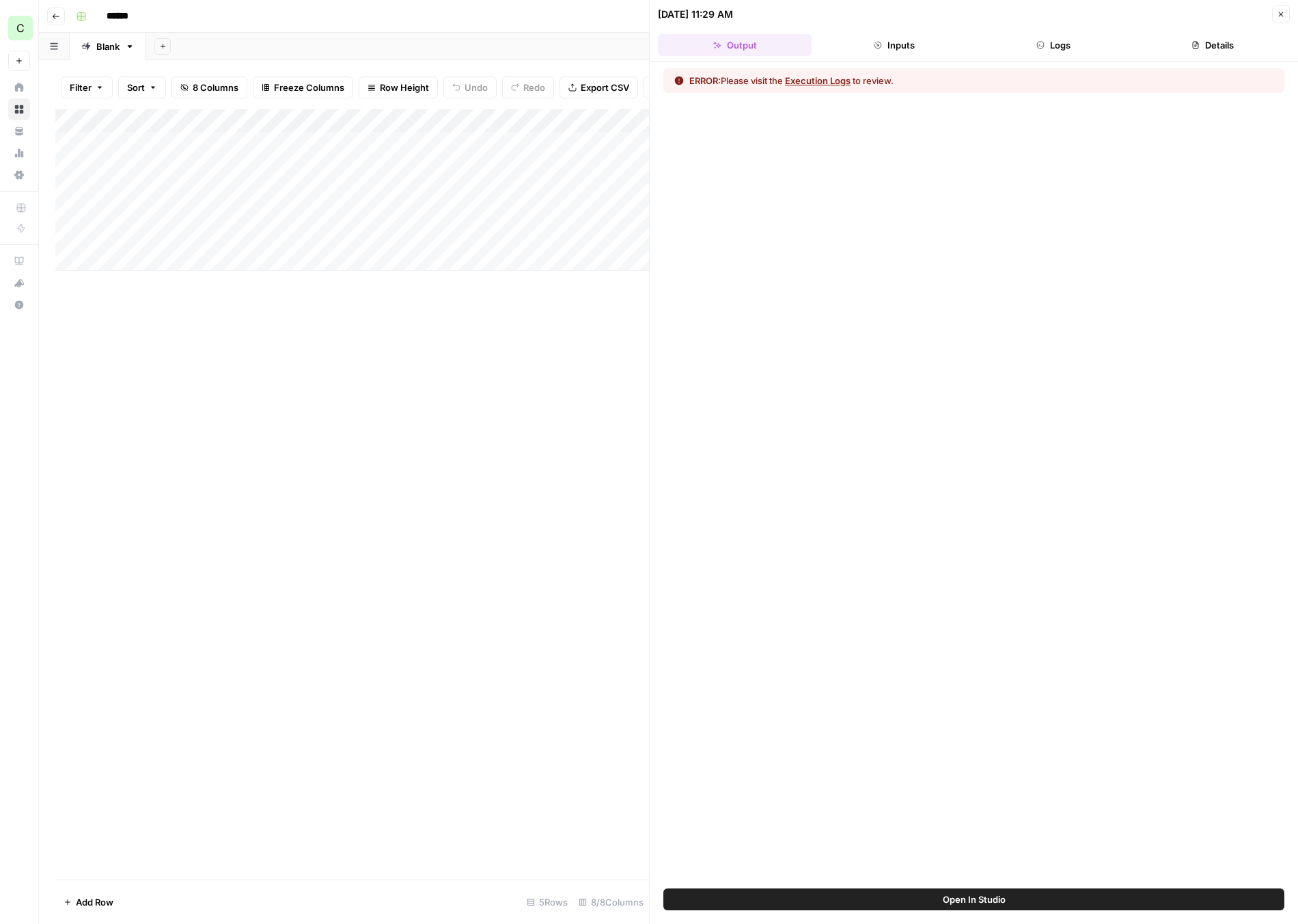
click at [815, 82] on button "Execution Logs" at bounding box center [818, 81] width 65 height 14
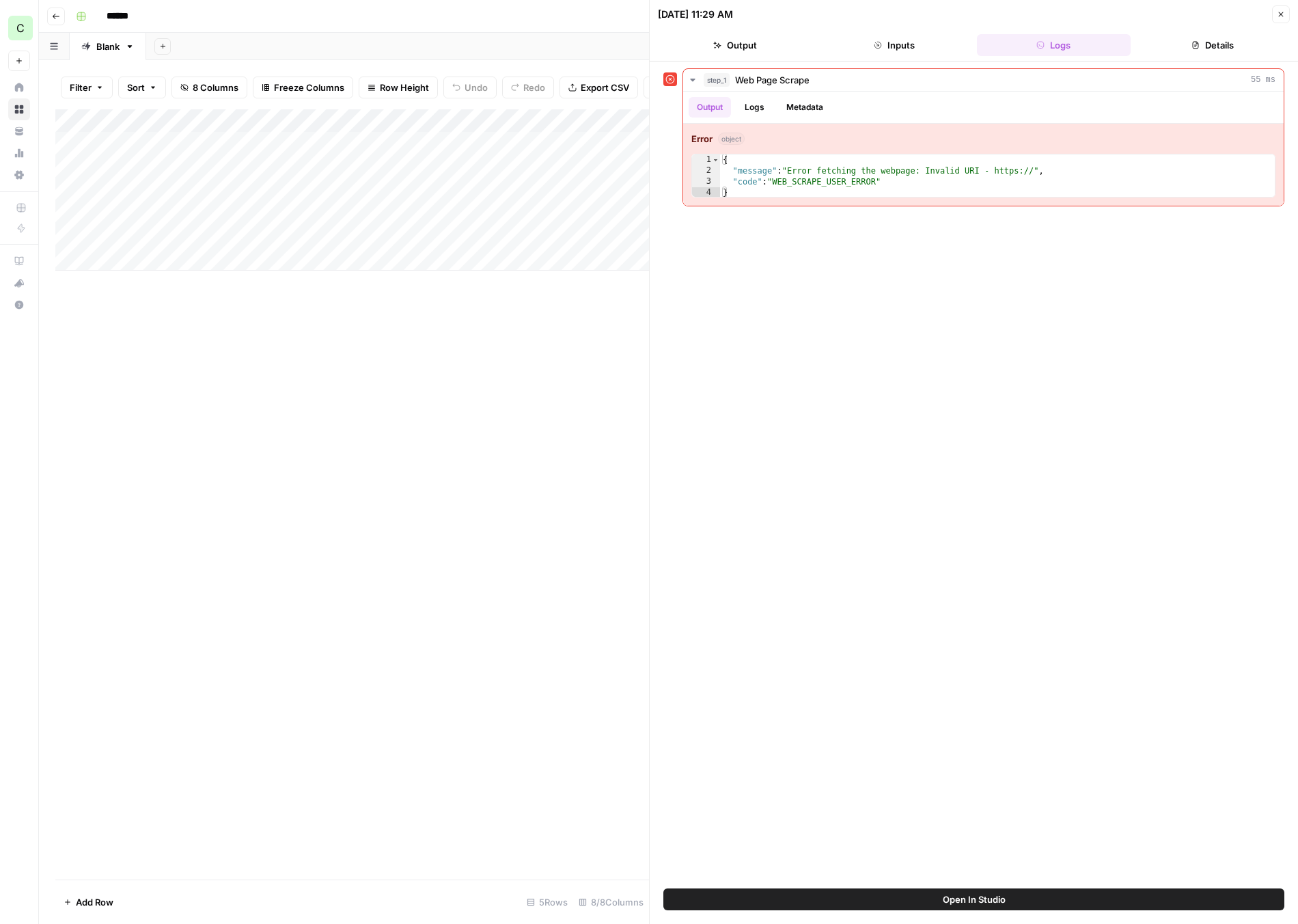
click at [577, 274] on div "Add Column" at bounding box center [352, 494] width 594 height 770
click at [569, 343] on div "Add Column" at bounding box center [352, 494] width 594 height 770
click at [1279, 7] on button "Close" at bounding box center [1281, 14] width 18 height 18
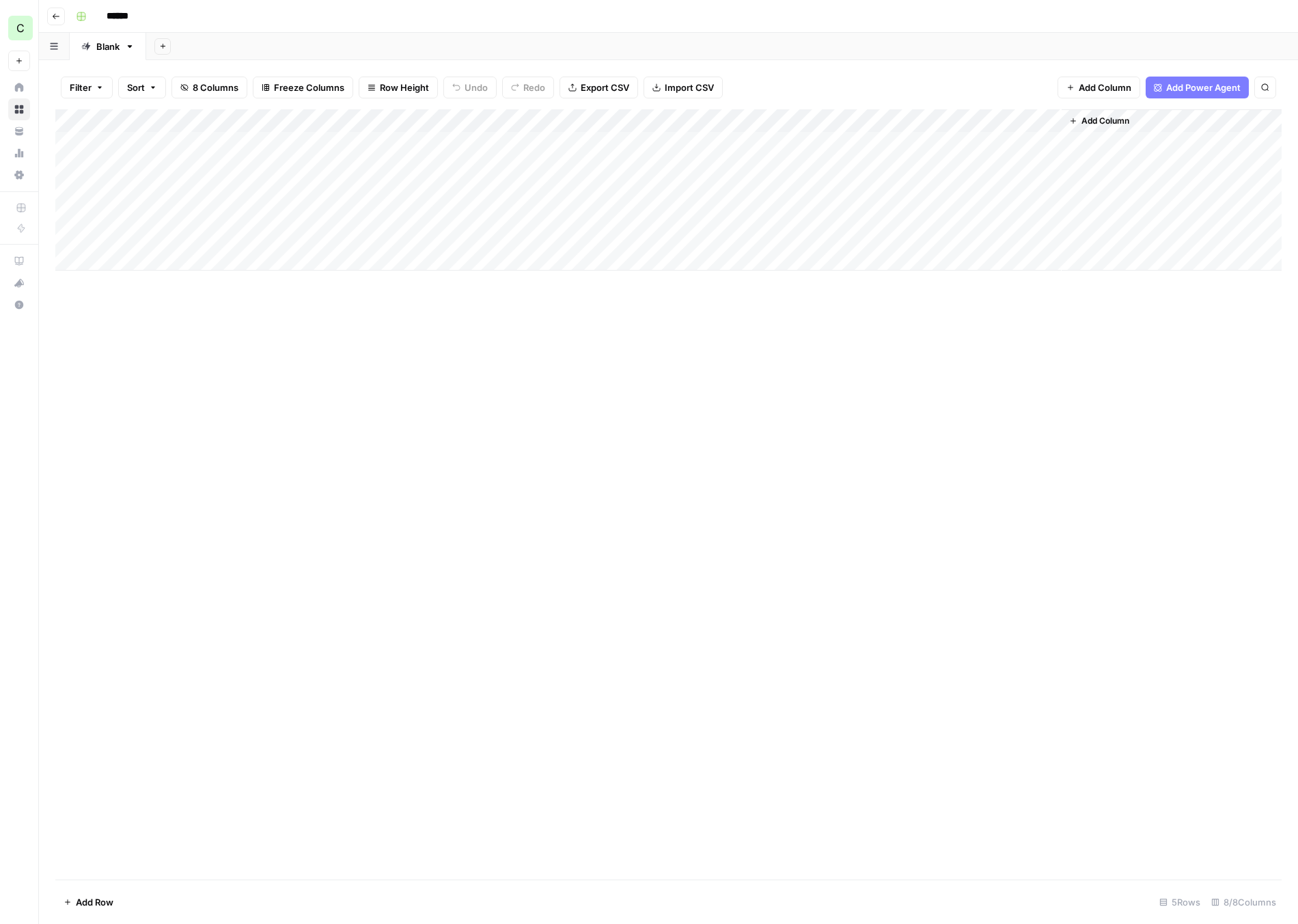
click at [930, 121] on div "Add Column" at bounding box center [668, 190] width 1226 height 161
drag, startPoint x: 1022, startPoint y: 313, endPoint x: 1052, endPoint y: 251, distance: 68.9
click at [1023, 313] on div "Add Column" at bounding box center [668, 494] width 1226 height 770
click at [1115, 118] on span "Add Column" at bounding box center [1106, 121] width 48 height 12
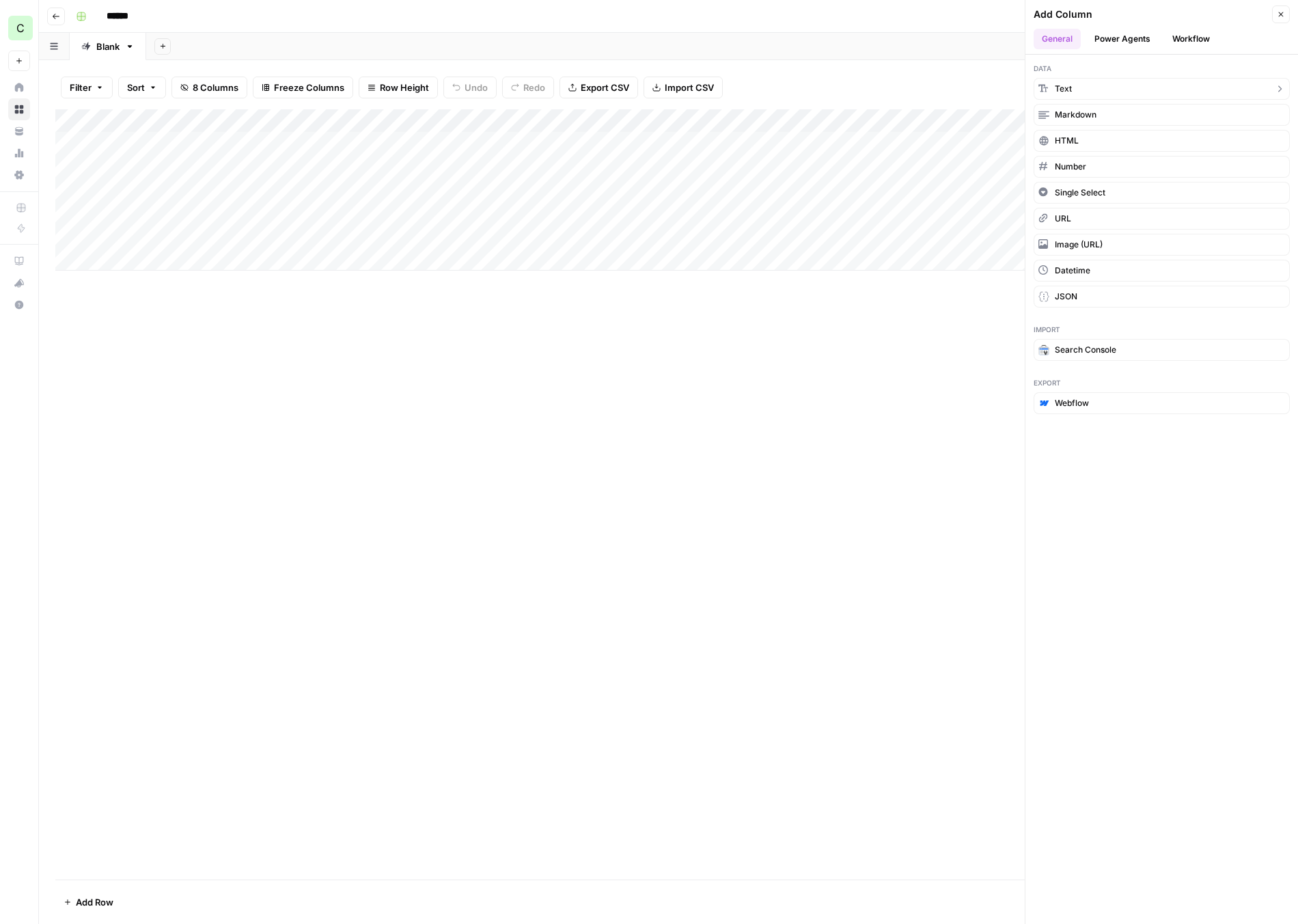
click at [1067, 91] on span "Text" at bounding box center [1063, 89] width 17 height 12
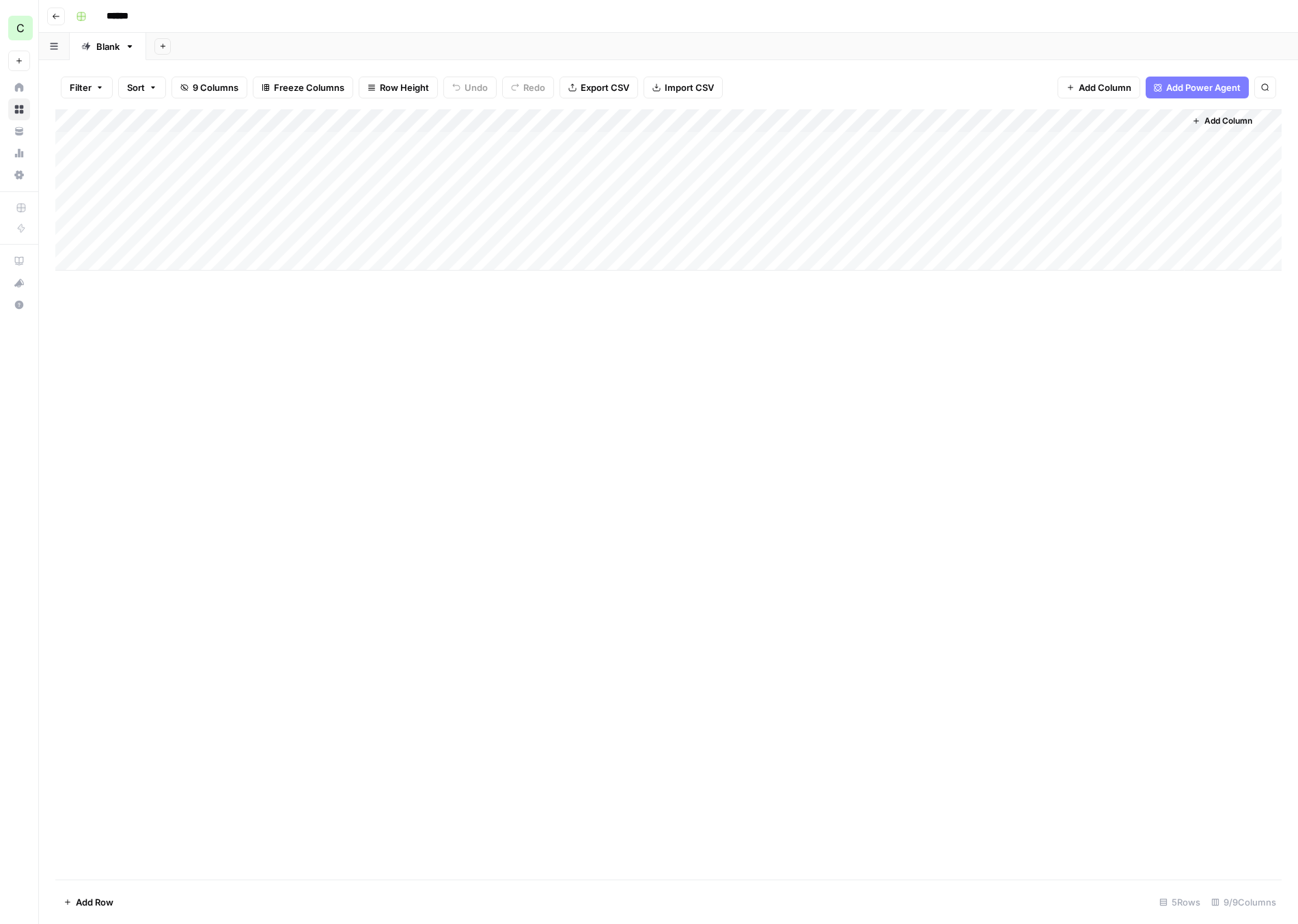
click at [1126, 122] on div "Add Column" at bounding box center [668, 190] width 1226 height 161
click at [1118, 120] on div at bounding box center [1122, 123] width 124 height 27
click at [1167, 122] on div at bounding box center [1122, 123] width 124 height 27
drag, startPoint x: 1136, startPoint y: 123, endPoint x: 1052, endPoint y: 126, distance: 84.1
click at [1052, 126] on body "C Compare My Move New Home Browse Your Data Usage Settings Recent Grids [Luke] …" at bounding box center [649, 462] width 1298 height 924
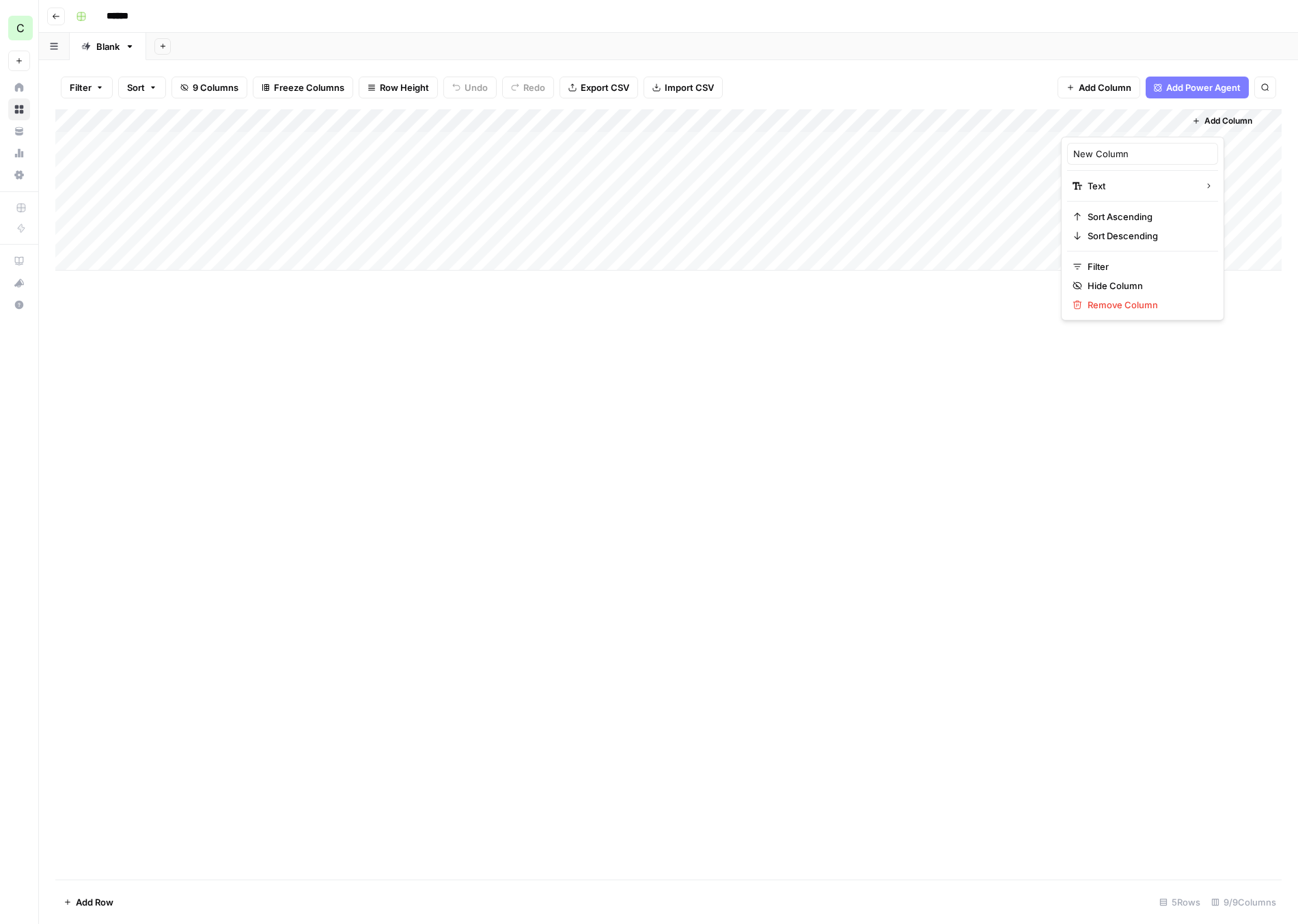
drag, startPoint x: 1086, startPoint y: 410, endPoint x: 1101, endPoint y: 387, distance: 27.5
click at [1086, 409] on div "Add Column" at bounding box center [668, 494] width 1226 height 770
drag, startPoint x: 1096, startPoint y: 121, endPoint x: 967, endPoint y: 123, distance: 129.0
click at [967, 123] on div "Add Column" at bounding box center [668, 190] width 1226 height 161
click at [993, 141] on div "Add Column" at bounding box center [668, 190] width 1226 height 161
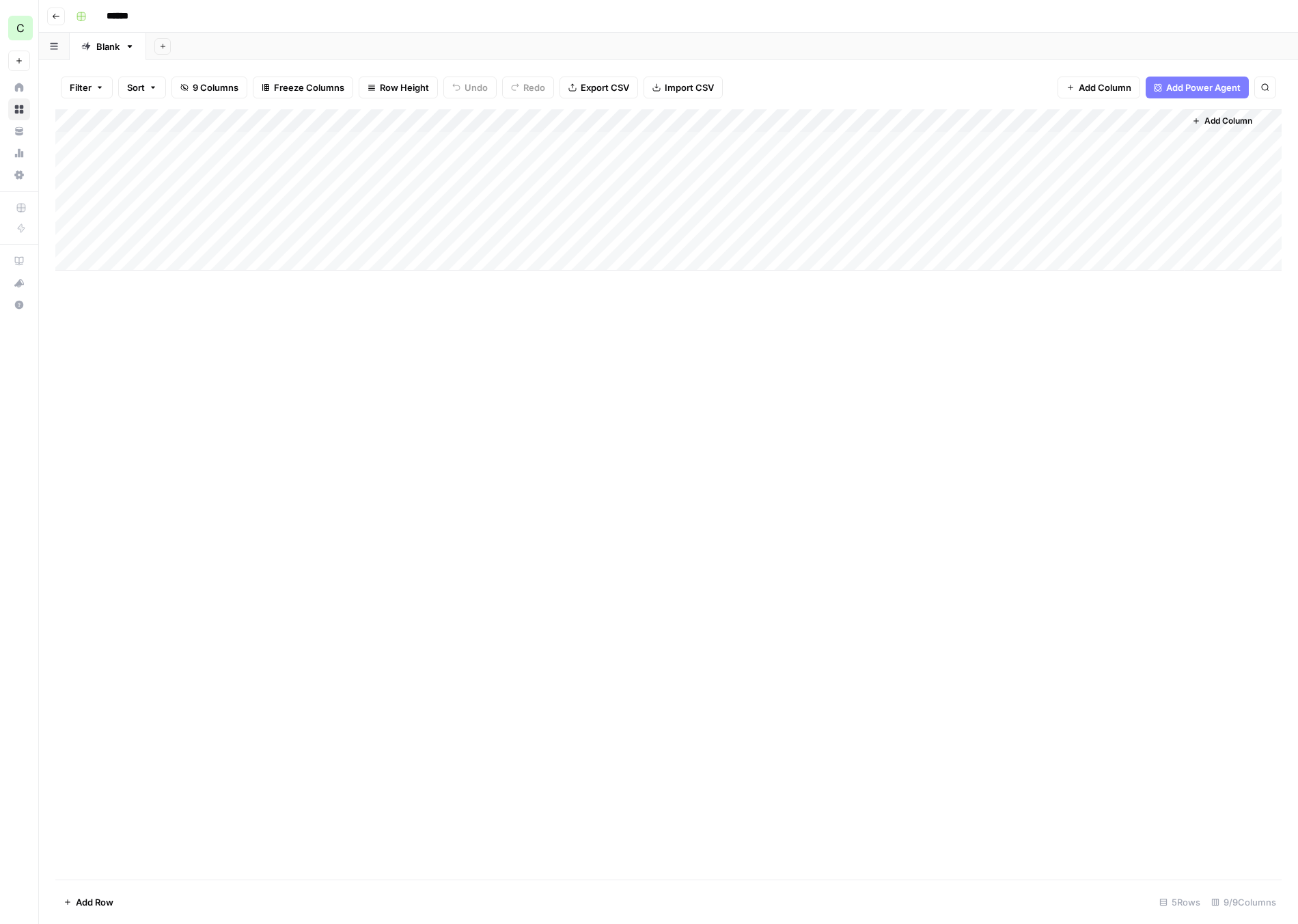
click at [971, 120] on div "Add Column" at bounding box center [668, 190] width 1226 height 161
drag, startPoint x: 958, startPoint y: 150, endPoint x: 943, endPoint y: 150, distance: 15.0
click at [938, 150] on div "New Column Text Sort Ascending Sort Descending Filter Hide Column Remove Column" at bounding box center [1020, 228] width 163 height 184
type input "R"
type input "t"
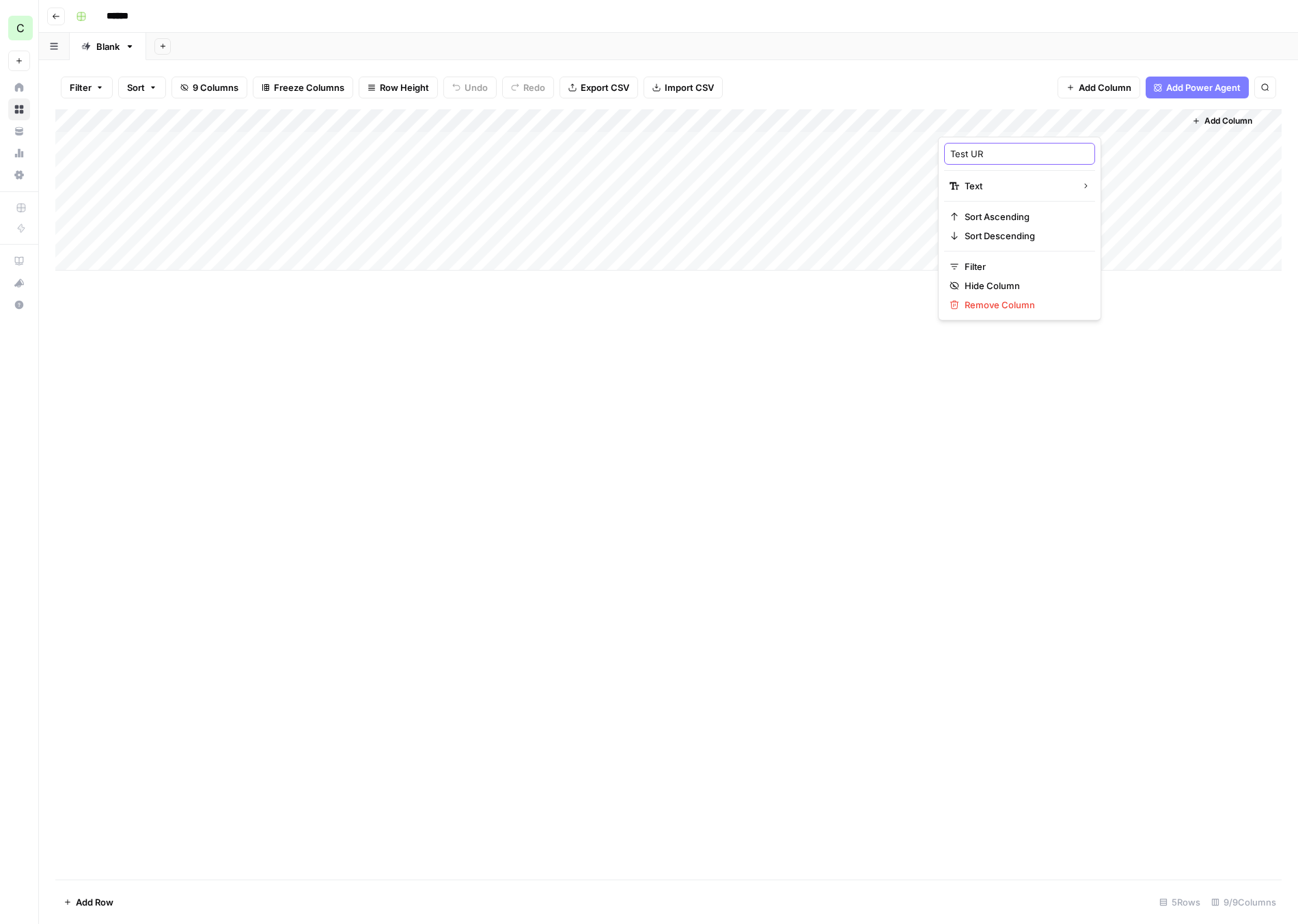
type input "Test URL"
click at [872, 361] on div "Add Column" at bounding box center [668, 494] width 1226 height 770
click at [156, 141] on div "Add Column" at bounding box center [668, 190] width 1226 height 161
click at [983, 139] on div "Add Column" at bounding box center [668, 190] width 1226 height 161
click at [1154, 122] on div "Add Column" at bounding box center [668, 190] width 1226 height 161
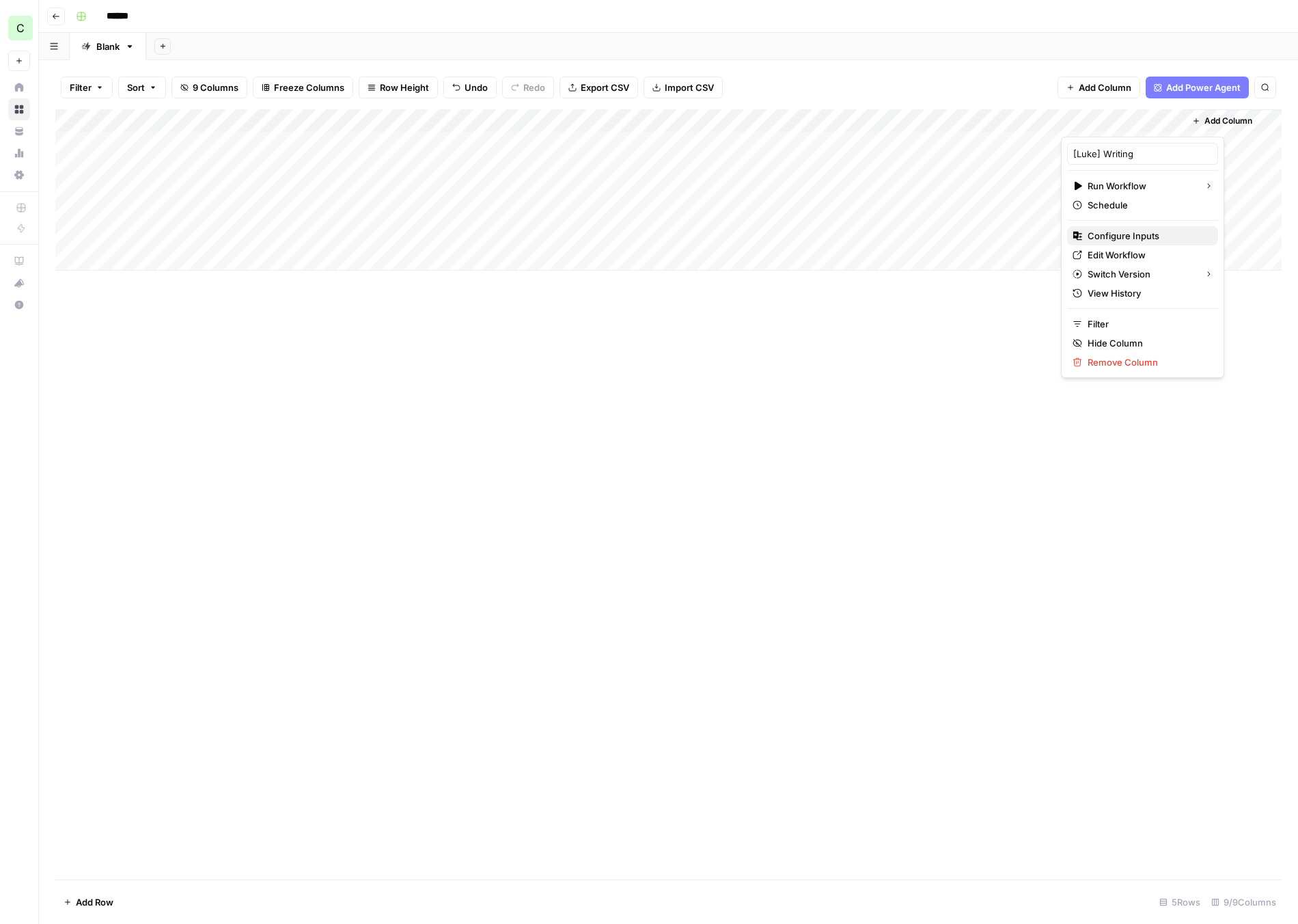
click at [1102, 238] on span "Configure Inputs" at bounding box center [1148, 236] width 120 height 14
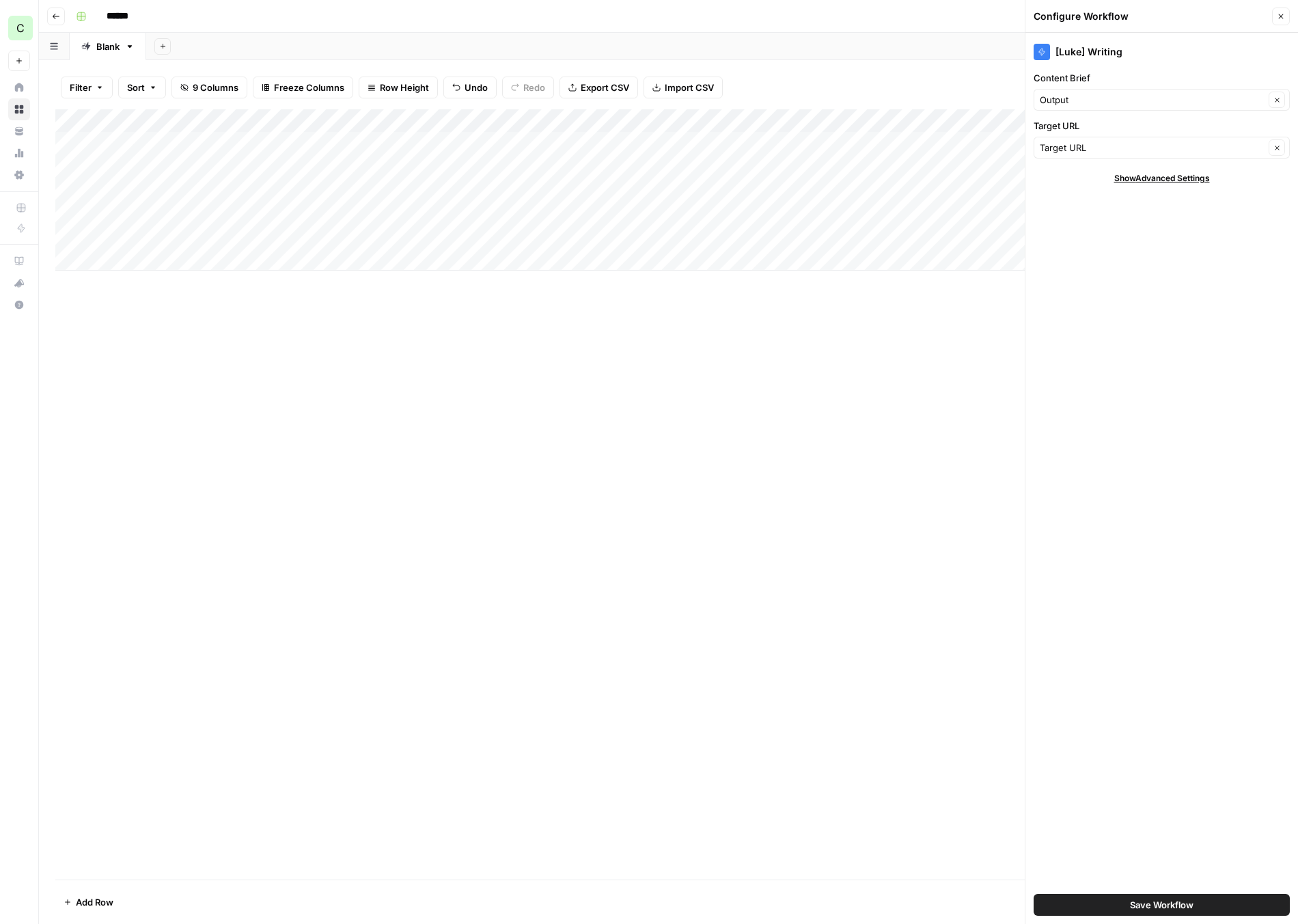
click at [1116, 155] on div "Target URL Clear" at bounding box center [1162, 148] width 256 height 22
click at [1103, 221] on span "Test URL" at bounding box center [1151, 221] width 211 height 14
type input "Test URL"
click at [1281, 16] on icon "button" at bounding box center [1282, 16] width 5 height 5
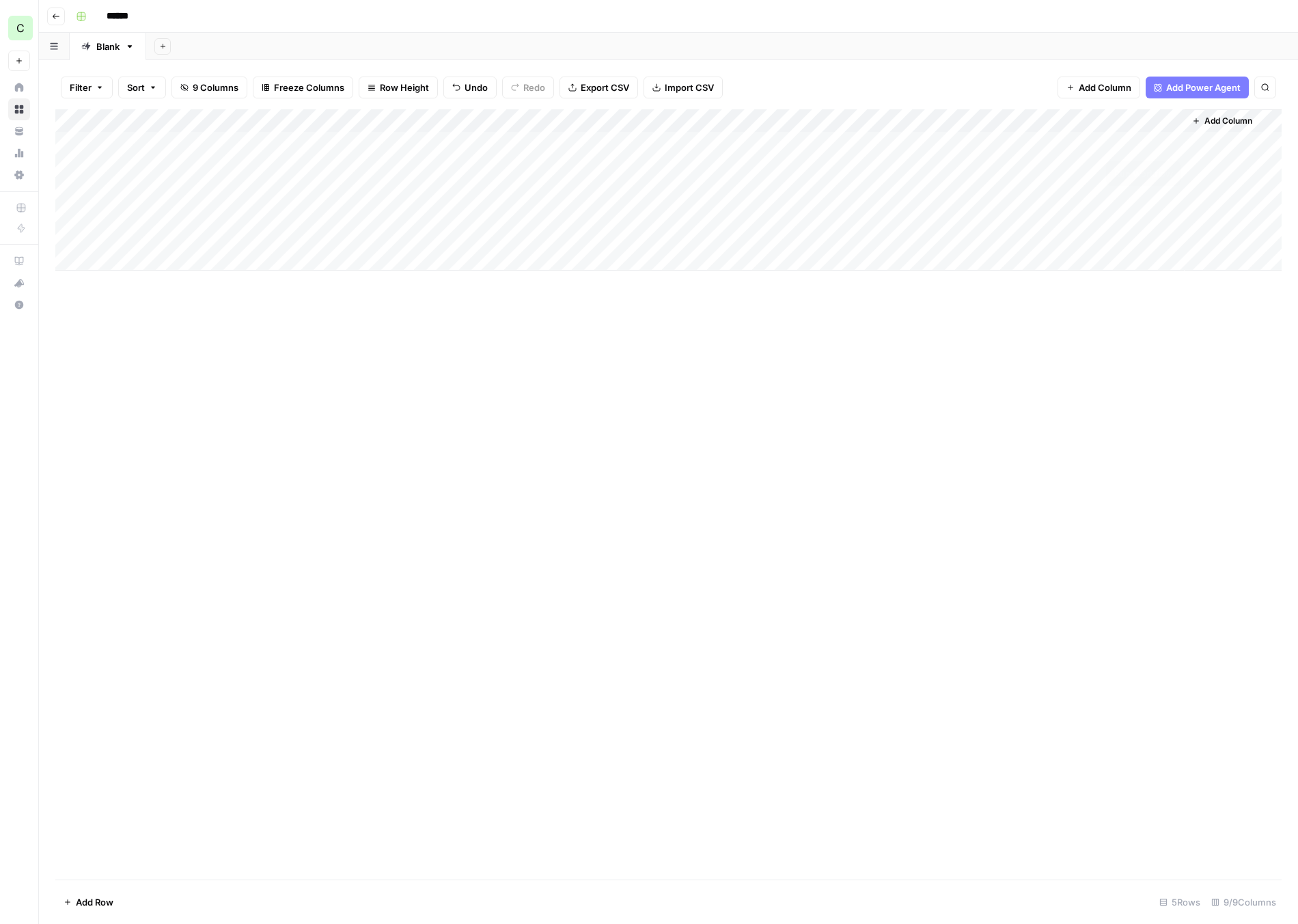
click at [1171, 139] on div "Add Column" at bounding box center [668, 190] width 1226 height 161
click at [1005, 142] on div "Add Column" at bounding box center [668, 190] width 1226 height 161
click at [1007, 143] on div "Add Column" at bounding box center [668, 190] width 1226 height 161
click at [1044, 150] on textarea "**********" at bounding box center [1074, 151] width 274 height 33
click at [982, 321] on div "Add Column" at bounding box center [668, 494] width 1226 height 770
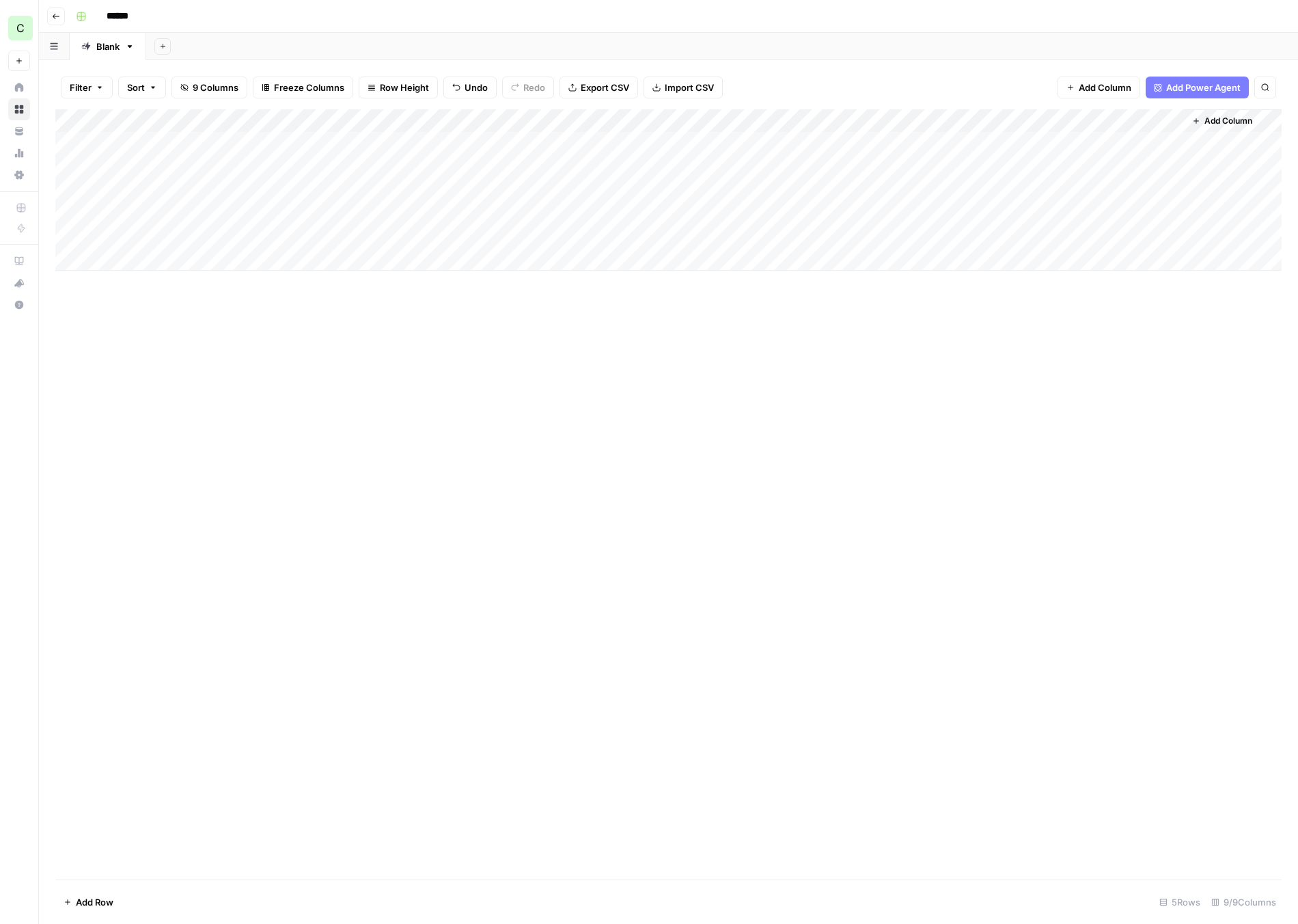
click at [979, 116] on div "Add Column" at bounding box center [668, 190] width 1226 height 161
click at [1055, 124] on div at bounding box center [1000, 123] width 124 height 27
click at [1050, 123] on div at bounding box center [1000, 123] width 124 height 27
click at [857, 370] on div "Add Column" at bounding box center [668, 494] width 1226 height 770
click at [1049, 123] on div "Add Column" at bounding box center [668, 190] width 1226 height 161
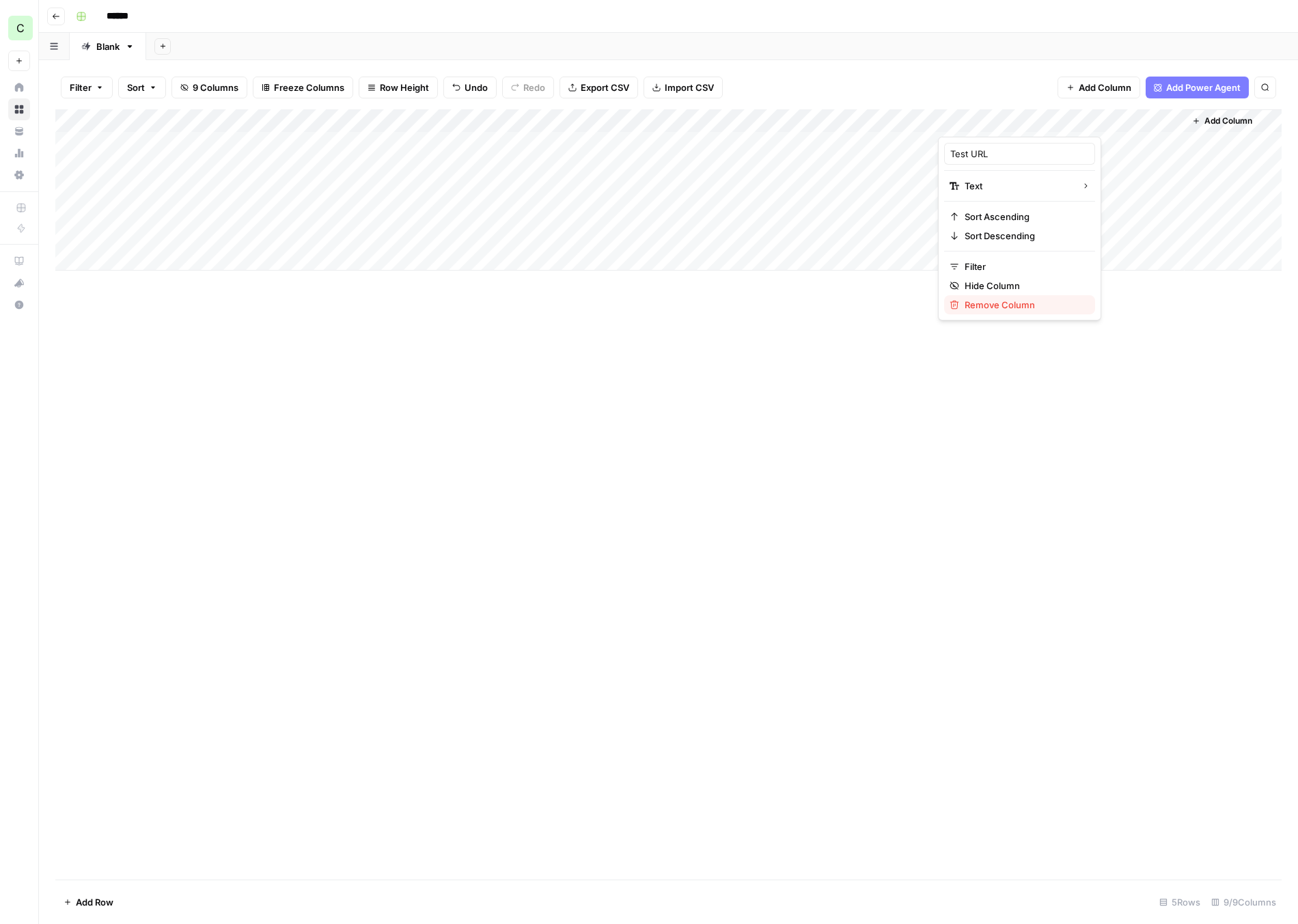
click at [980, 302] on span "Remove Column" at bounding box center [1024, 305] width 120 height 14
click at [594, 143] on span "Delete" at bounding box center [600, 141] width 30 height 14
